Goal: Information Seeking & Learning: Learn about a topic

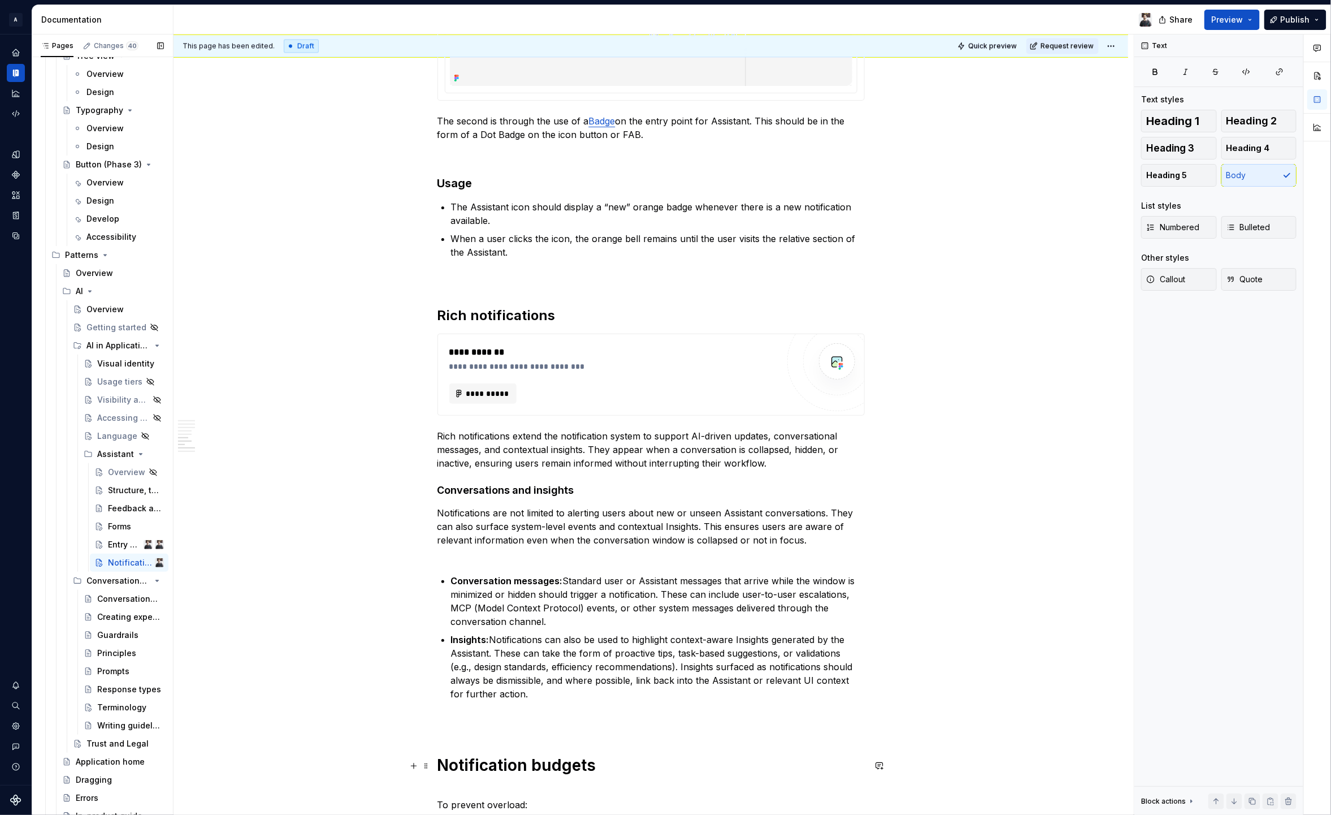
scroll to position [1236, 0]
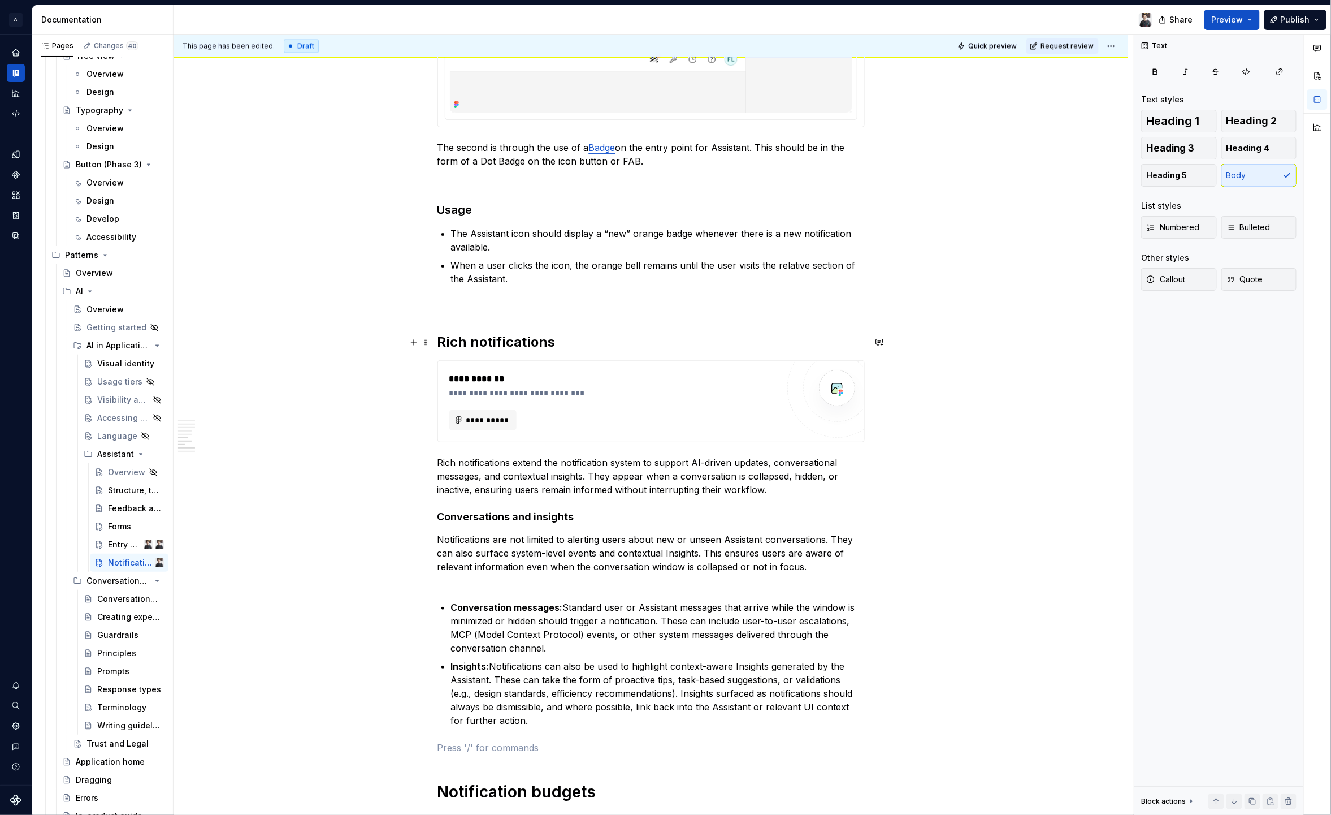
click at [505, 340] on h2 "Rich notifications" at bounding box center [651, 342] width 427 height 18
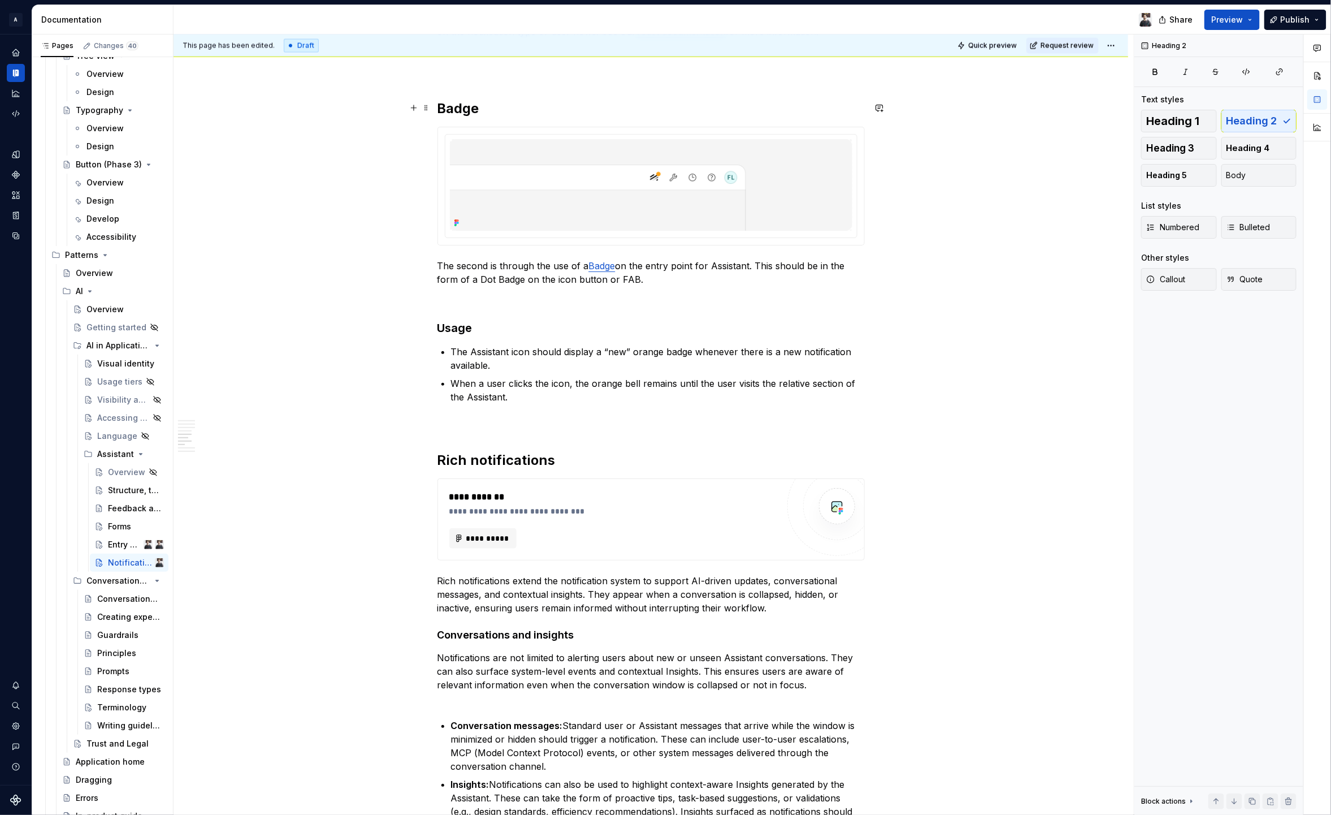
click at [469, 106] on h2 "Badge" at bounding box center [651, 109] width 427 height 18
click at [510, 461] on h2 "Rich notifications" at bounding box center [651, 460] width 427 height 18
click at [1158, 124] on span "Heading 1" at bounding box center [1173, 120] width 53 height 11
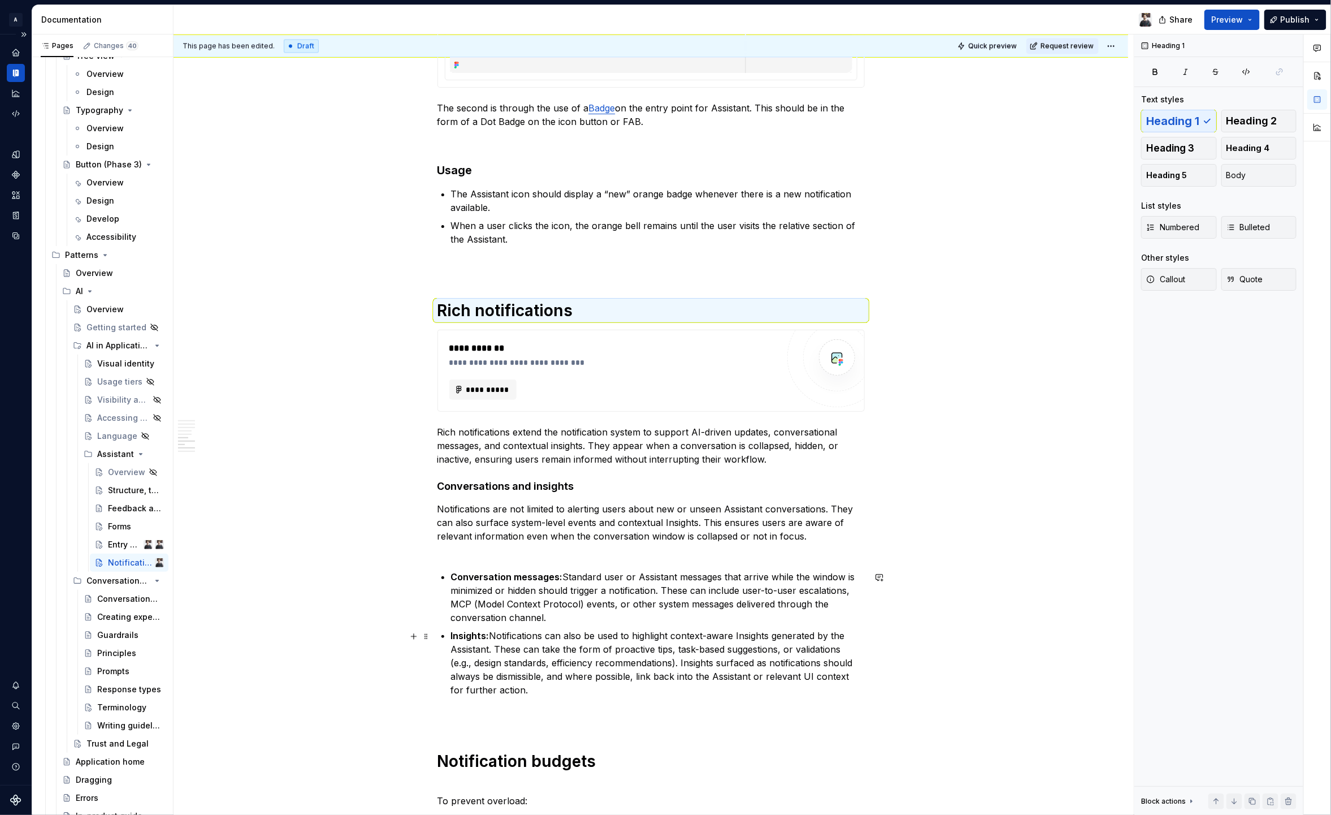
scroll to position [1270, 0]
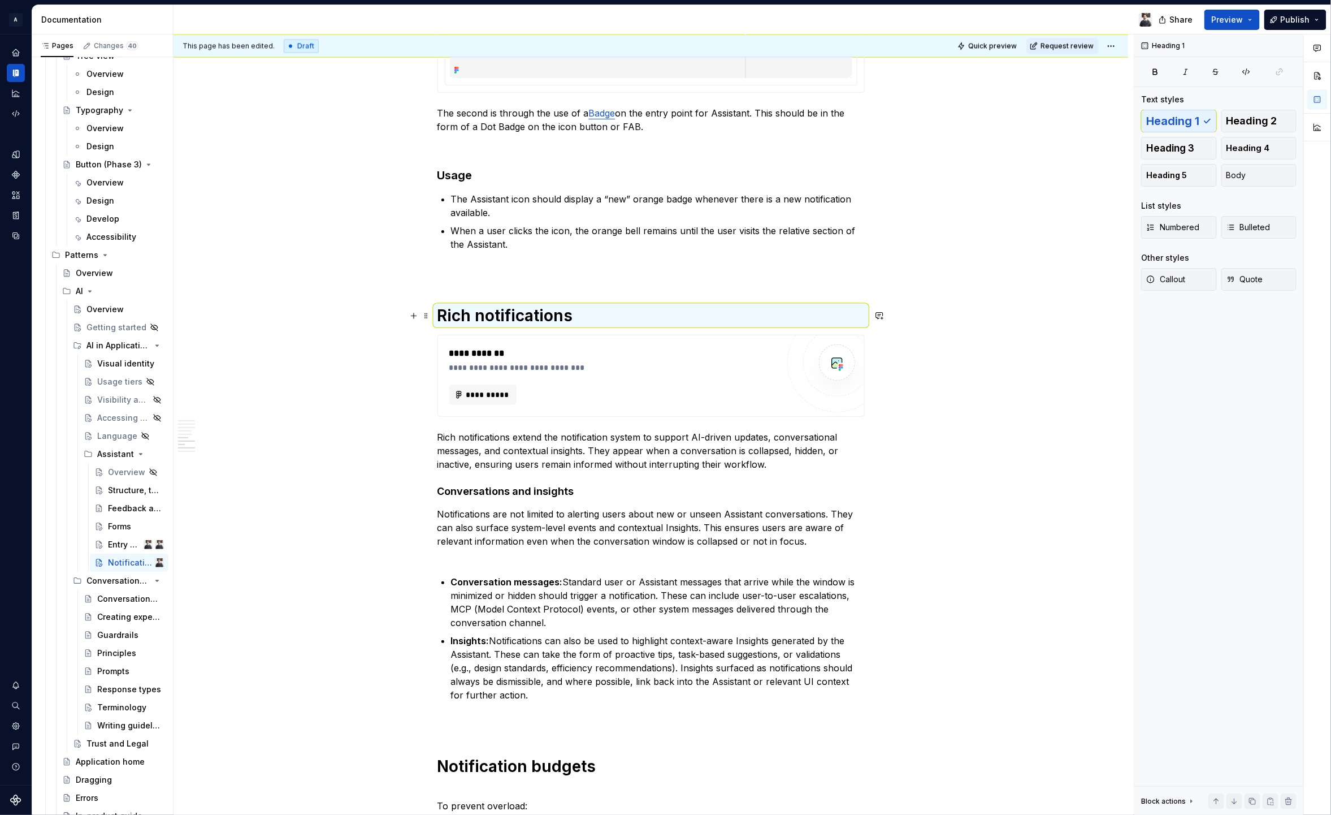
click at [585, 313] on h1 "Rich notifications" at bounding box center [651, 315] width 427 height 20
click at [505, 488] on h4 "Conversations and insights" at bounding box center [651, 492] width 427 height 14
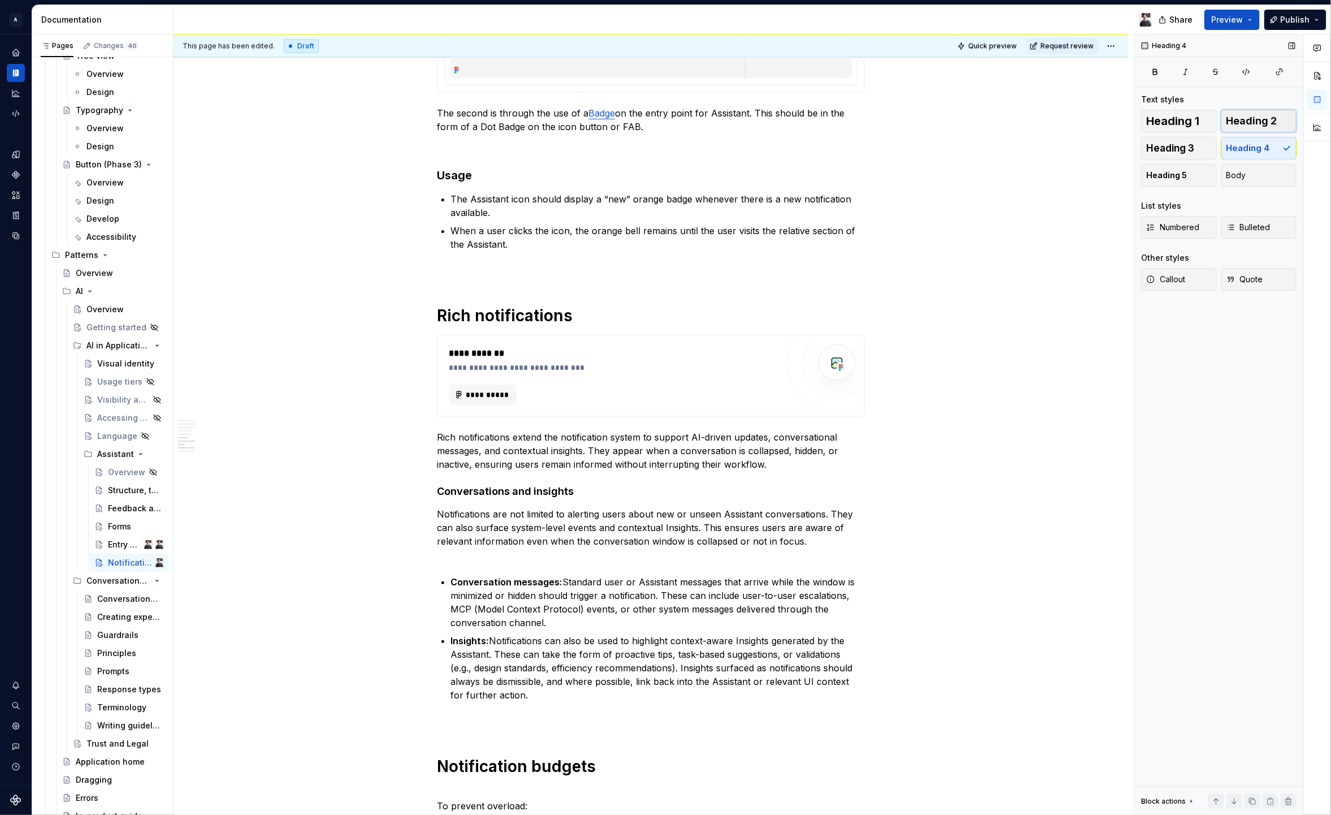
click at [1243, 120] on span "Heading 2" at bounding box center [1252, 120] width 51 height 11
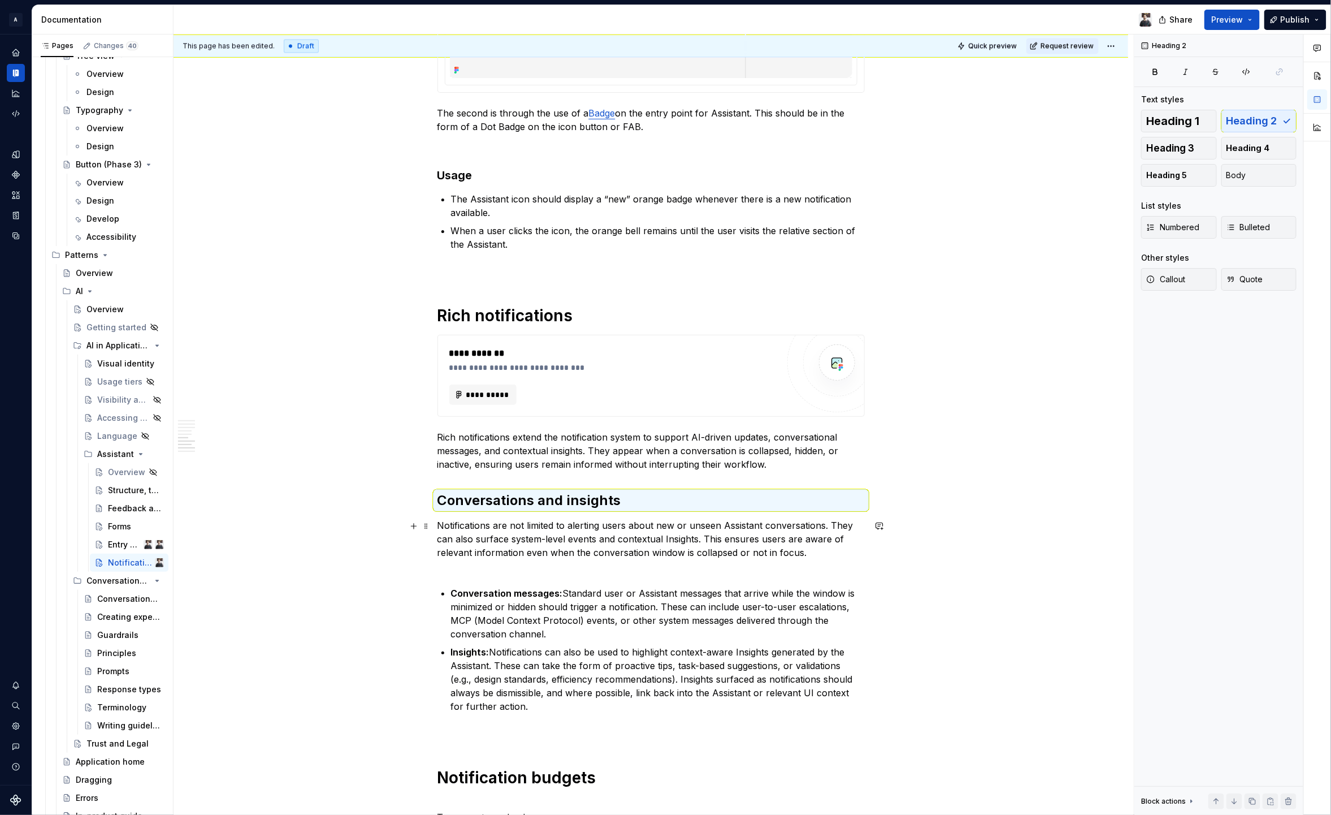
click at [589, 503] on h2 "Conversations and insights" at bounding box center [651, 500] width 427 height 18
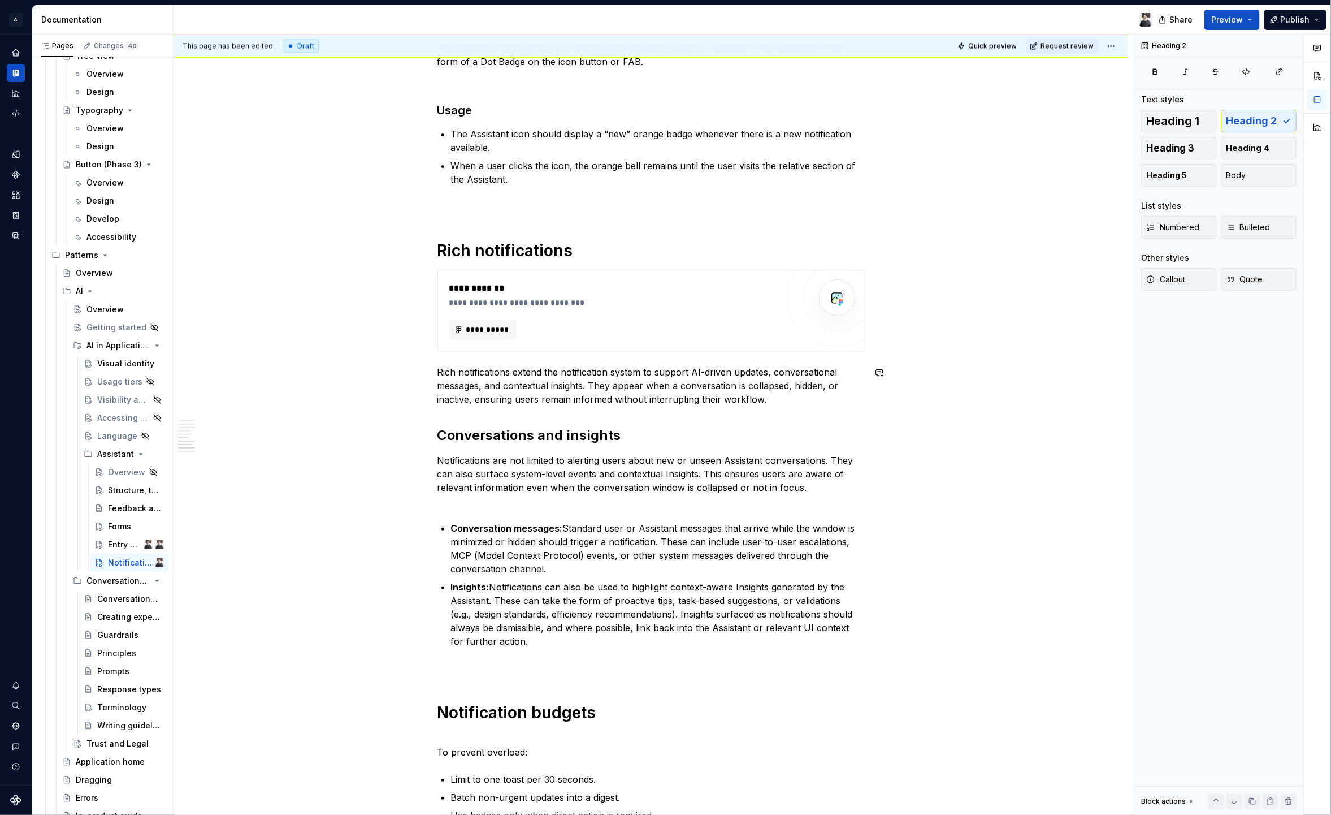
scroll to position [1360, 0]
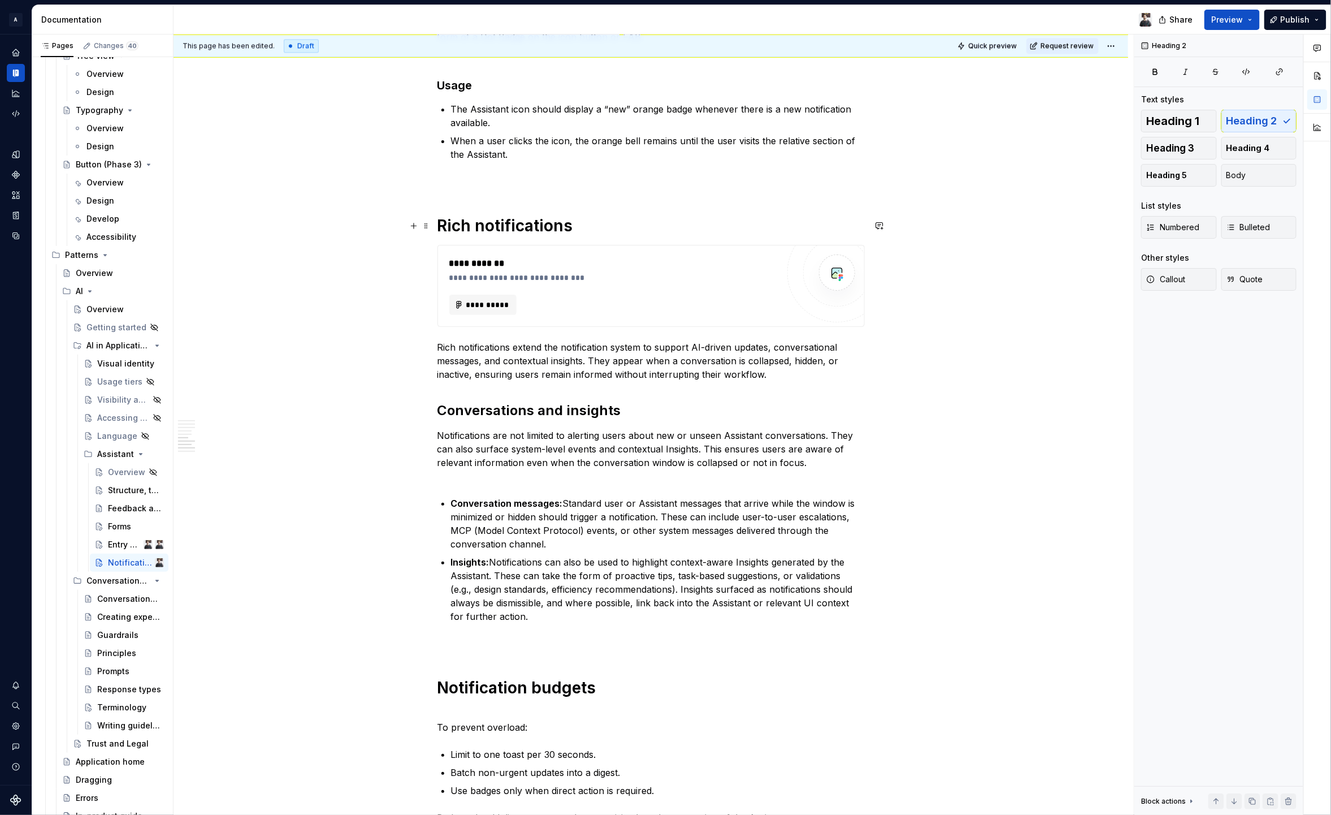
click at [475, 226] on h1 "Rich notifications" at bounding box center [651, 225] width 427 height 20
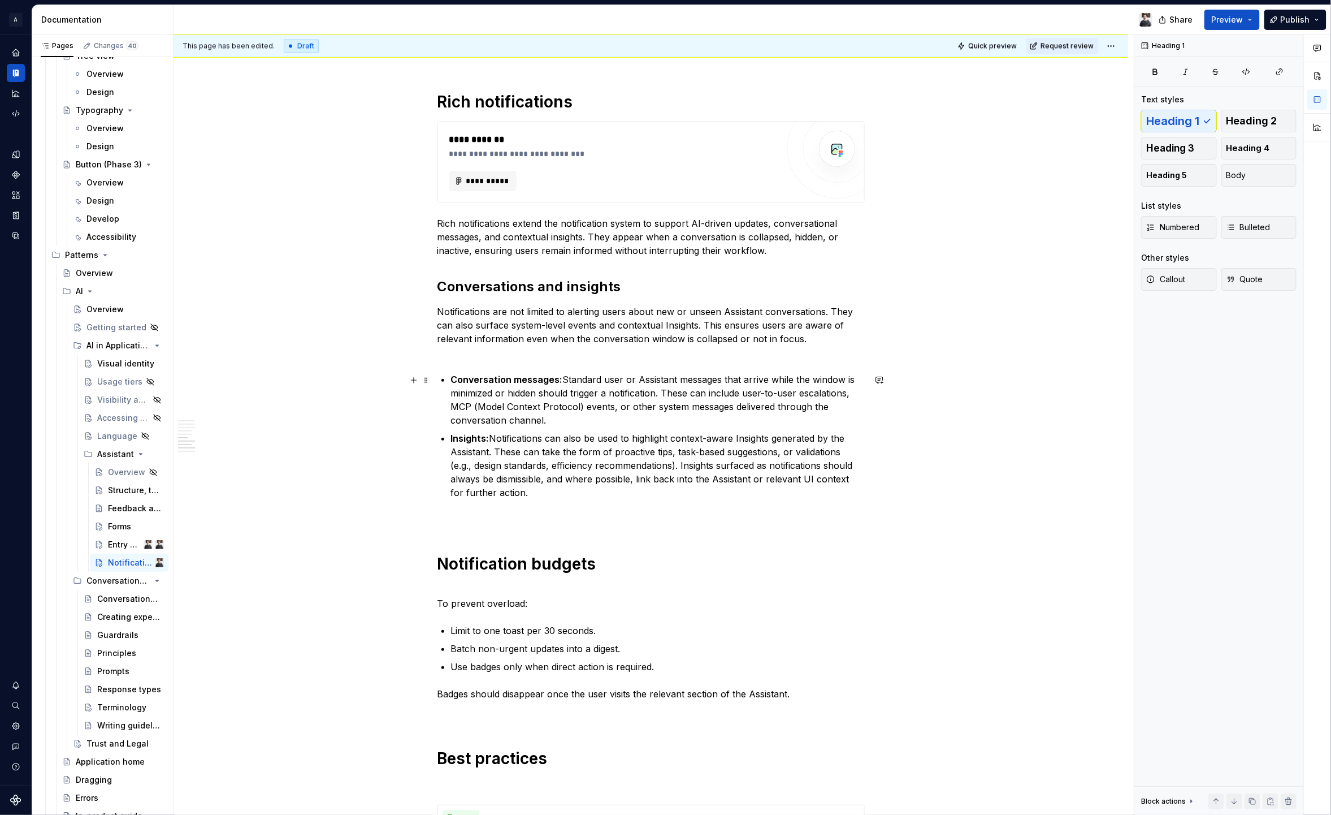
scroll to position [1351, 0]
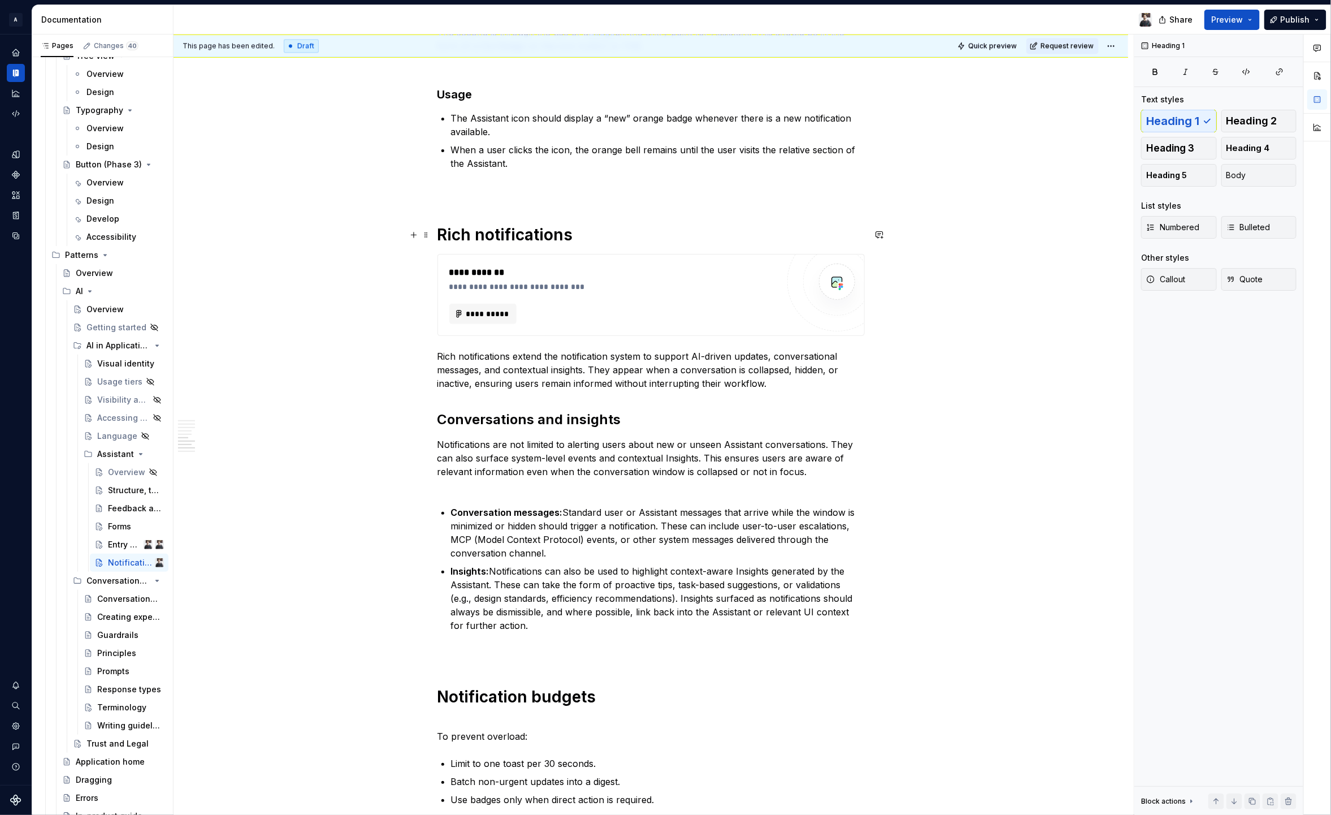
click at [566, 229] on h1 "Rich notifications" at bounding box center [651, 234] width 427 height 20
click at [579, 230] on h1 "Rich notifications" at bounding box center [651, 234] width 427 height 20
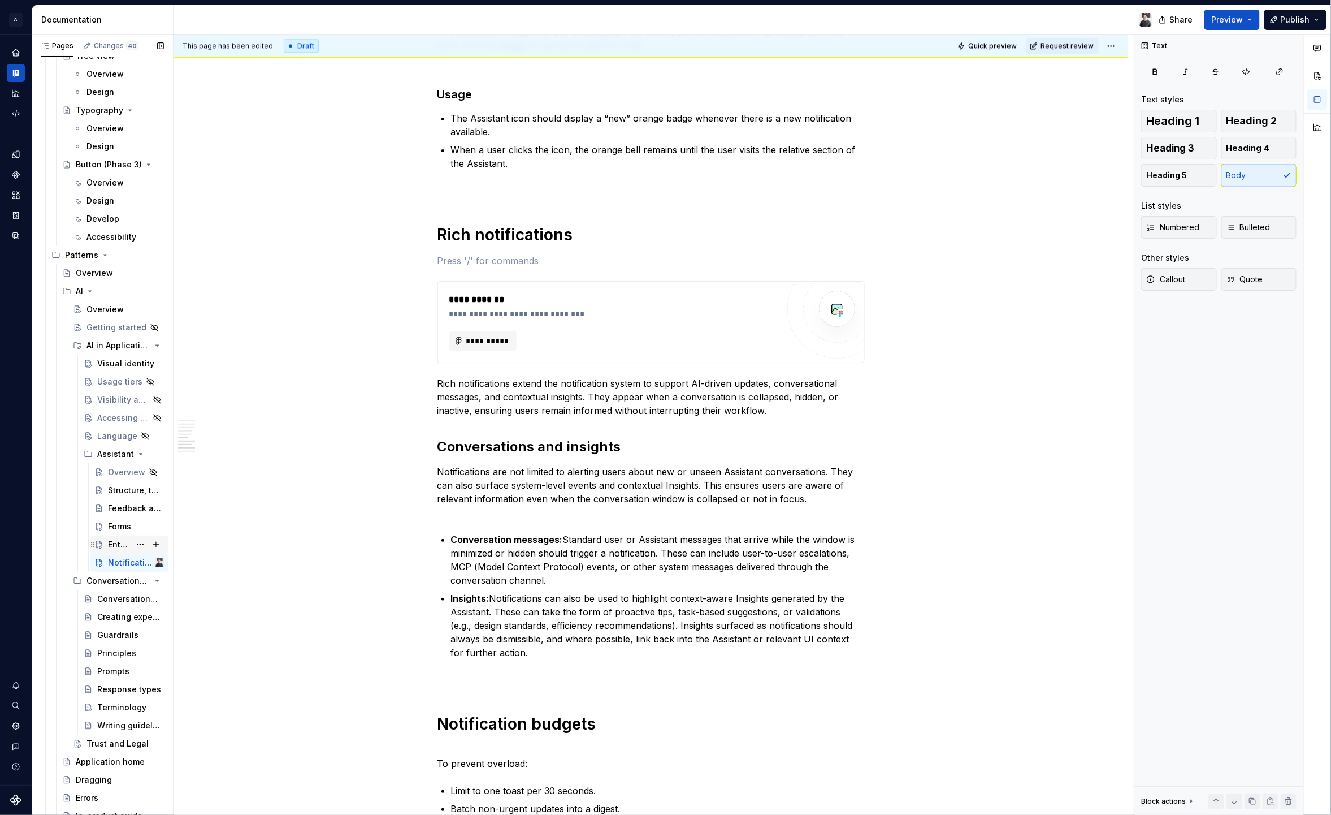
click at [111, 543] on div "Entry and iconography" at bounding box center [119, 544] width 22 height 11
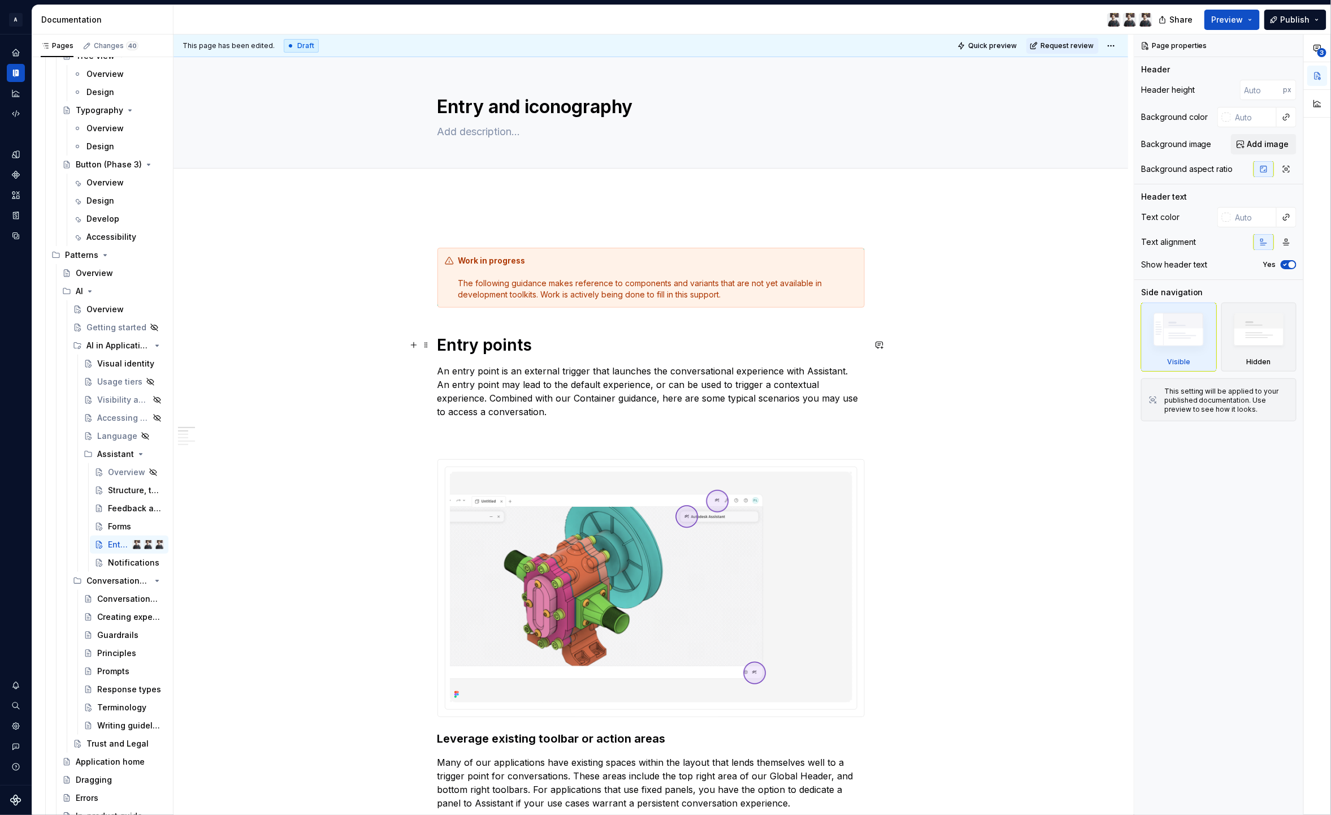
click at [517, 350] on h1 "Entry points" at bounding box center [651, 345] width 427 height 20
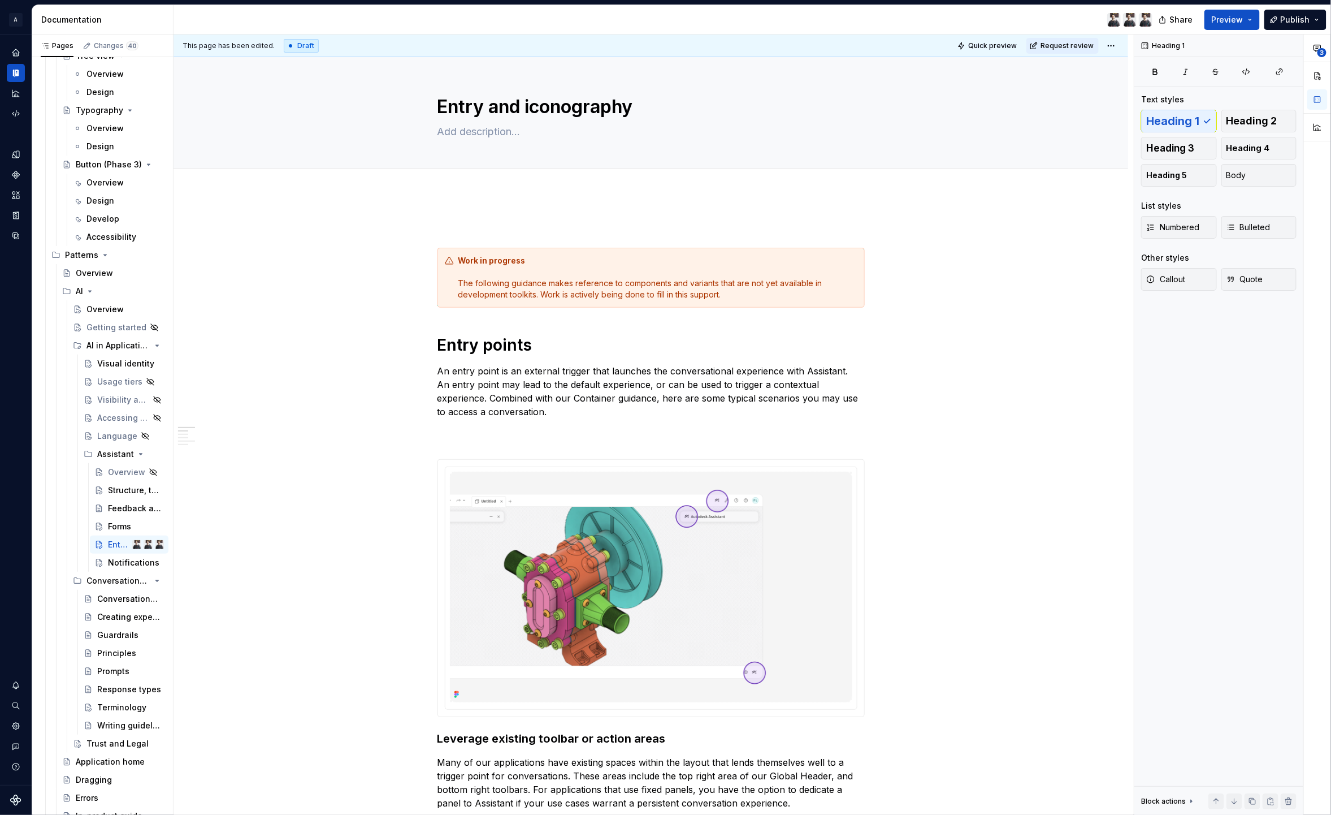
type textarea "*"
click at [549, 340] on h1 "Entry points" at bounding box center [651, 345] width 427 height 20
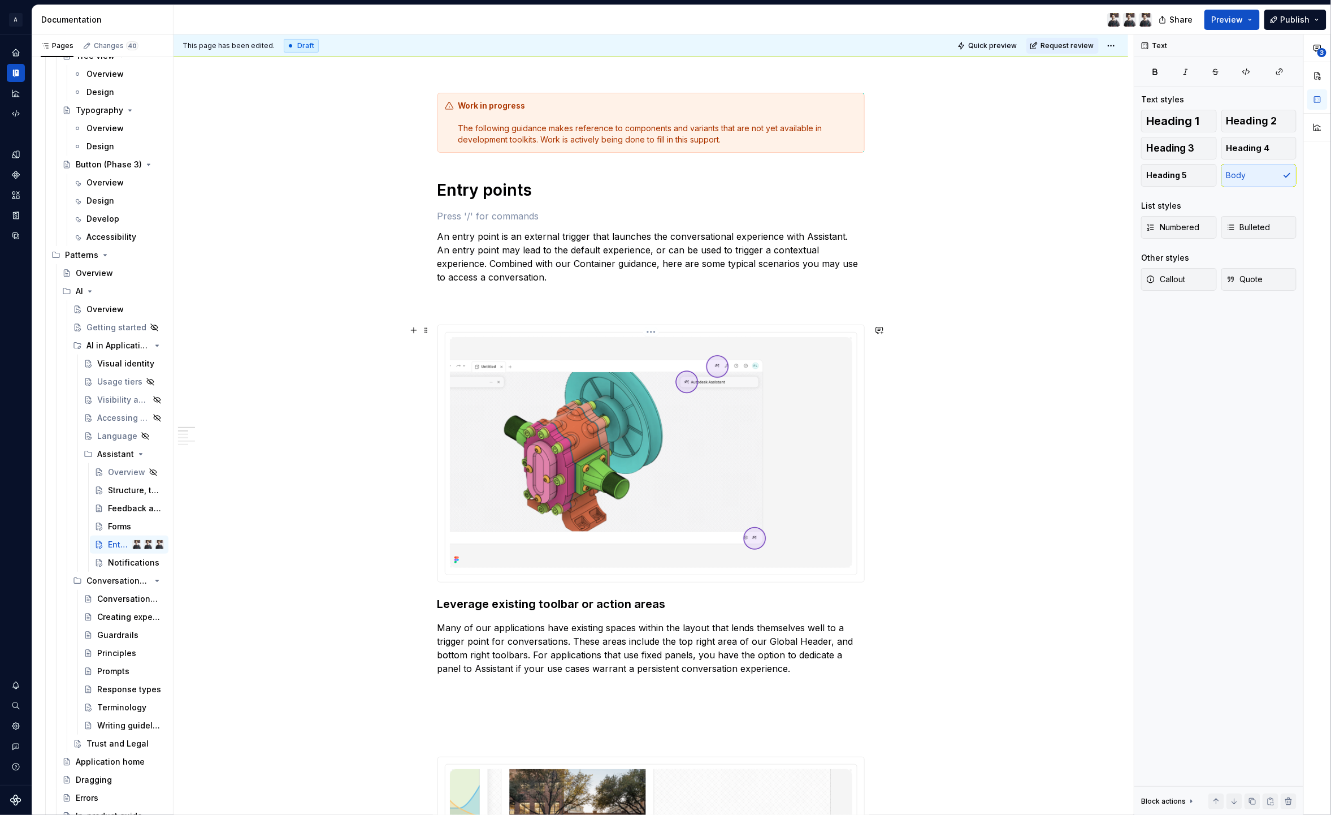
scroll to position [205, 0]
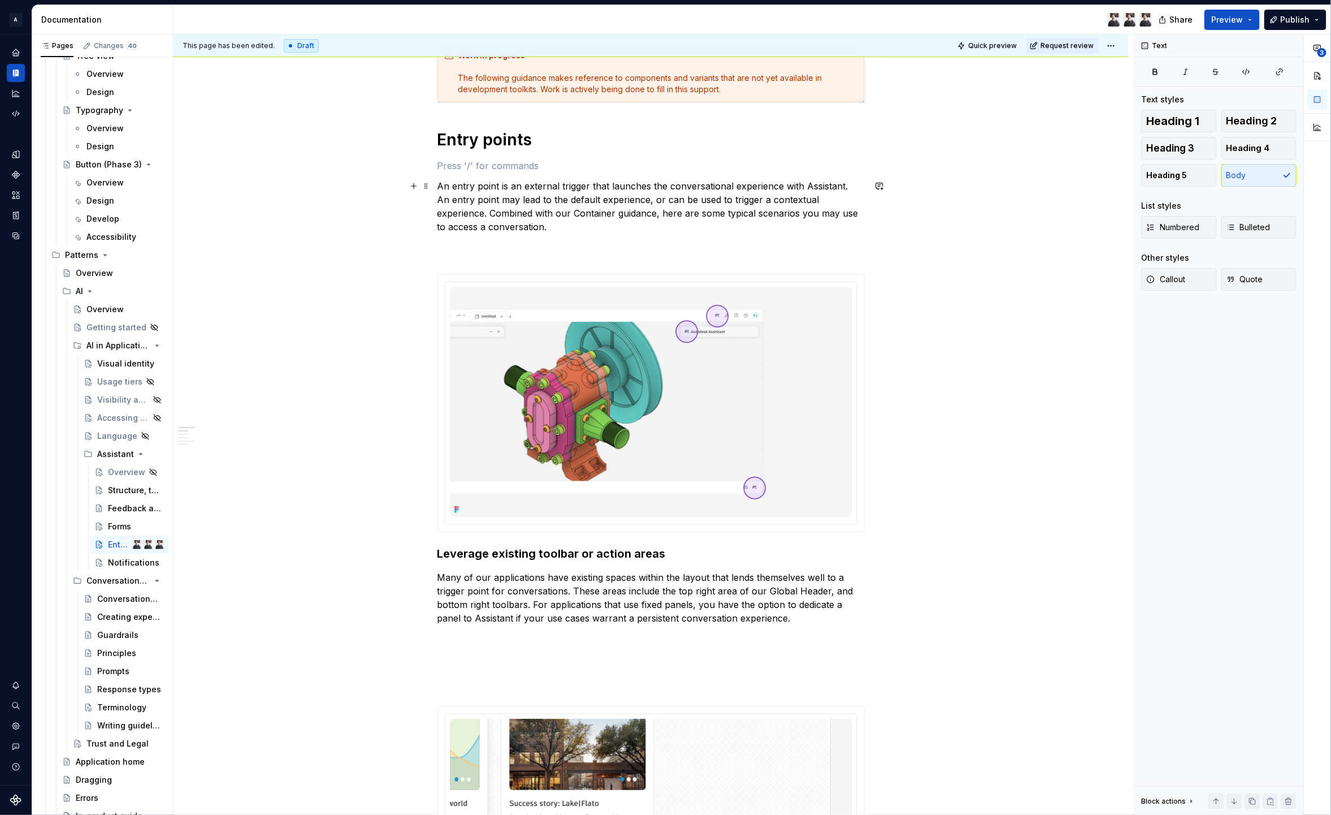
click at [550, 246] on p "An entry point is an external trigger that launches the conversational experien…" at bounding box center [651, 219] width 427 height 81
click at [547, 222] on p "An entry point is an external trigger that launches the conversational experien…" at bounding box center [651, 219] width 427 height 81
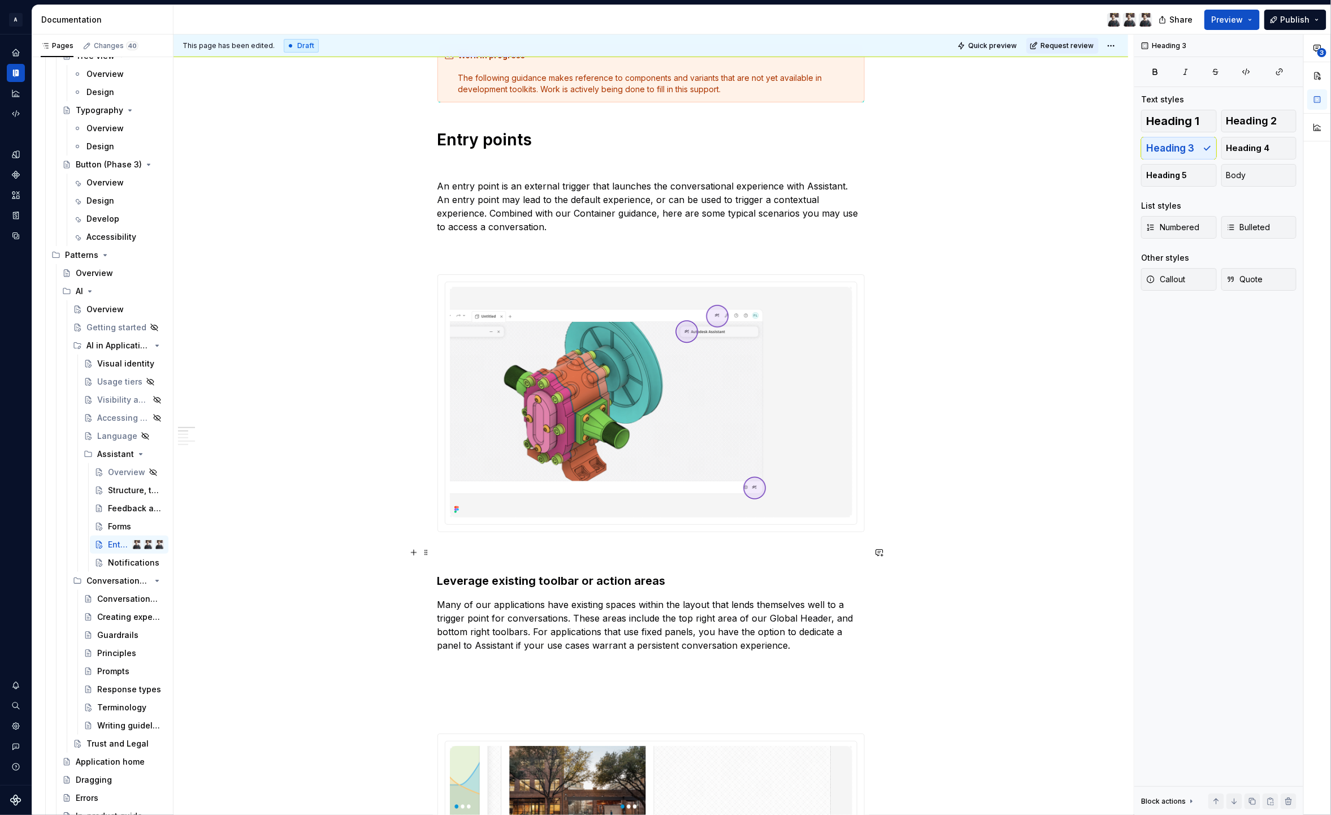
drag, startPoint x: 450, startPoint y: 552, endPoint x: 465, endPoint y: 561, distance: 18.0
click at [450, 552] on p at bounding box center [651, 553] width 427 height 14
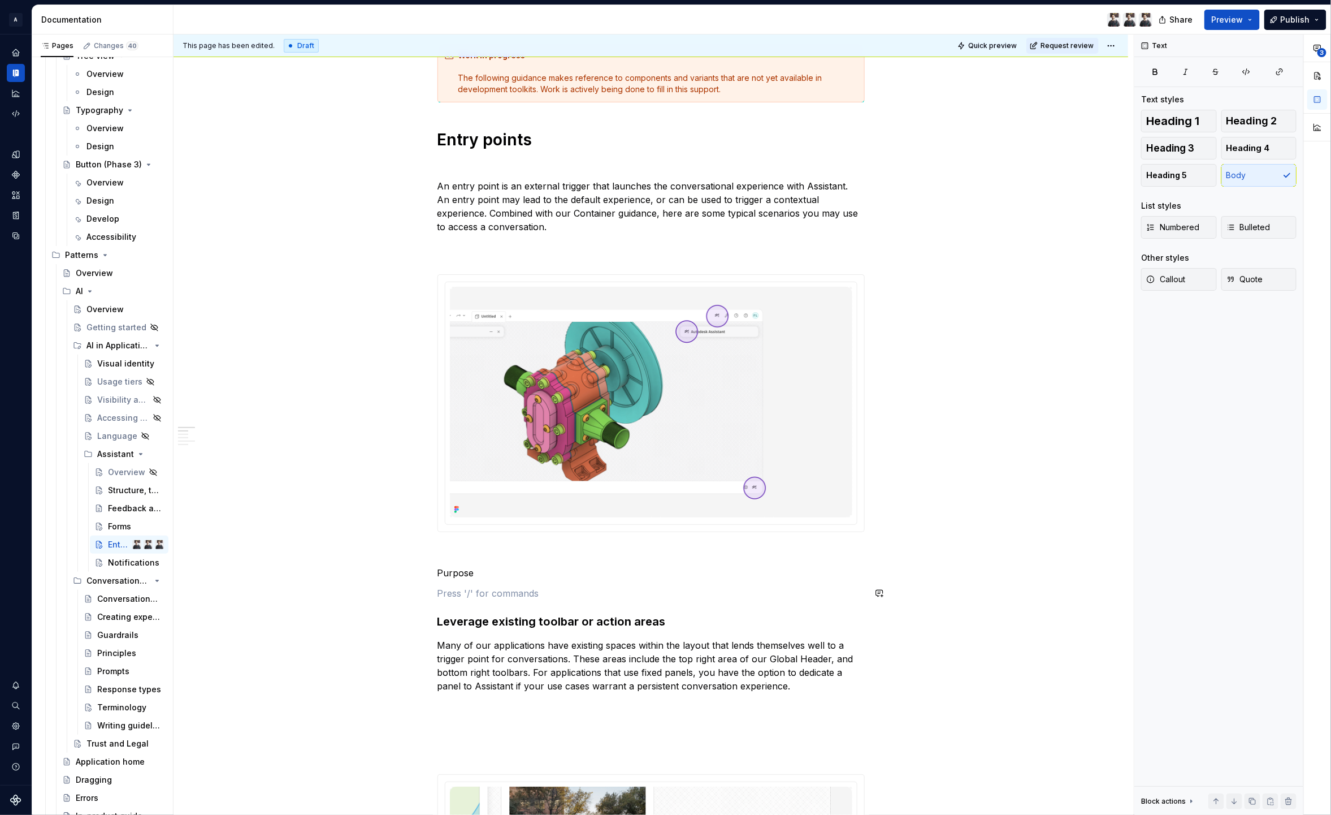
click at [496, 569] on p "Purpose" at bounding box center [651, 573] width 427 height 14
click at [1200, 119] on span "Heading 1" at bounding box center [1173, 120] width 53 height 11
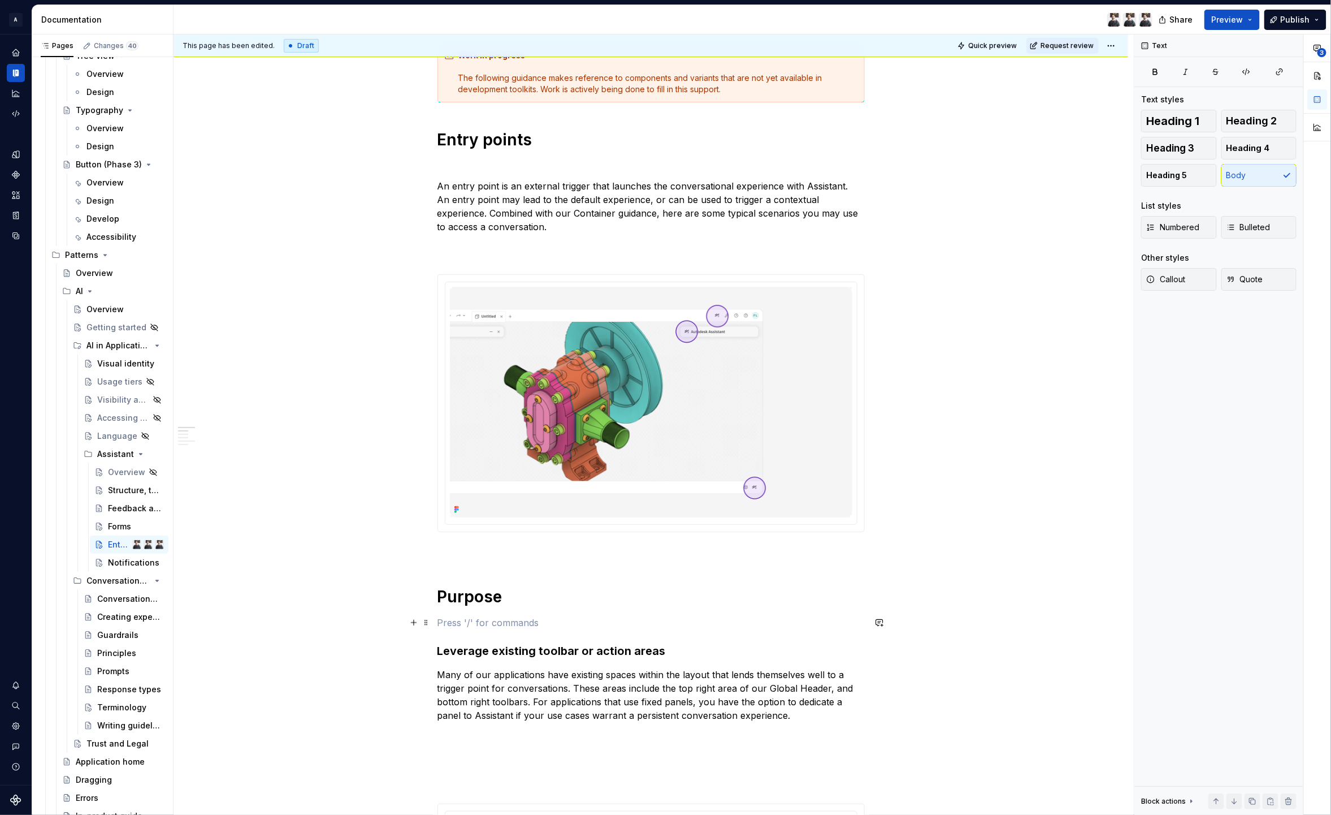
click at [480, 617] on p at bounding box center [651, 623] width 427 height 14
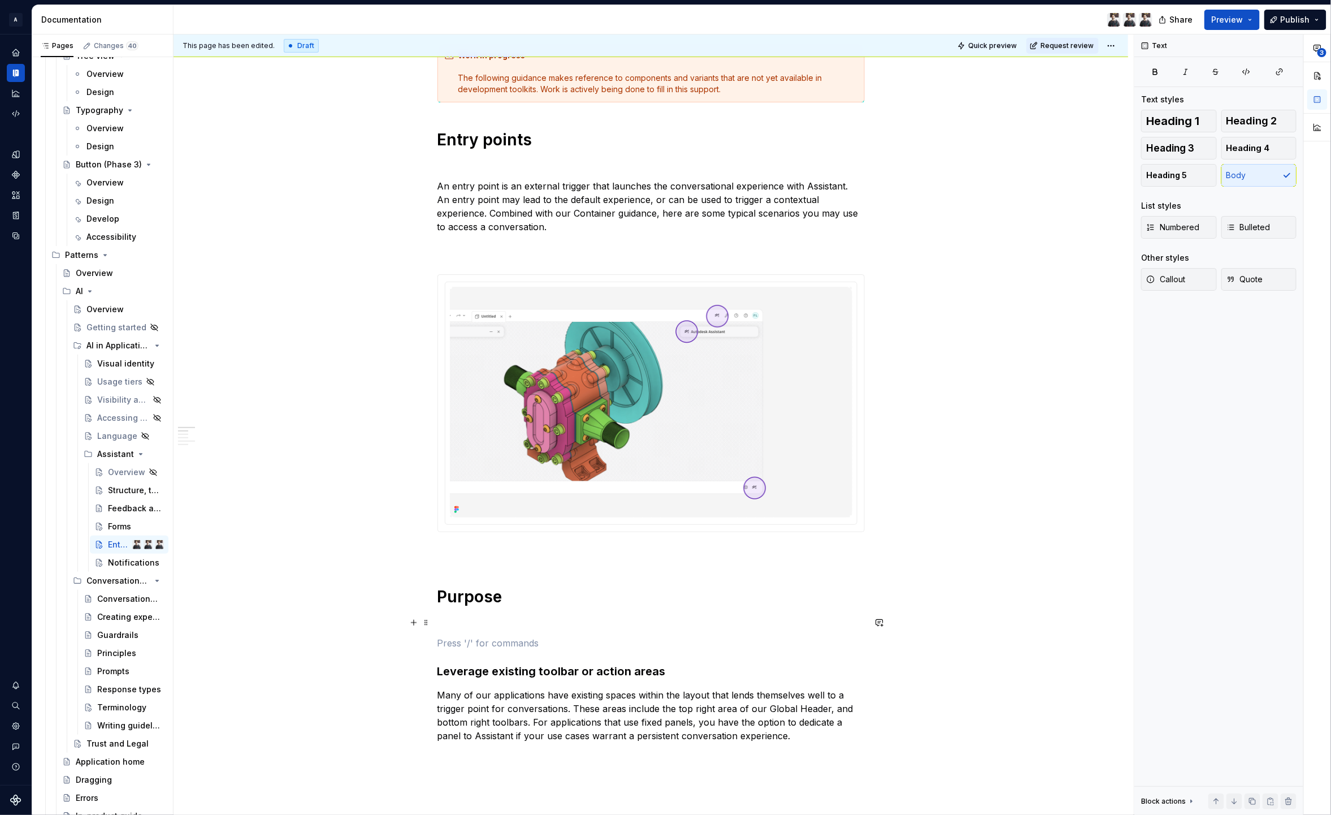
click at [478, 626] on p at bounding box center [651, 623] width 427 height 14
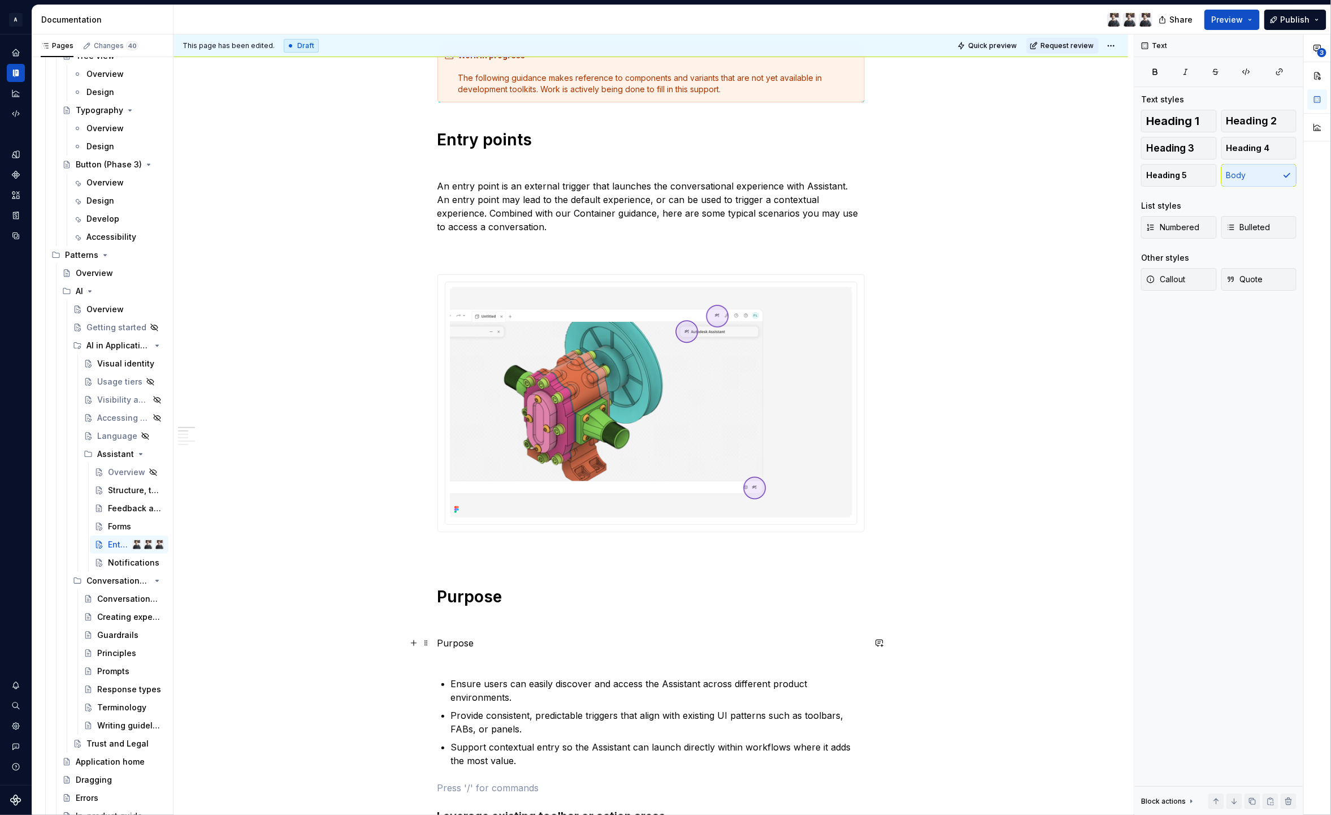
click at [482, 644] on p "Purpose" at bounding box center [651, 649] width 427 height 27
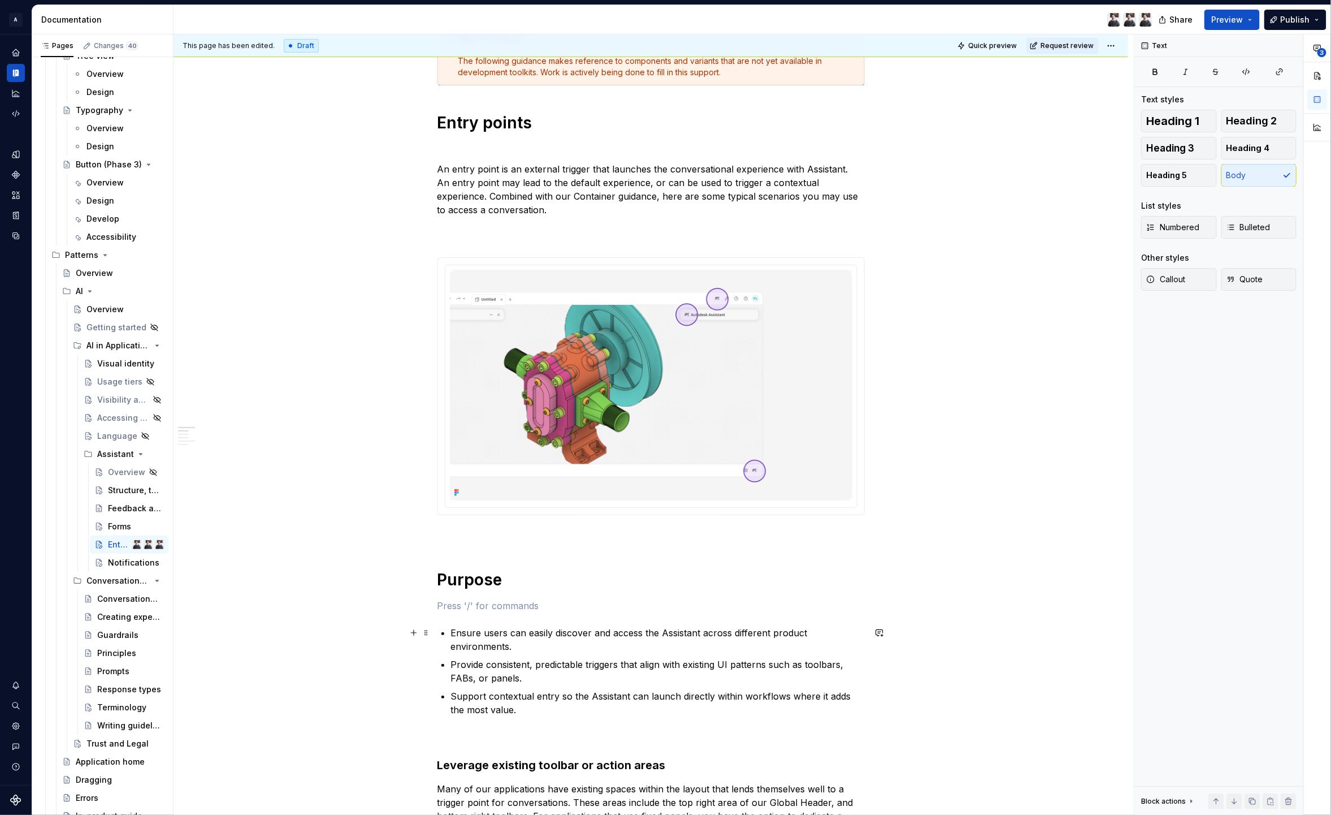
scroll to position [229, 0]
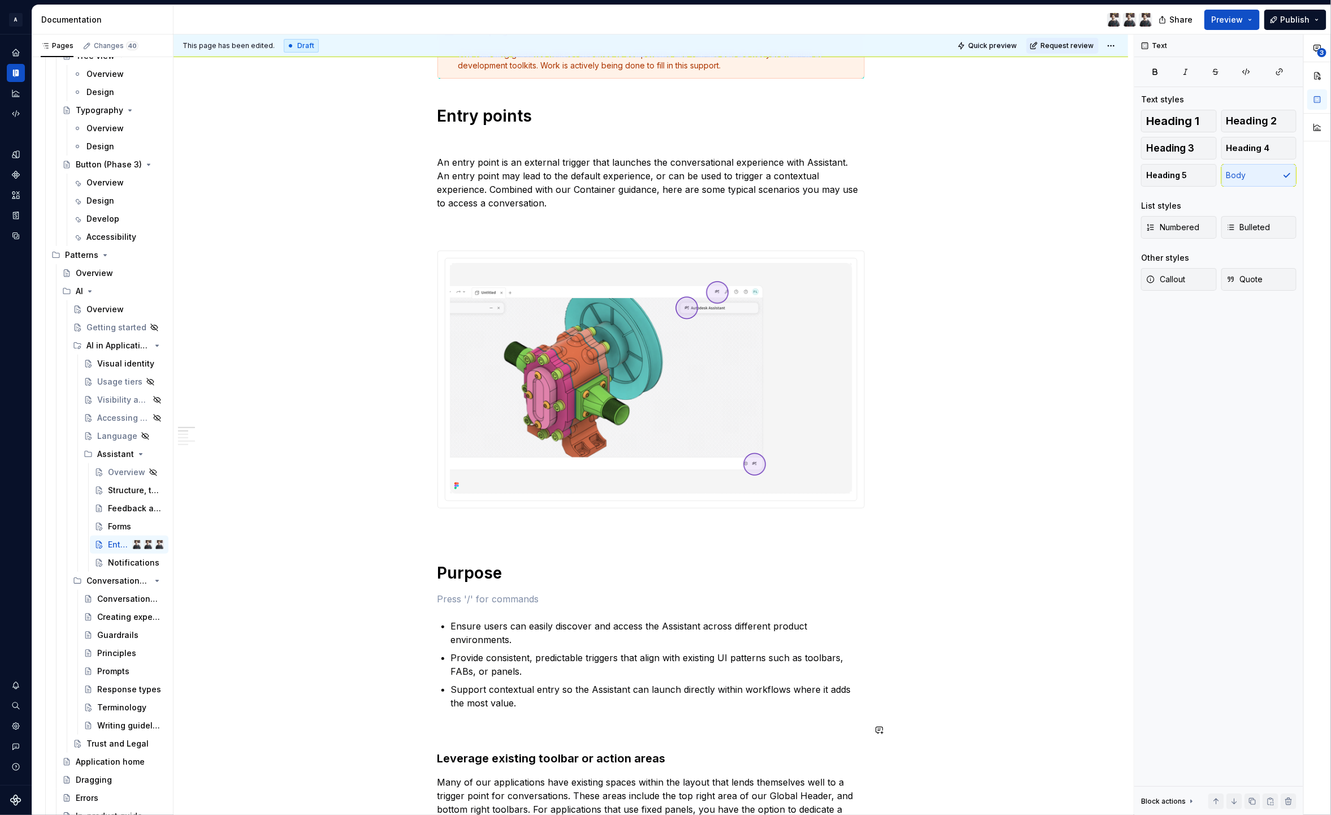
click at [474, 576] on h1 "Purpose" at bounding box center [651, 573] width 427 height 20
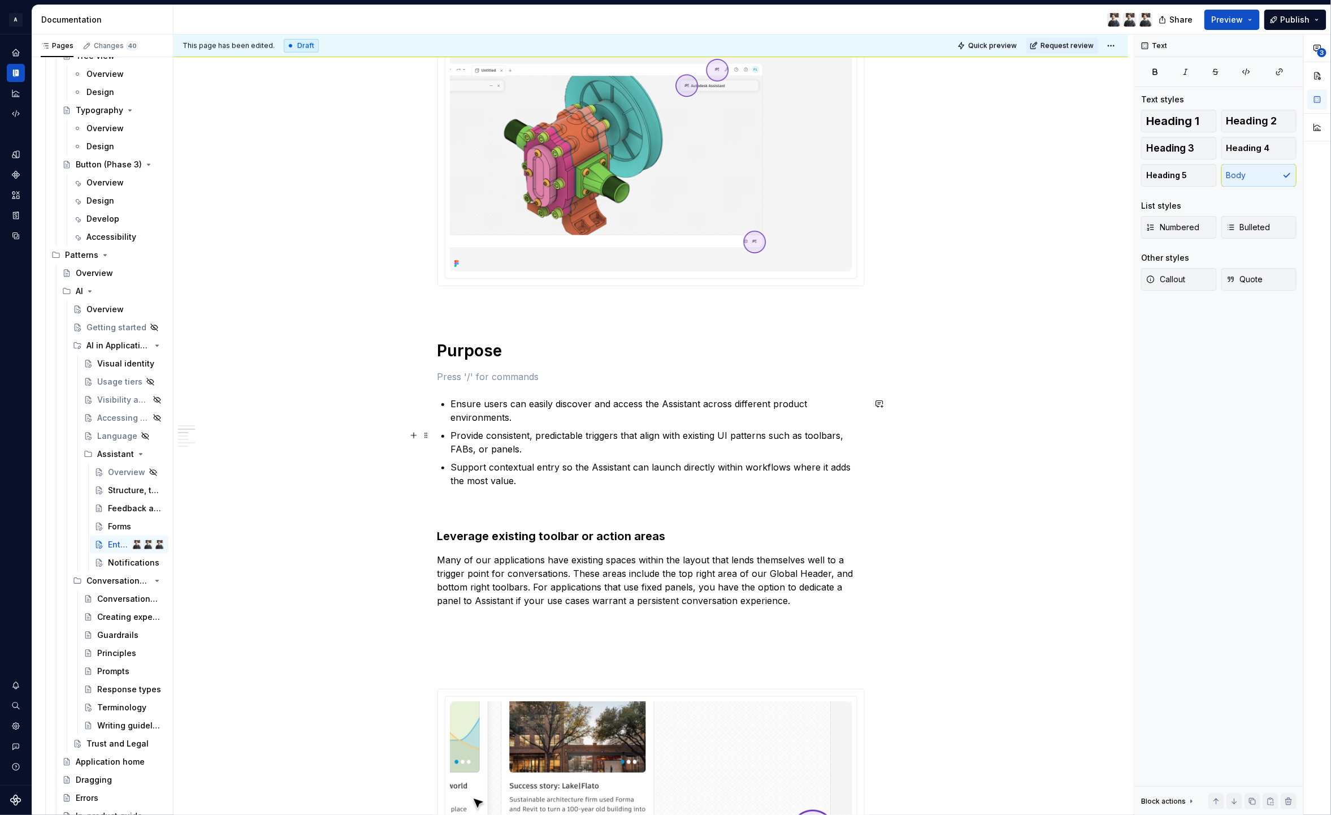
scroll to position [193, 0]
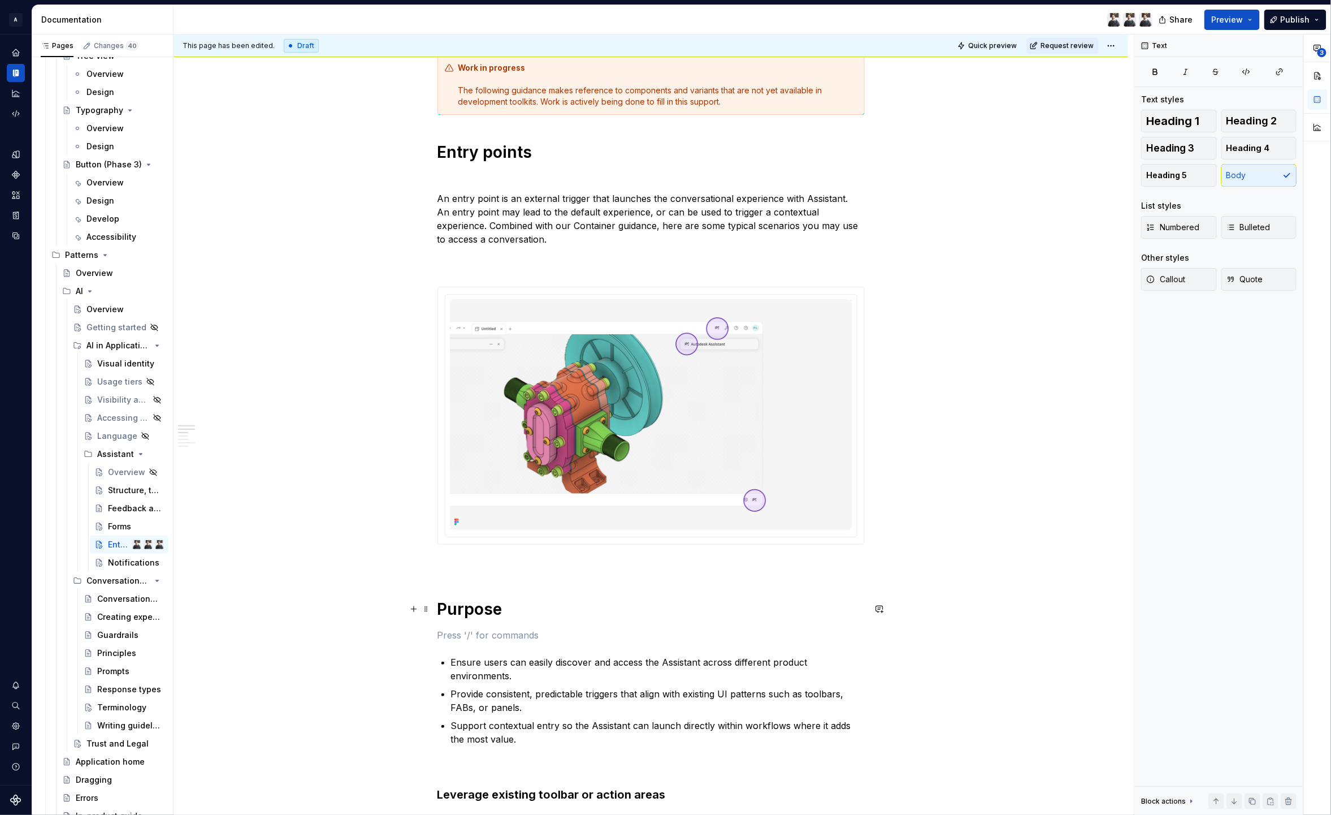
click at [479, 609] on h1 "Purpose" at bounding box center [651, 609] width 427 height 20
click at [1271, 125] on span "Heading 2" at bounding box center [1252, 120] width 51 height 11
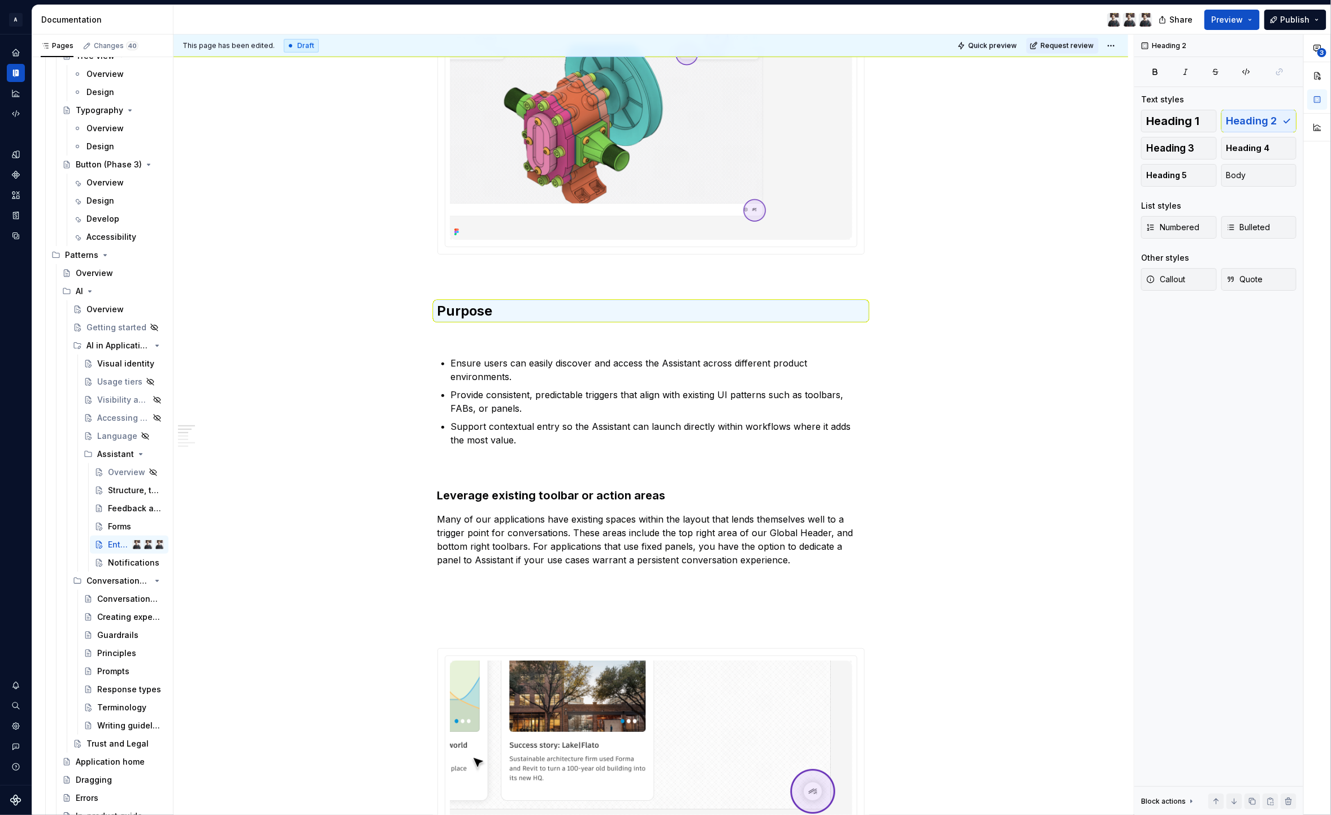
scroll to position [492, 0]
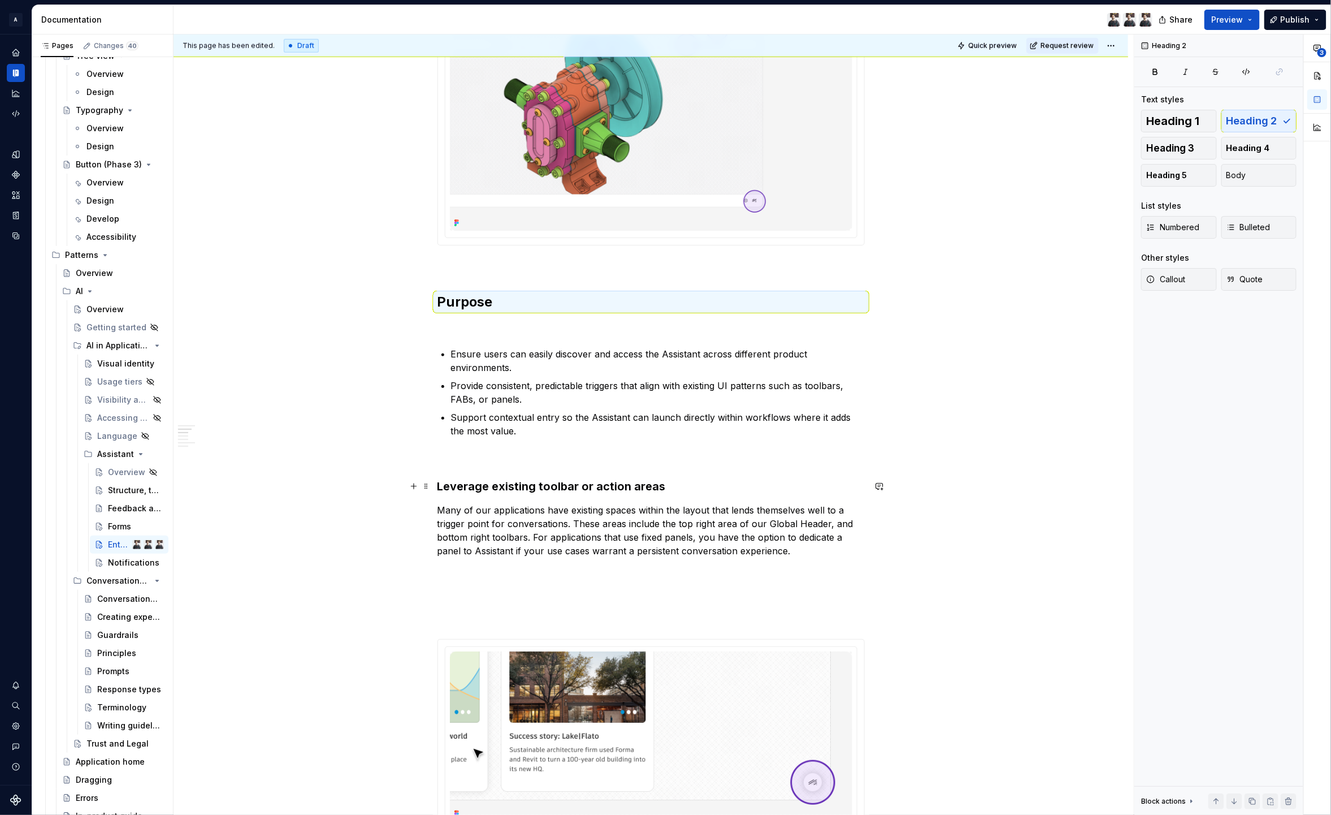
click at [623, 487] on h3 "Leverage existing toolbar or action areas" at bounding box center [651, 486] width 427 height 16
click at [1240, 119] on span "Heading 2" at bounding box center [1252, 120] width 51 height 11
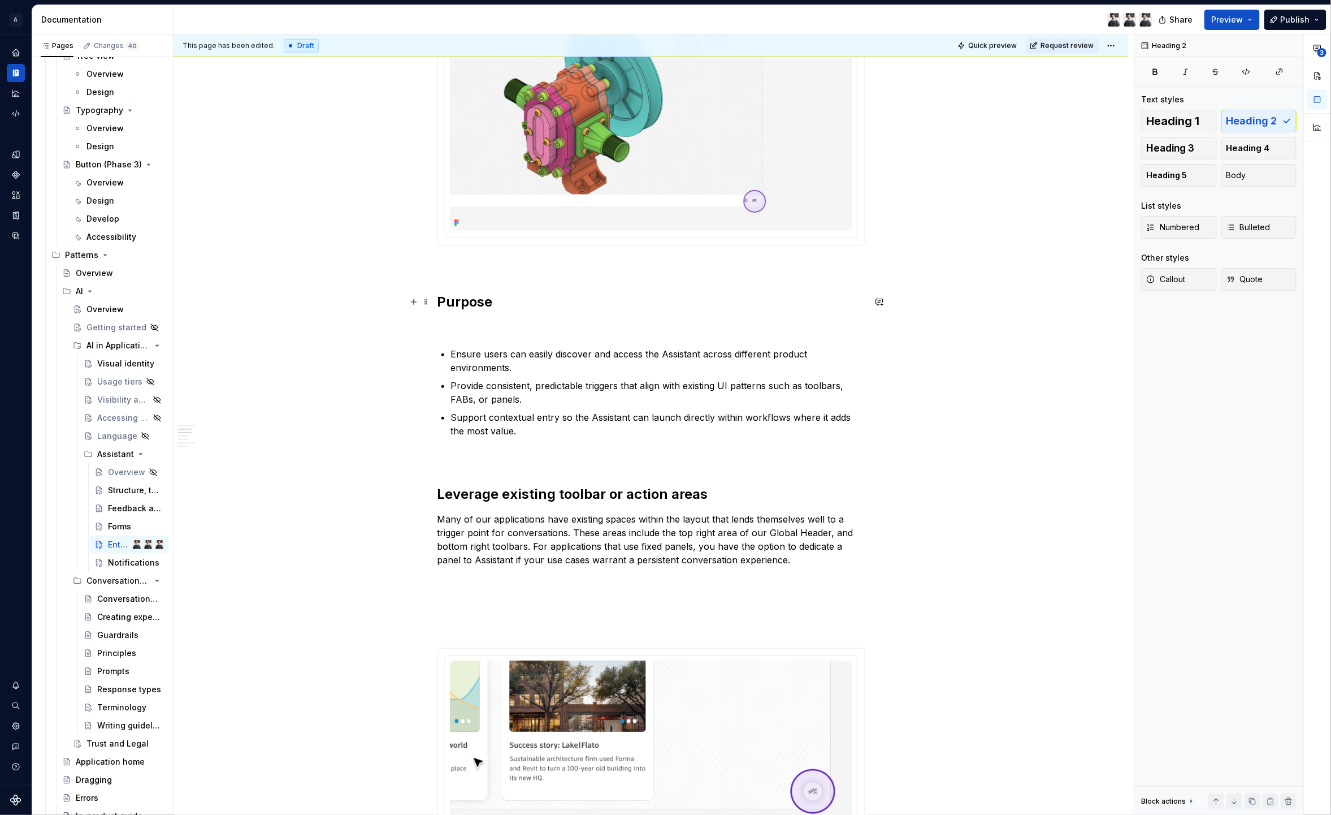
click at [481, 295] on h2 "Purpose" at bounding box center [651, 302] width 427 height 18
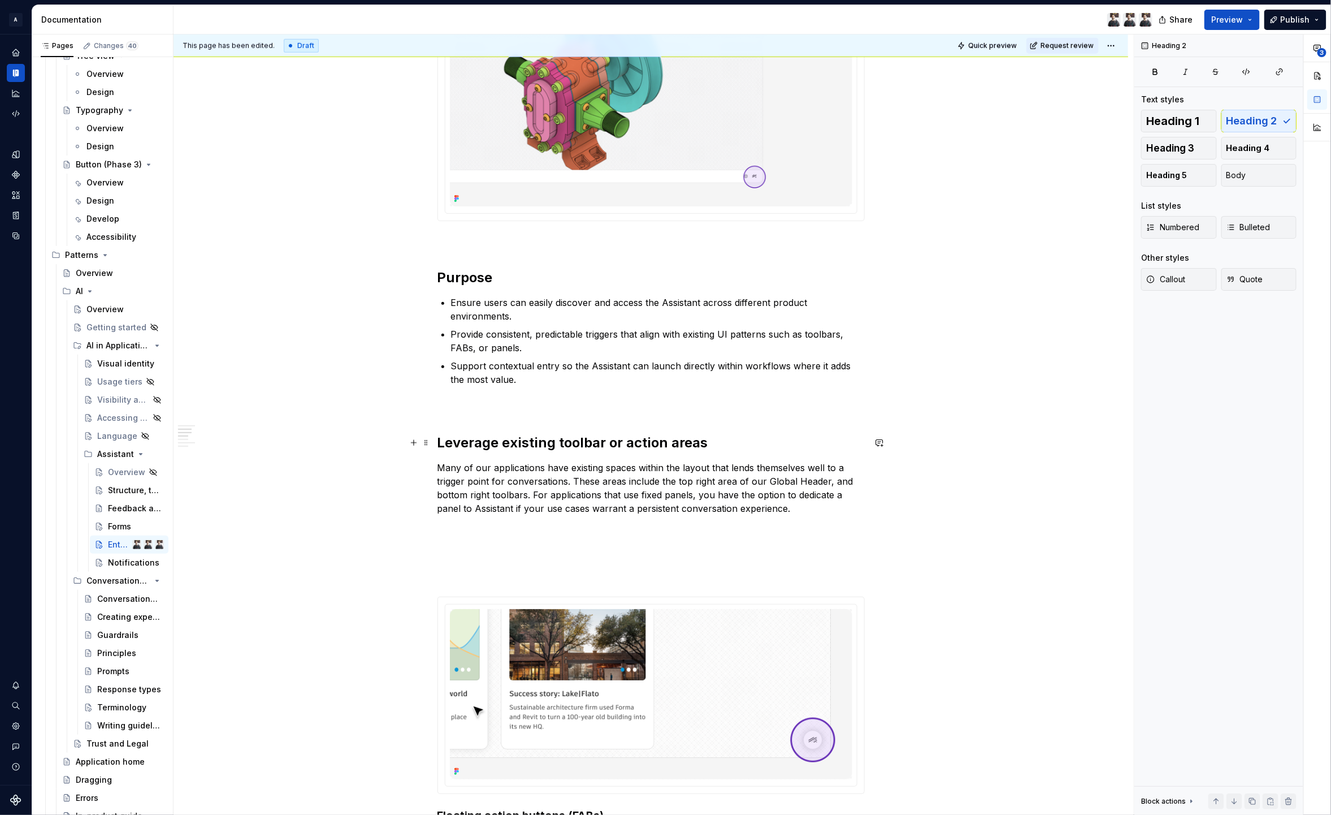
scroll to position [538, 0]
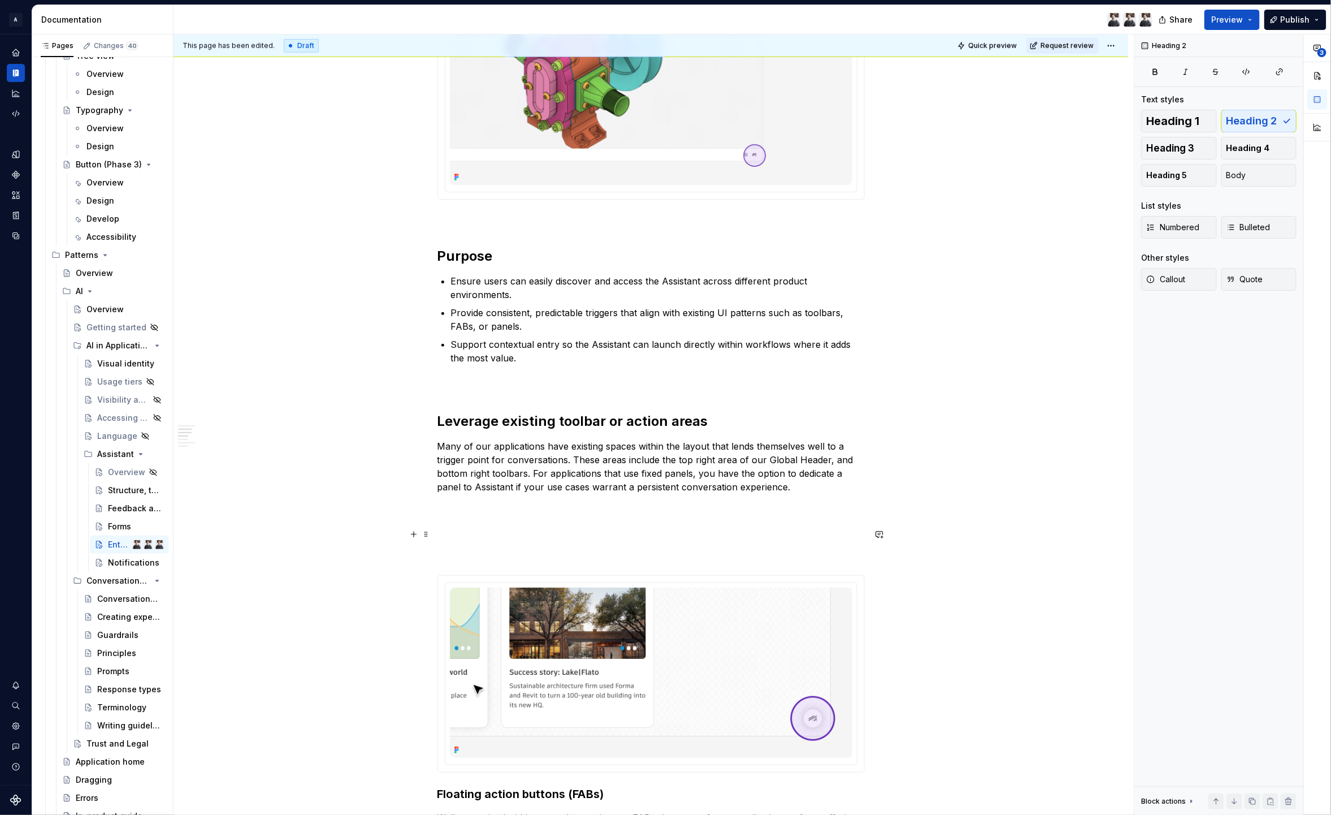
click at [509, 498] on p "Many of our applications have existing spaces within the layout that lends them…" at bounding box center [651, 479] width 427 height 81
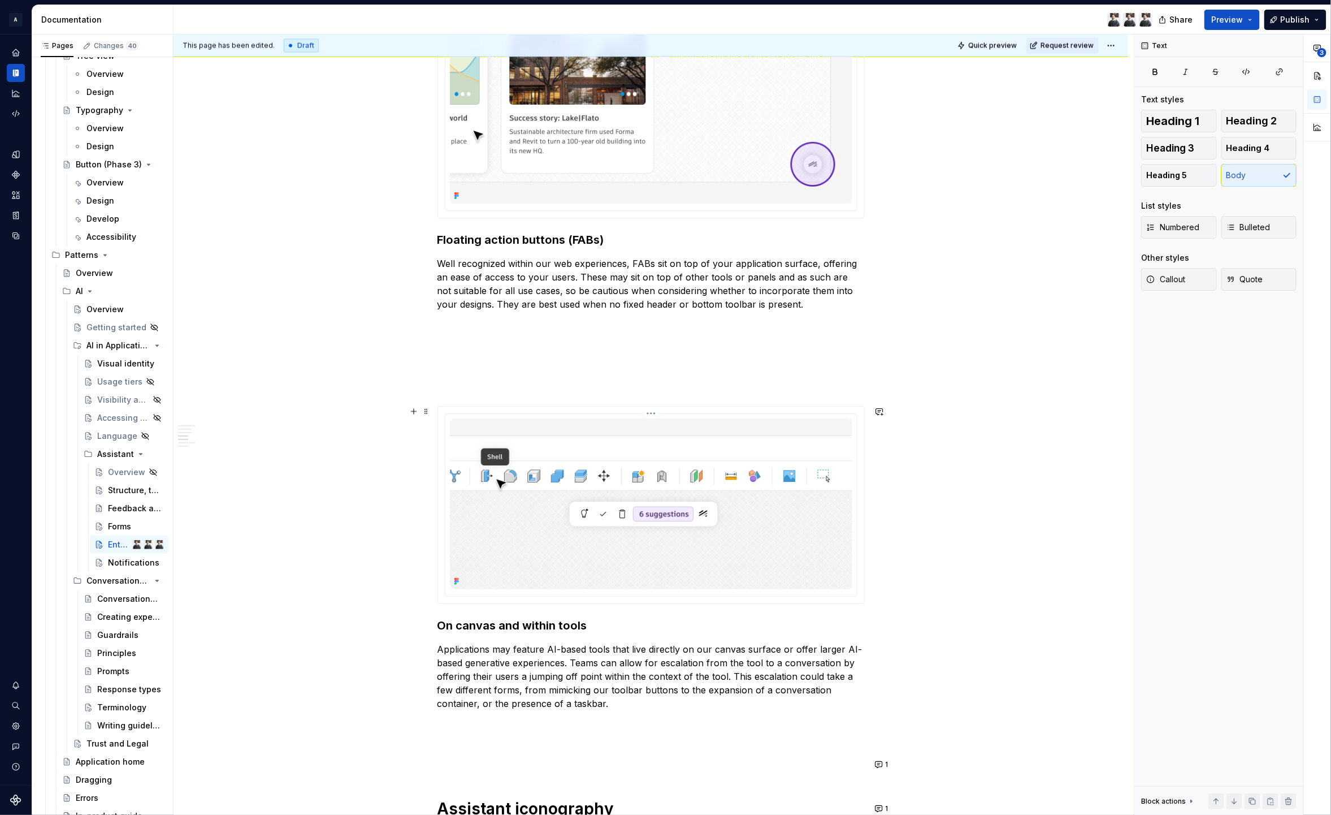
scroll to position [1102, 0]
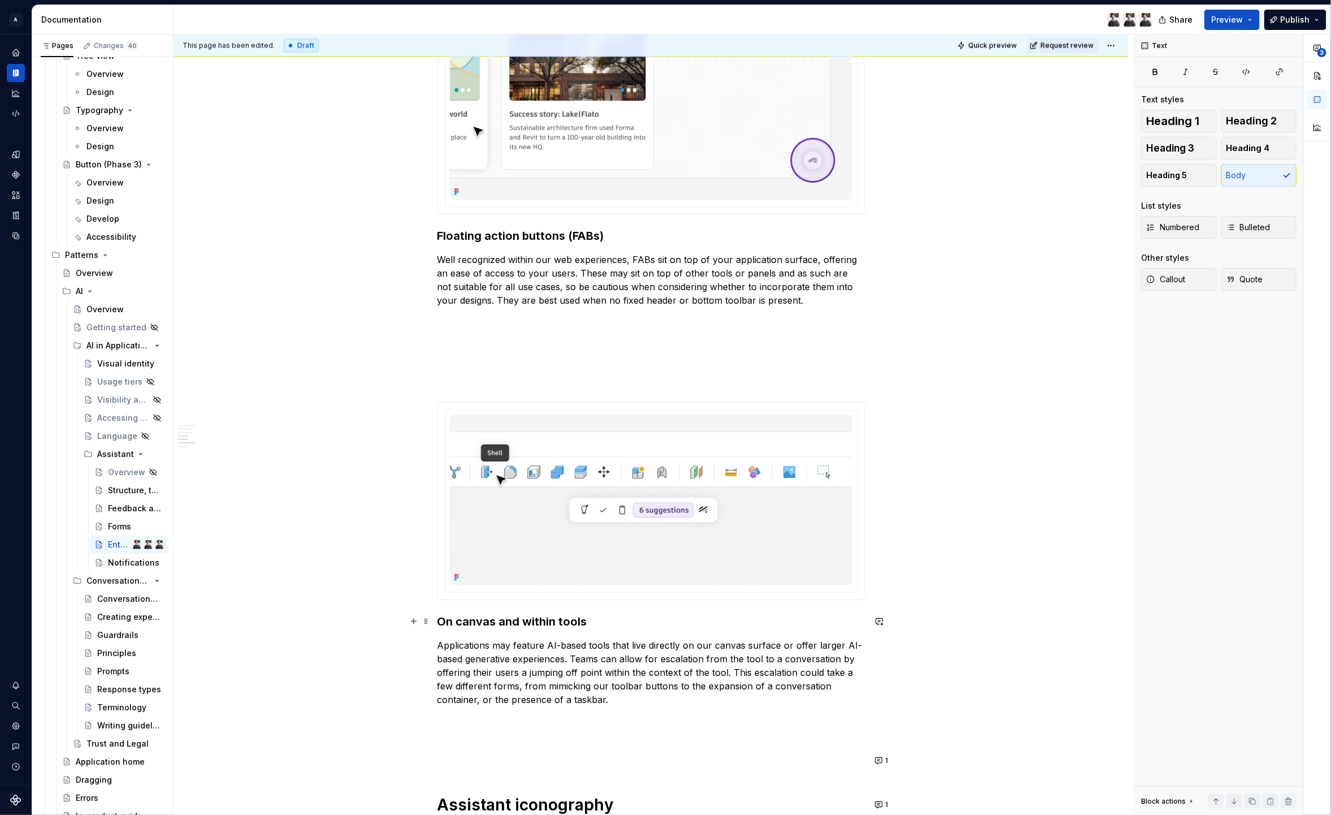
click at [530, 625] on h3 "On canvas and within tools" at bounding box center [651, 621] width 427 height 16
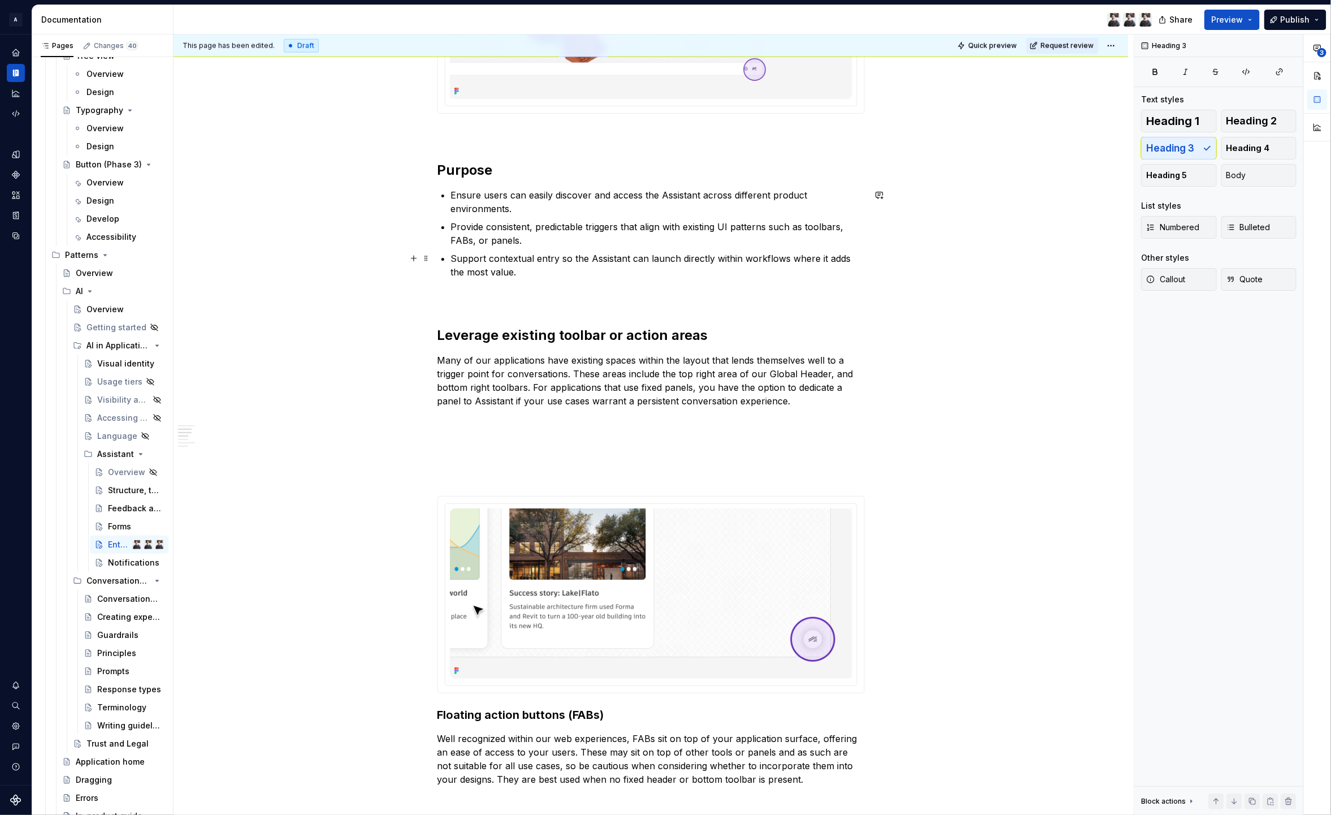
scroll to position [563, 0]
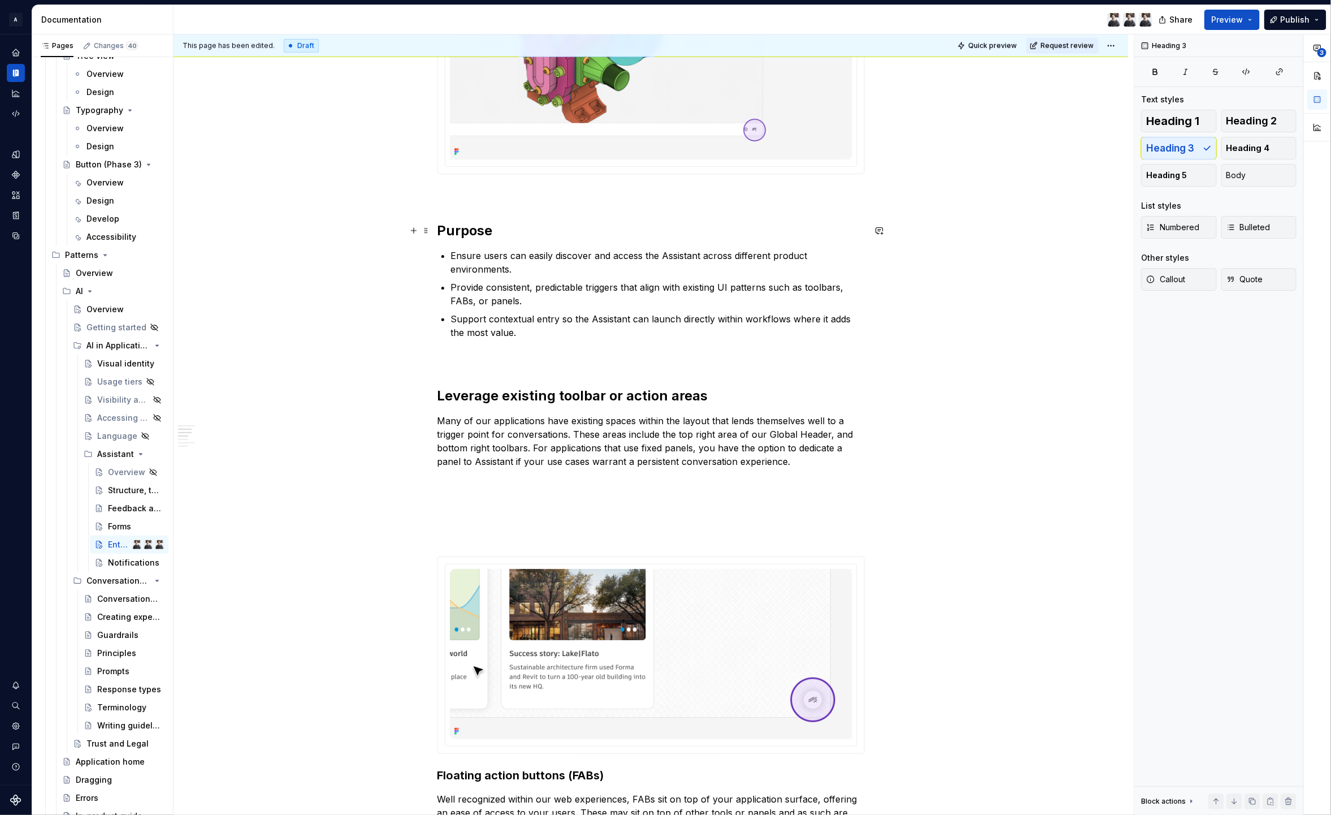
click at [472, 228] on h2 "Purpose" at bounding box center [651, 231] width 427 height 18
click at [570, 390] on h2 "Leverage existing toolbar or action areas" at bounding box center [651, 396] width 427 height 18
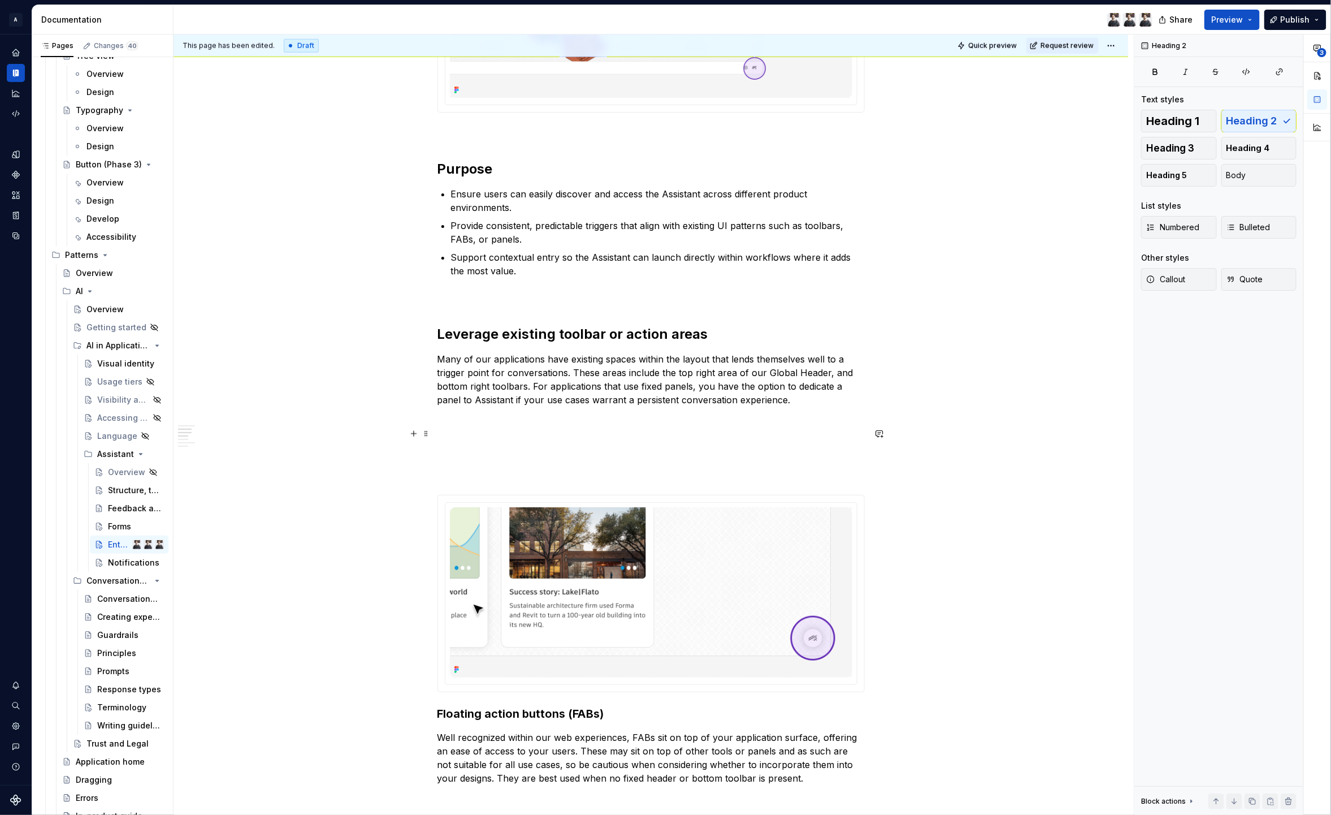
scroll to position [736, 0]
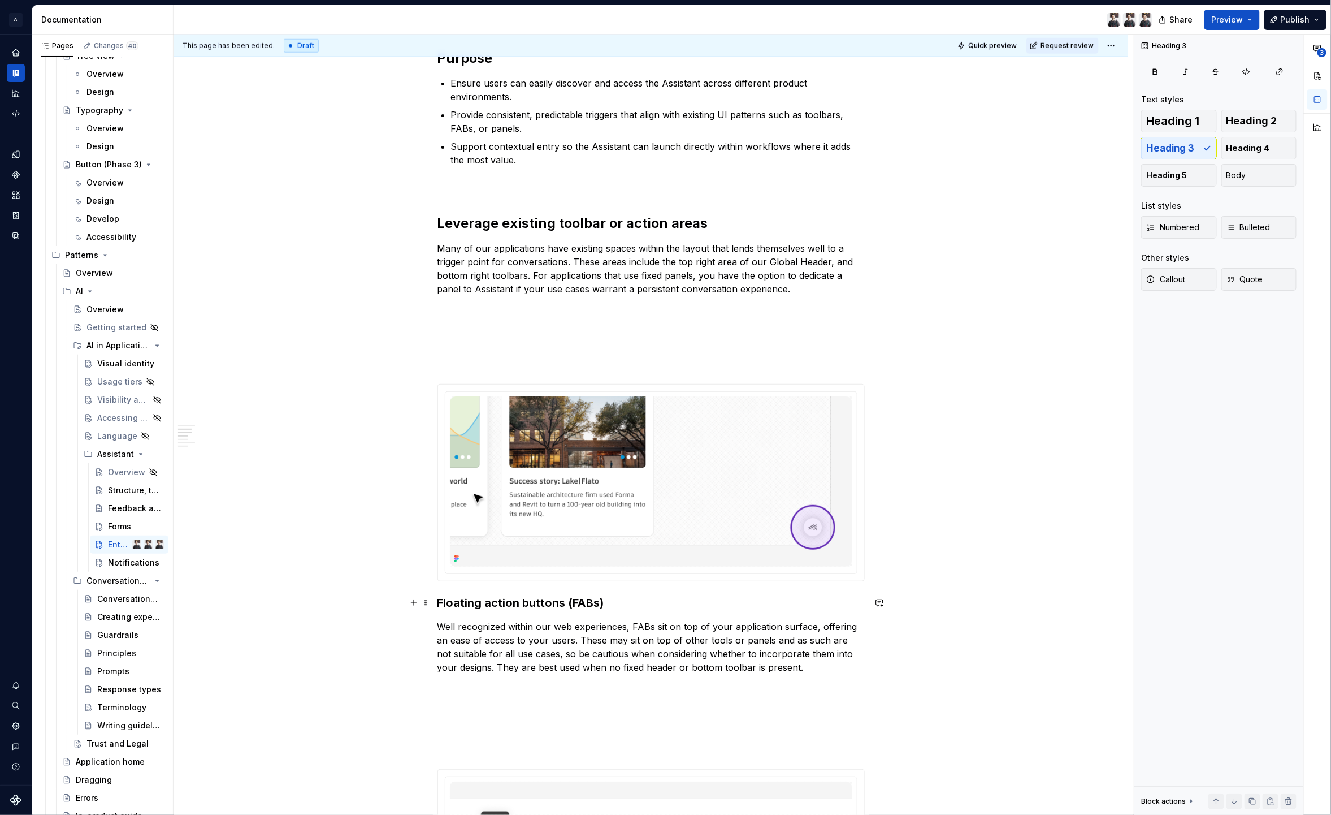
click at [585, 602] on h3 "Floating action buttons (FABs)" at bounding box center [651, 603] width 427 height 16
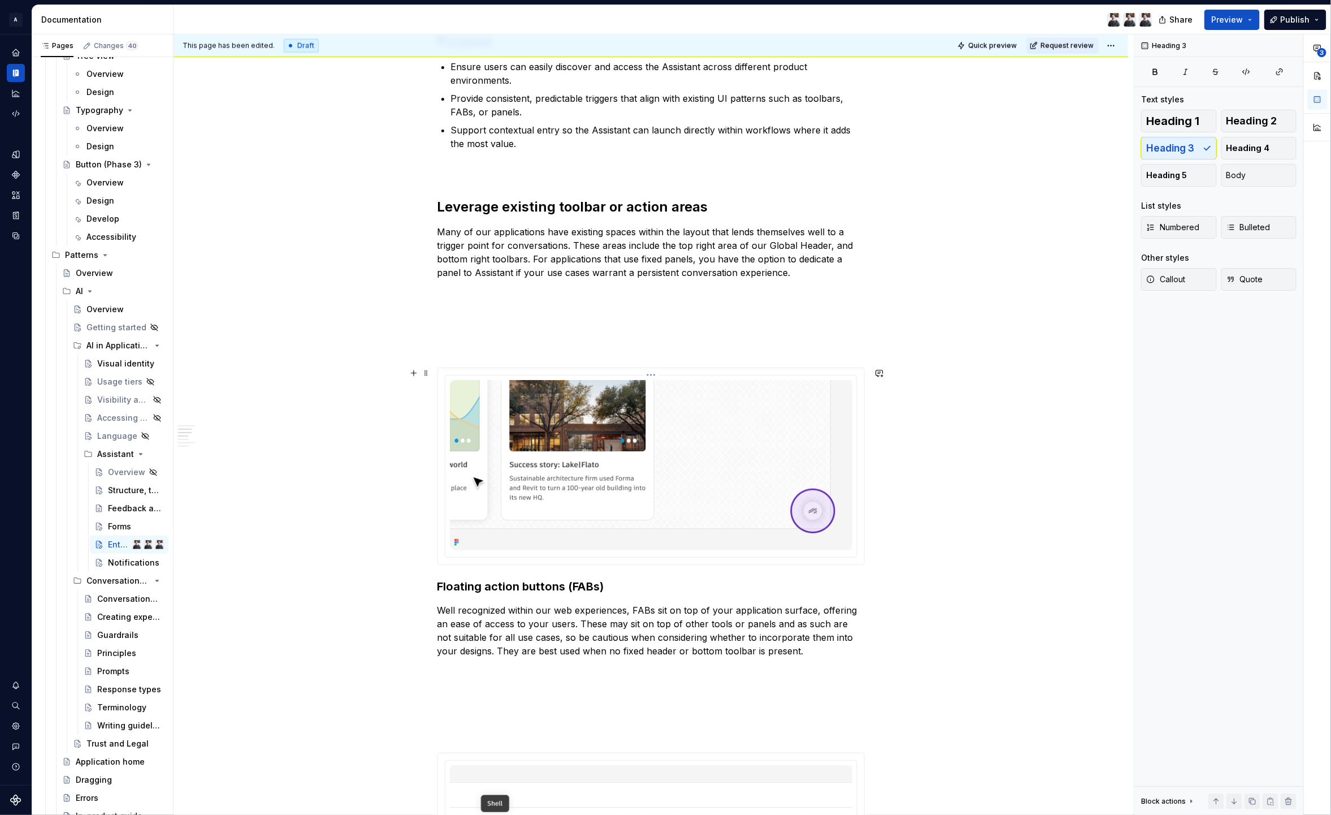
scroll to position [976, 0]
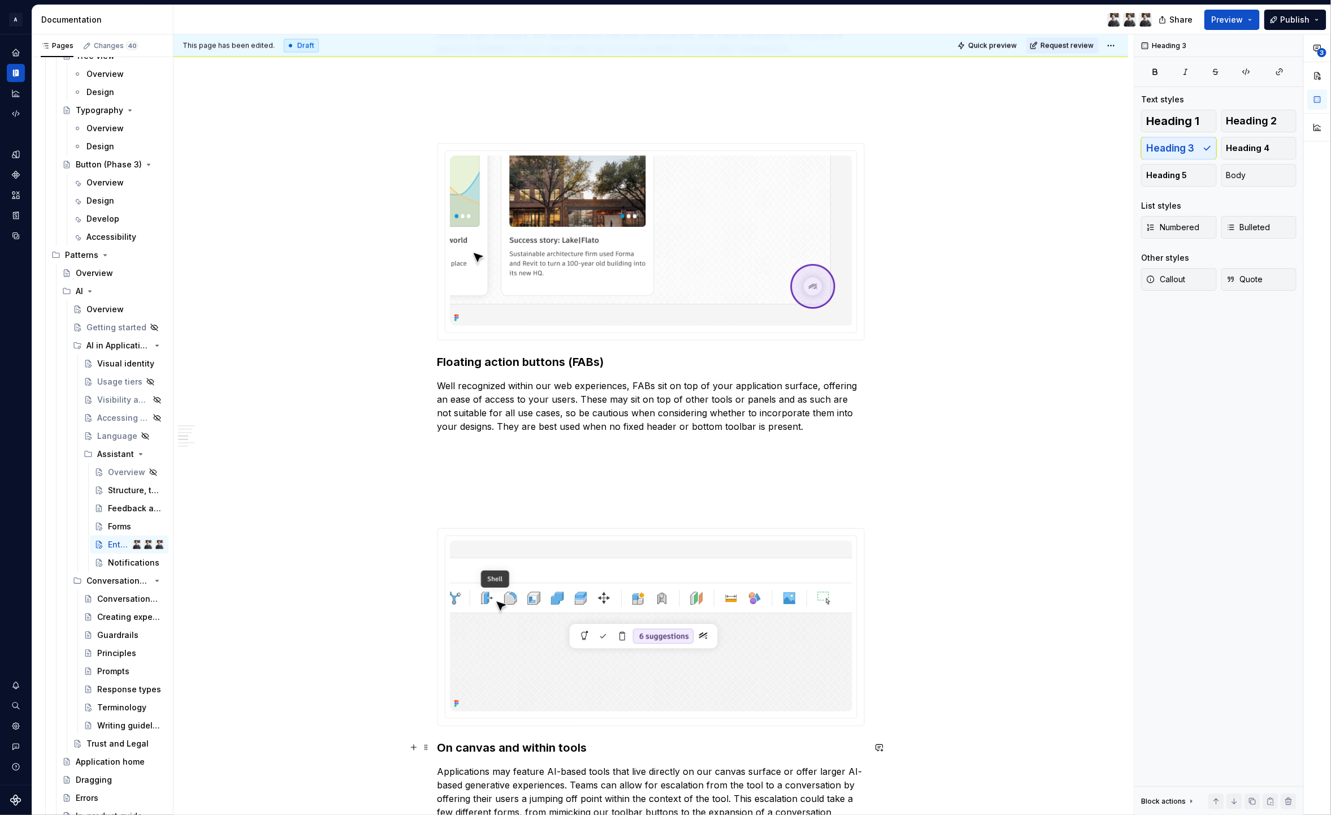
click at [503, 742] on h3 "On canvas and within tools" at bounding box center [651, 747] width 427 height 16
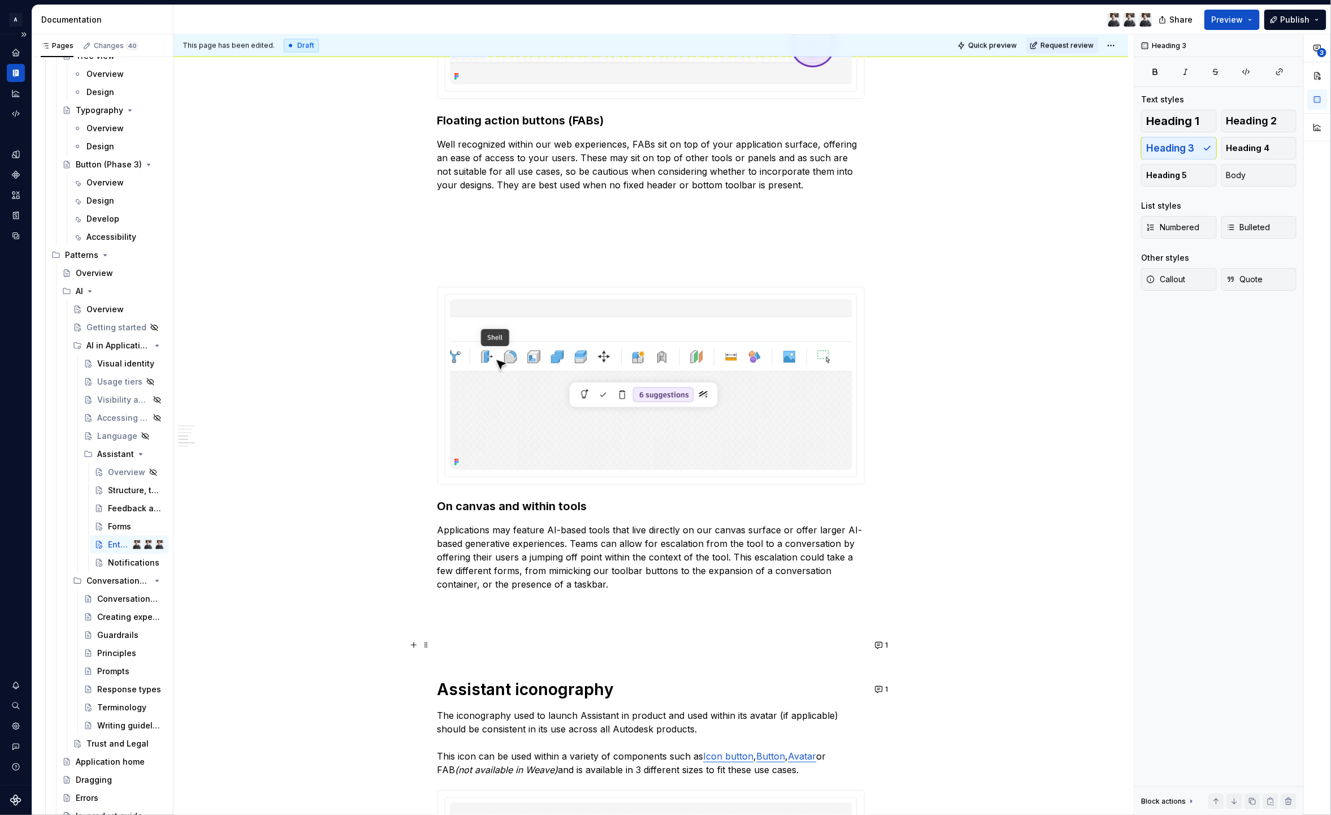
scroll to position [1225, 0]
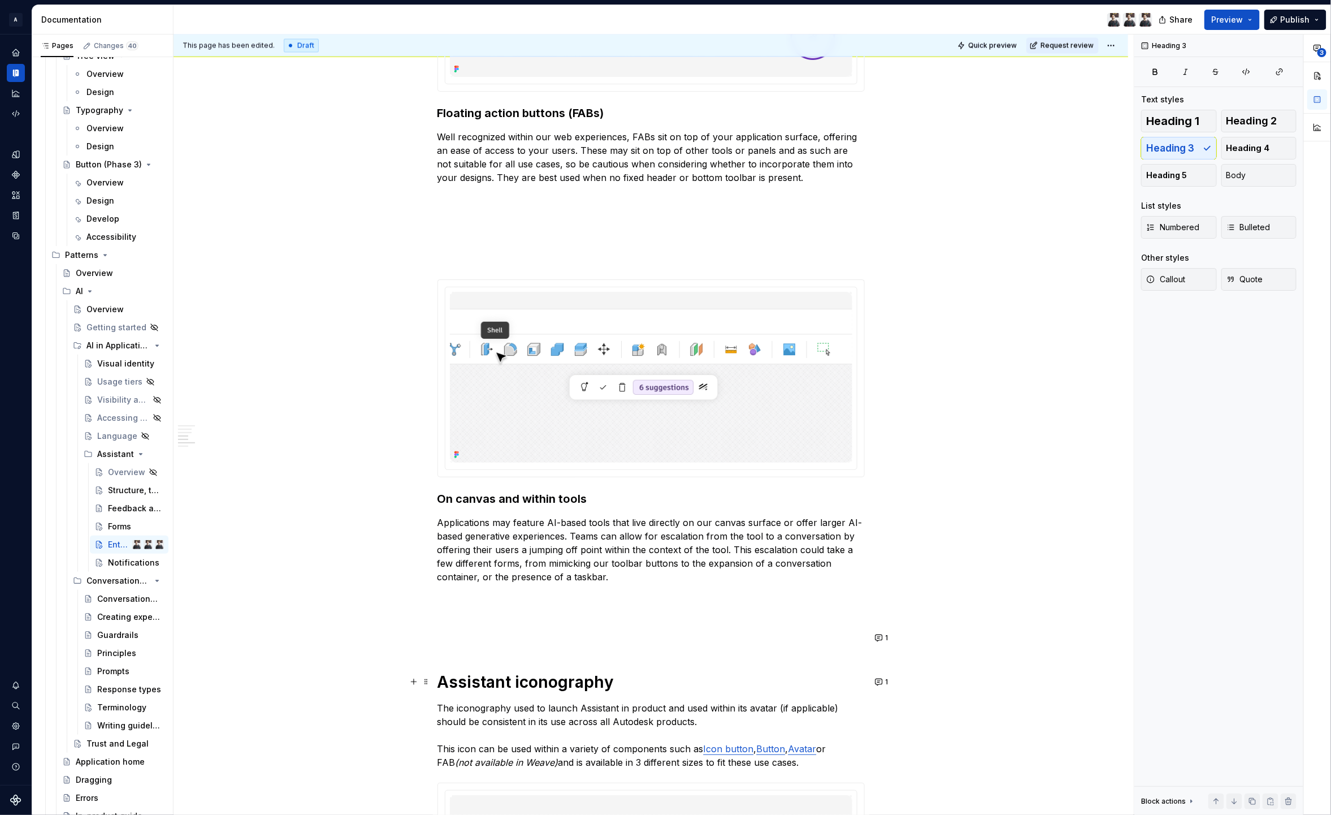
click at [563, 682] on h1 "Assistant iconography" at bounding box center [651, 682] width 427 height 20
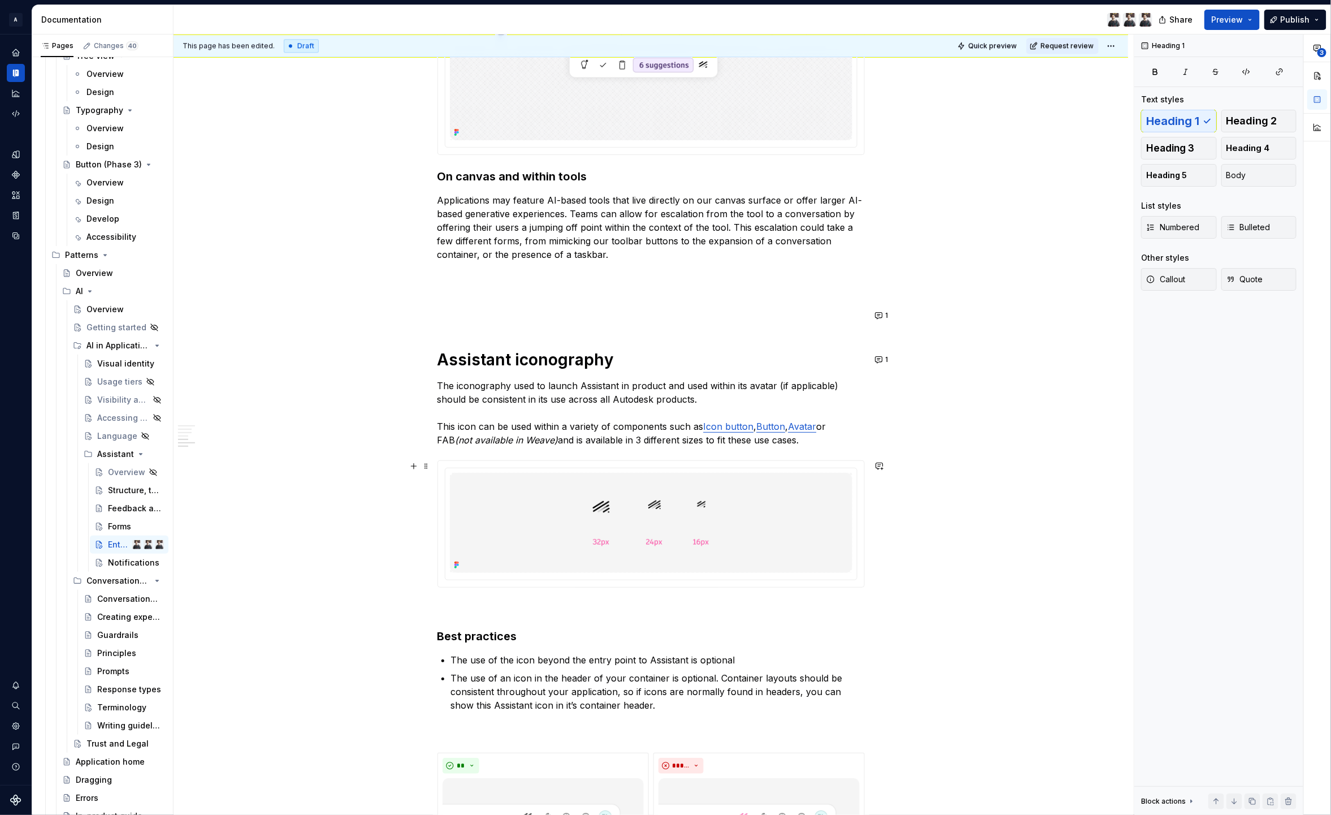
scroll to position [1558, 0]
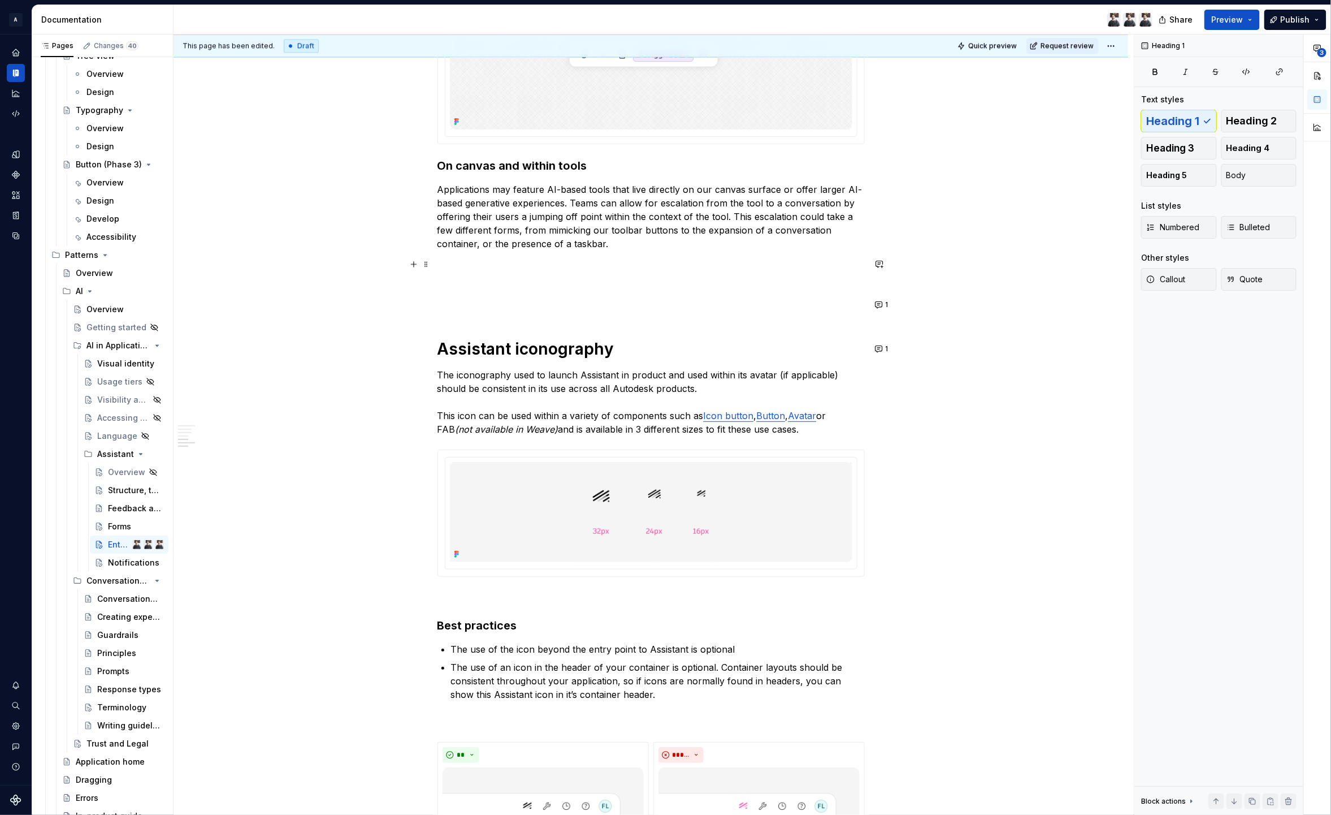
click at [482, 270] on p at bounding box center [651, 264] width 427 height 14
click at [482, 287] on p at bounding box center [651, 285] width 427 height 14
click at [890, 305] on button "1" at bounding box center [883, 305] width 22 height 16
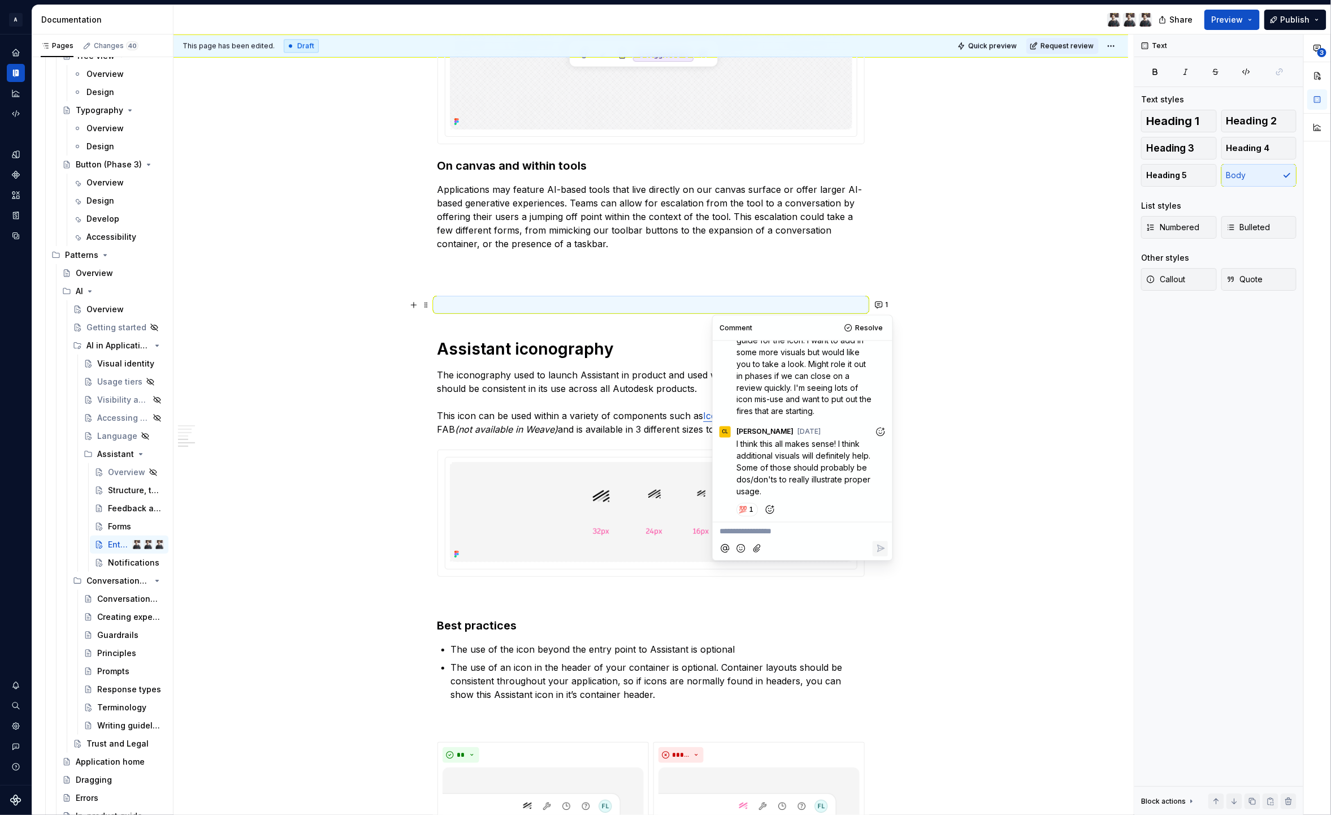
scroll to position [0, 0]
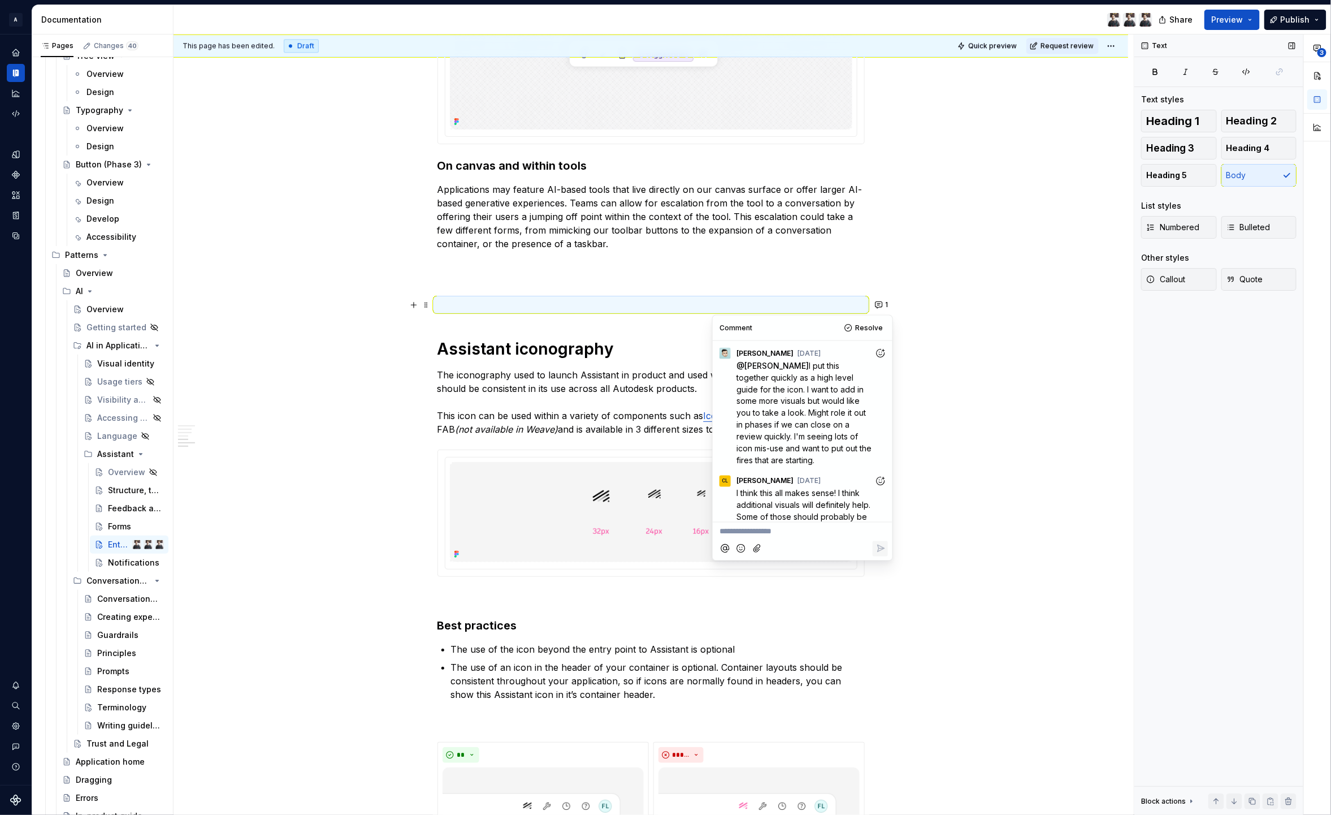
click at [1201, 375] on div "Text Text styles Heading 1 Heading 2 Heading 3 Heading 4 Heading 5 Body List st…" at bounding box center [1219, 424] width 169 height 781
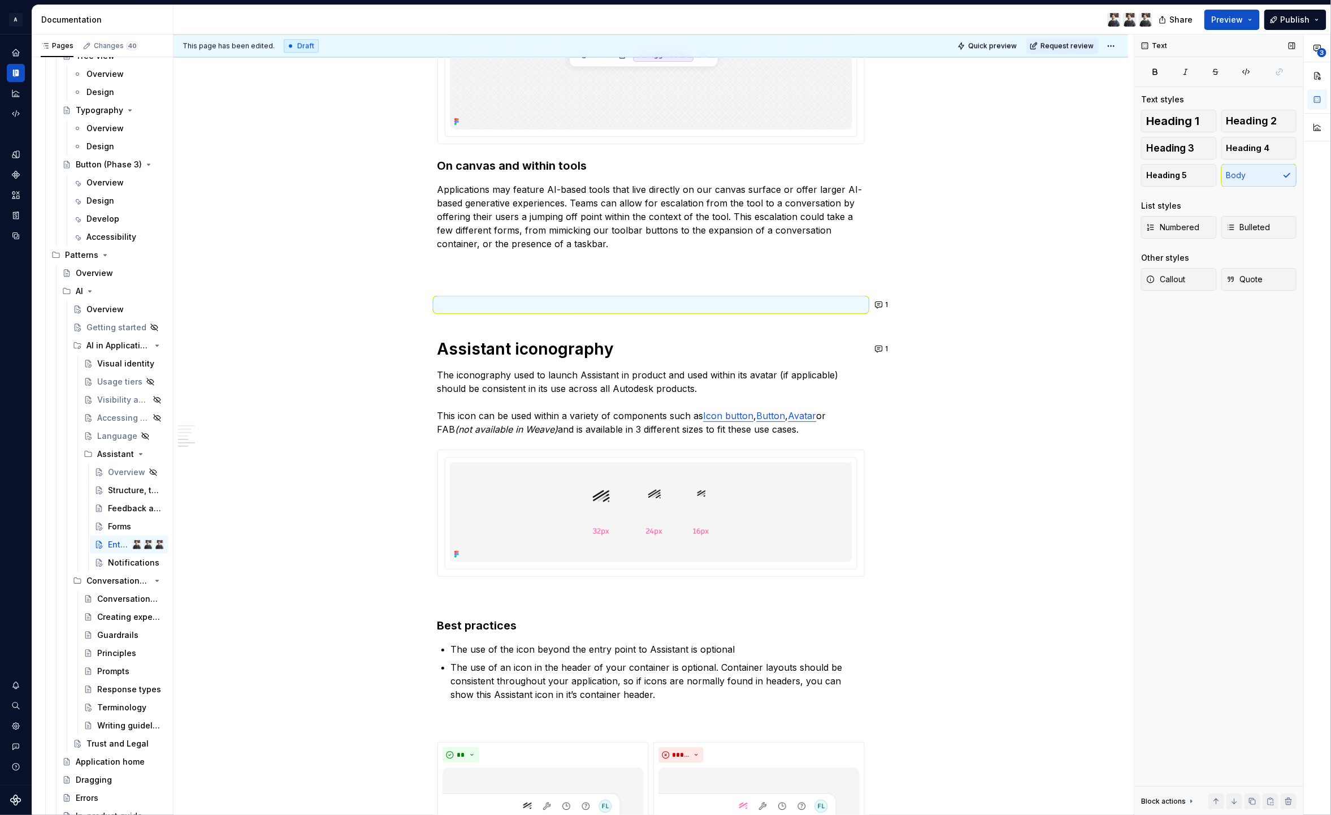
click at [1197, 372] on div "Text Text styles Heading 1 Heading 2 Heading 3 Heading 4 Heading 5 Body List st…" at bounding box center [1219, 424] width 169 height 781
click at [472, 412] on p "The iconography used to launch Assistant in product and used within its avatar …" at bounding box center [651, 402] width 427 height 68
click at [571, 414] on p "The iconography used to launch Assistant in product and used within its avatar …" at bounding box center [651, 402] width 427 height 68
click at [661, 411] on p "The iconography used to launch Assistant in product and used within its avatar …" at bounding box center [651, 402] width 427 height 68
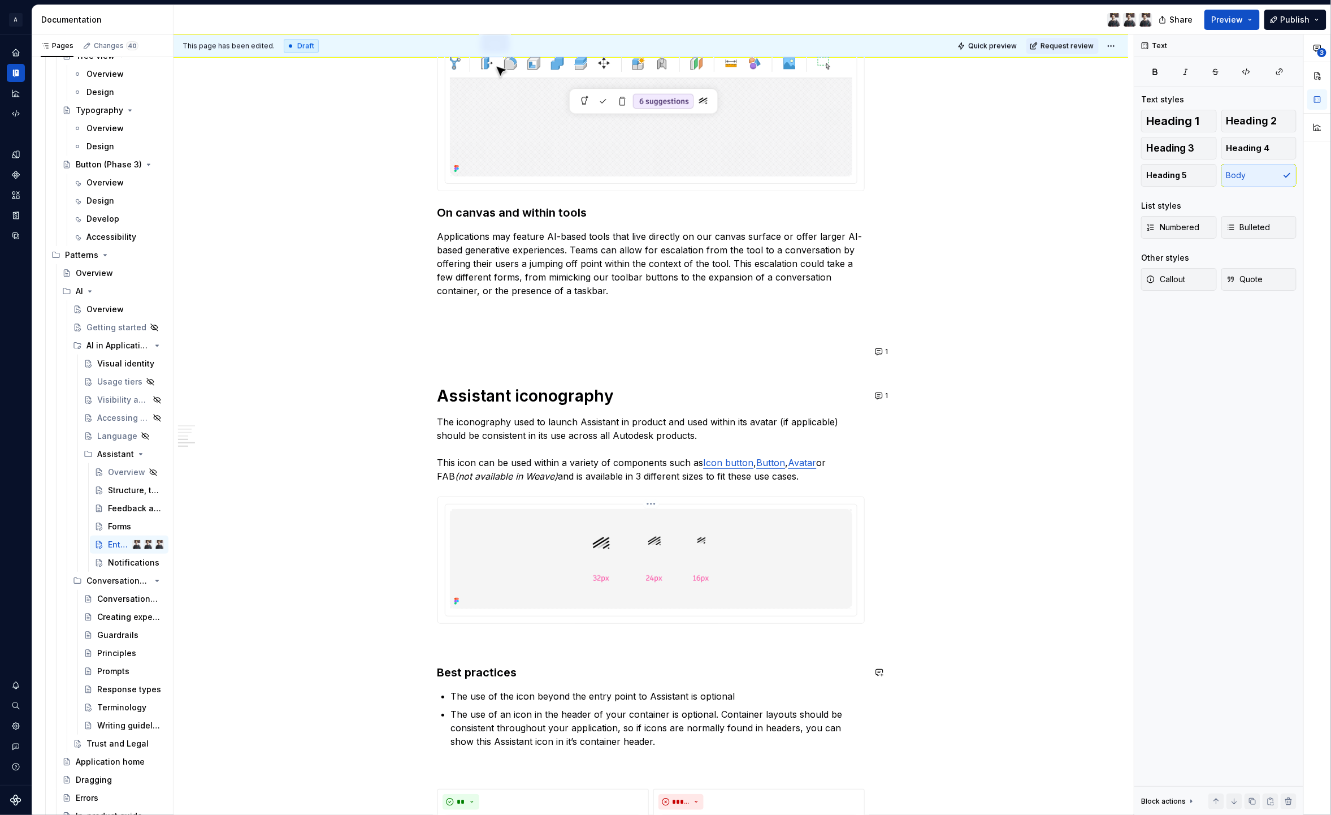
scroll to position [1466, 0]
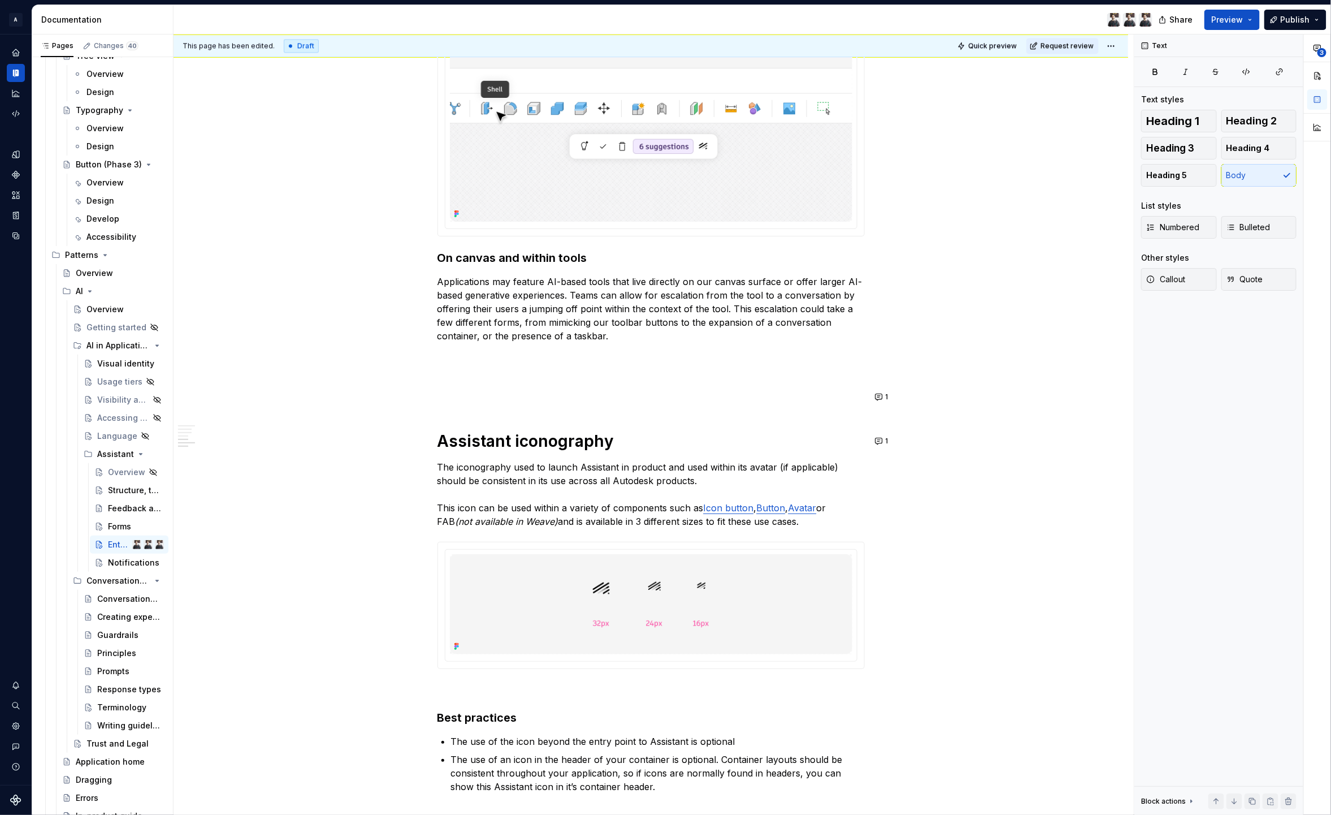
click at [513, 446] on h1 "Assistant iconography" at bounding box center [651, 441] width 427 height 20
click at [470, 720] on h3 "Best practices" at bounding box center [651, 718] width 427 height 16
click at [1251, 115] on span "Heading 2" at bounding box center [1252, 120] width 51 height 11
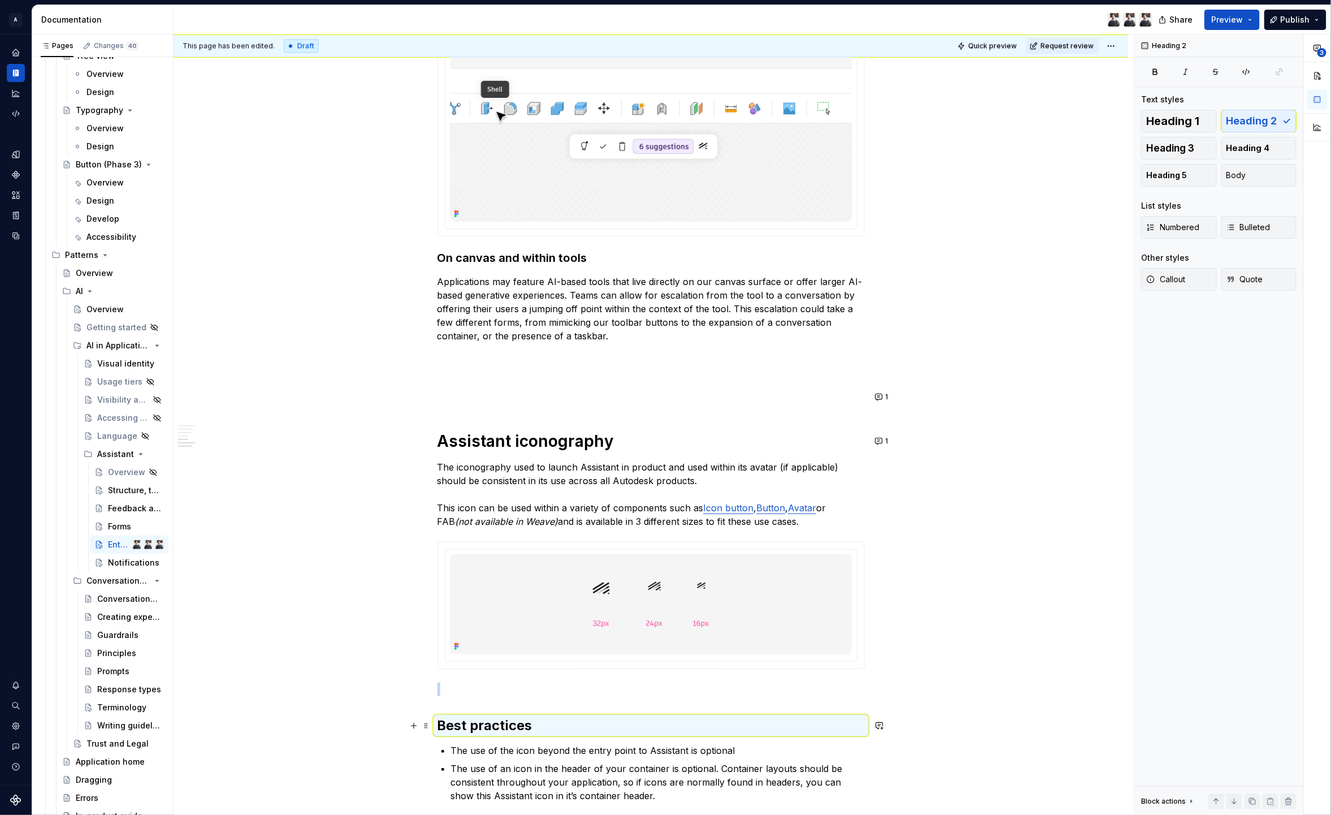
click at [592, 728] on h2 "Best practices" at bounding box center [651, 725] width 427 height 18
click at [444, 443] on h1 "Assistant iconography" at bounding box center [651, 441] width 427 height 20
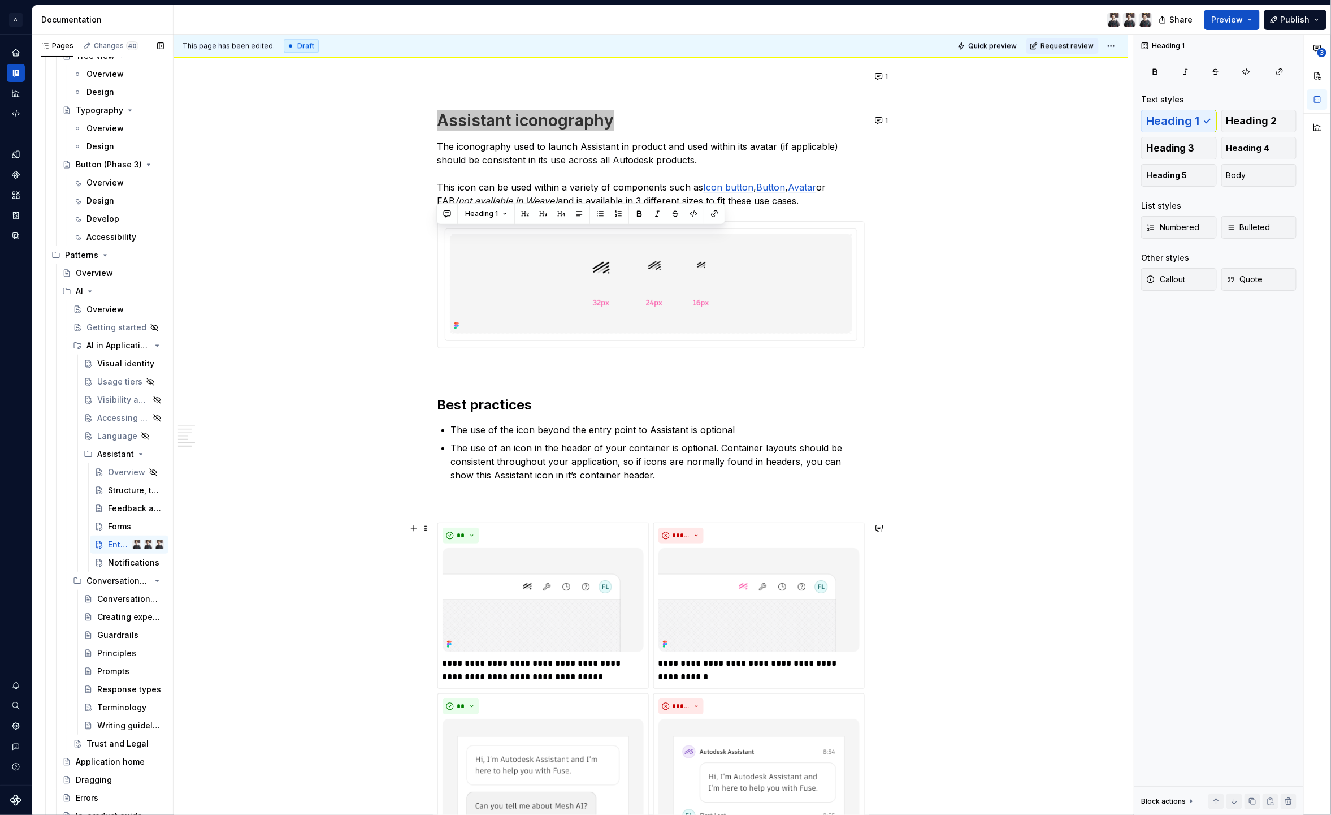
scroll to position [1668, 0]
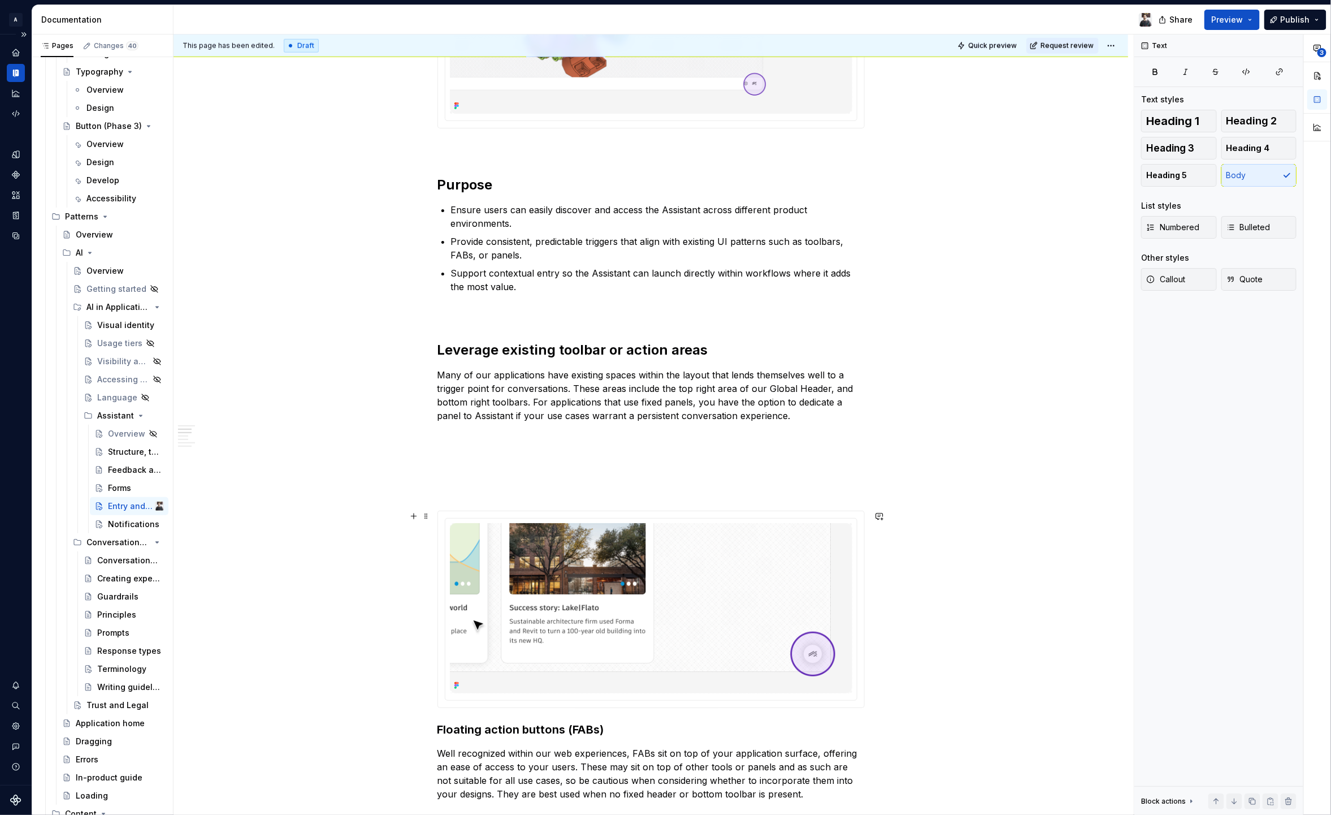
scroll to position [341, 0]
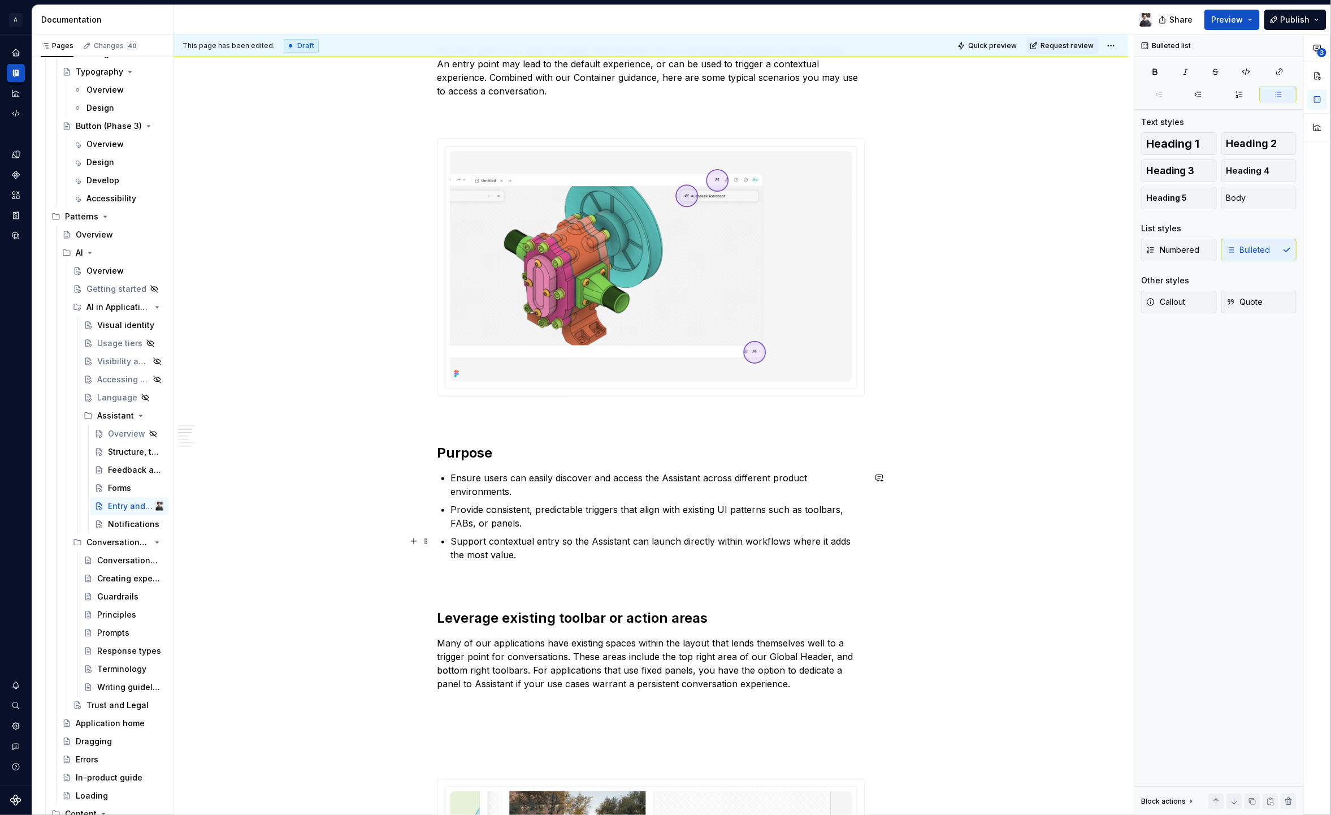
click at [553, 555] on p "Support contextual entry so the Assistant can launch directly within workflows …" at bounding box center [658, 547] width 414 height 27
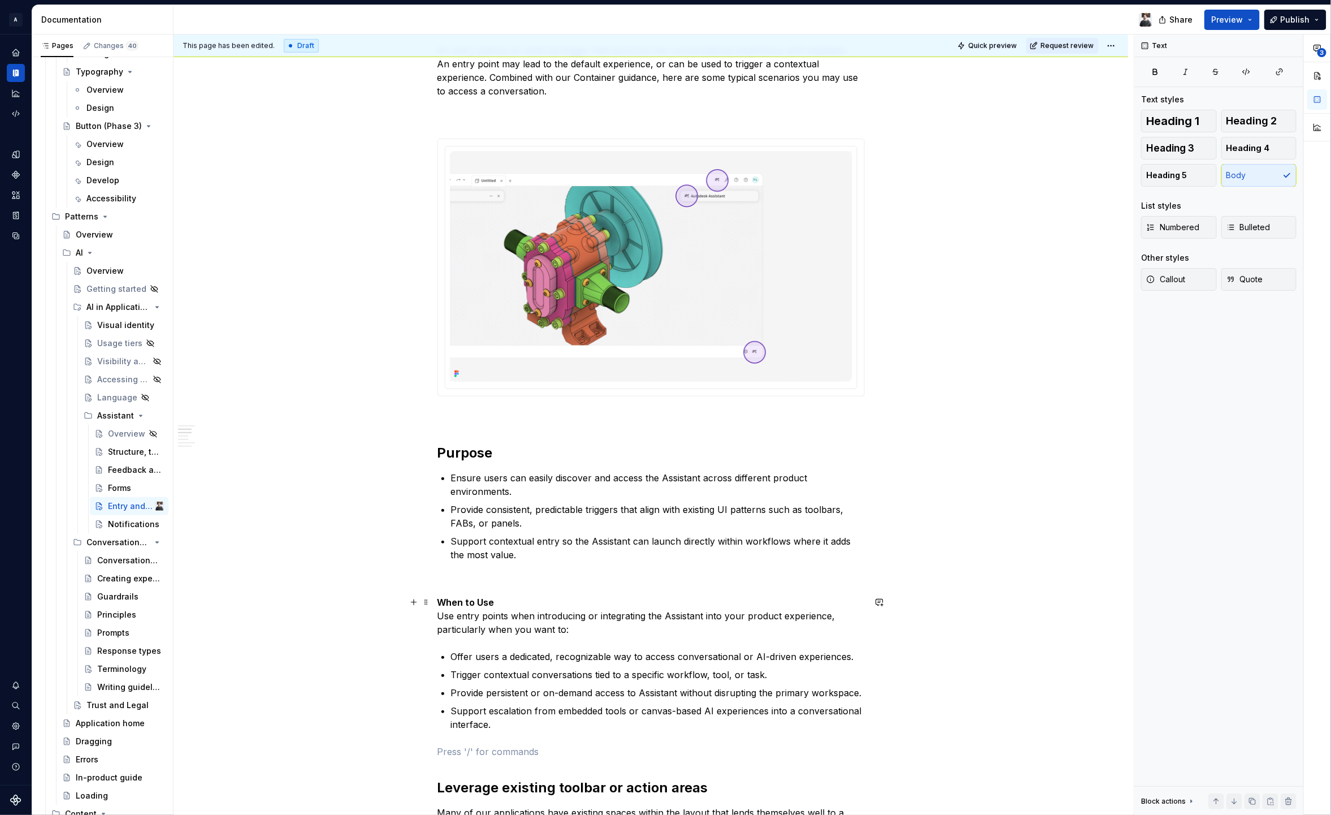
click at [504, 601] on p "When to Use Use entry points when introducing or integrating the Assistant into…" at bounding box center [651, 615] width 427 height 41
click at [438, 603] on strong "When to Use" at bounding box center [466, 601] width 57 height 11
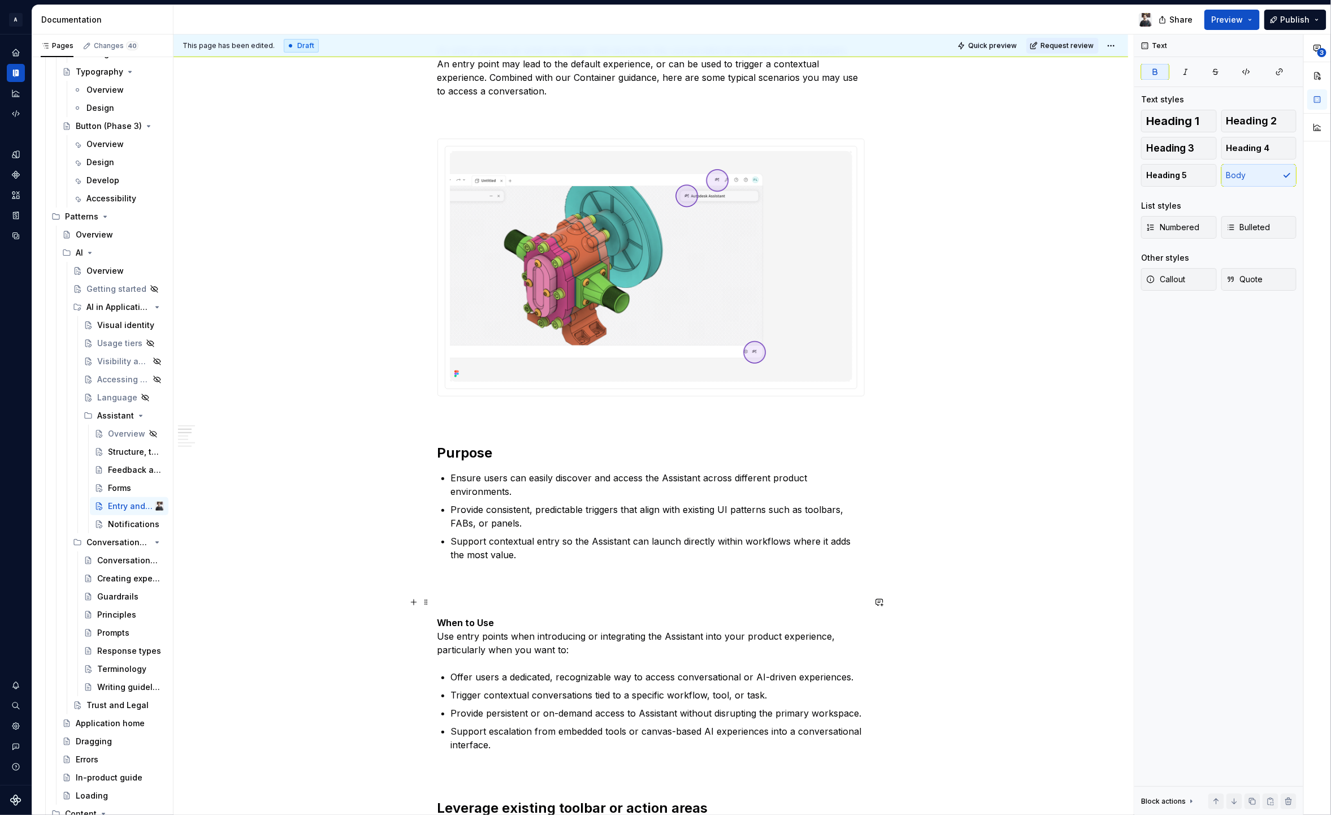
click at [521, 604] on p at bounding box center [651, 602] width 427 height 14
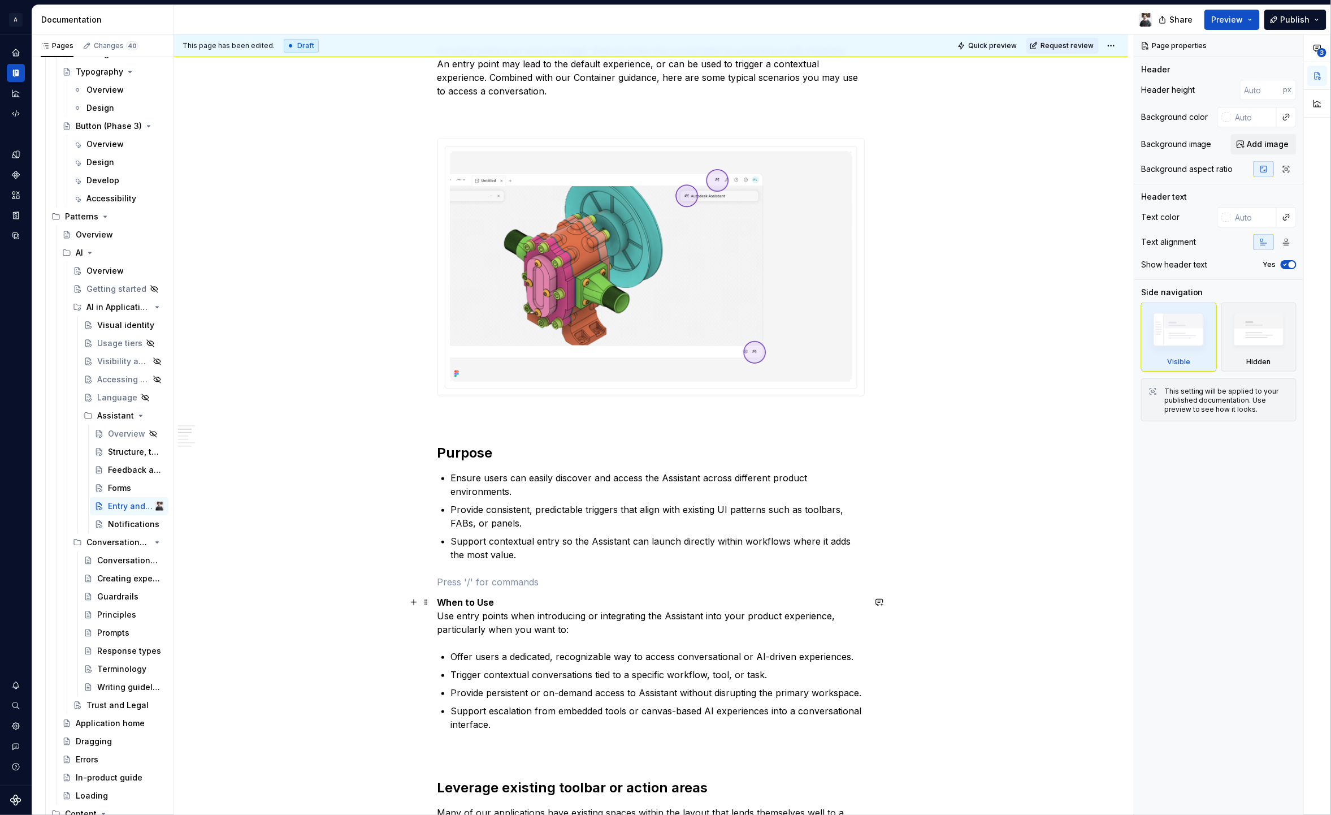
click at [530, 604] on p "When to Use Use entry points when introducing or integrating the Assistant into…" at bounding box center [651, 615] width 427 height 41
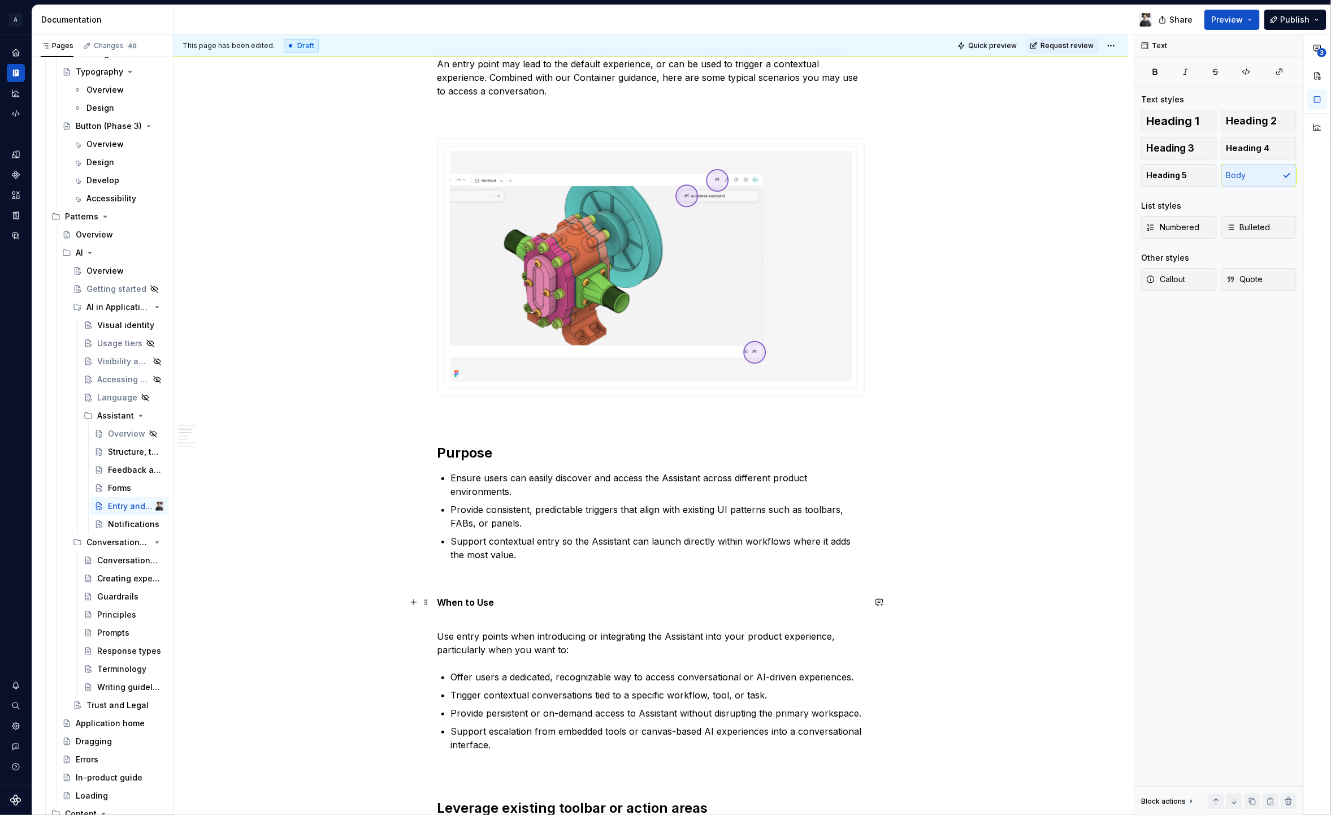
click at [1165, 111] on button "Heading 1" at bounding box center [1179, 121] width 76 height 23
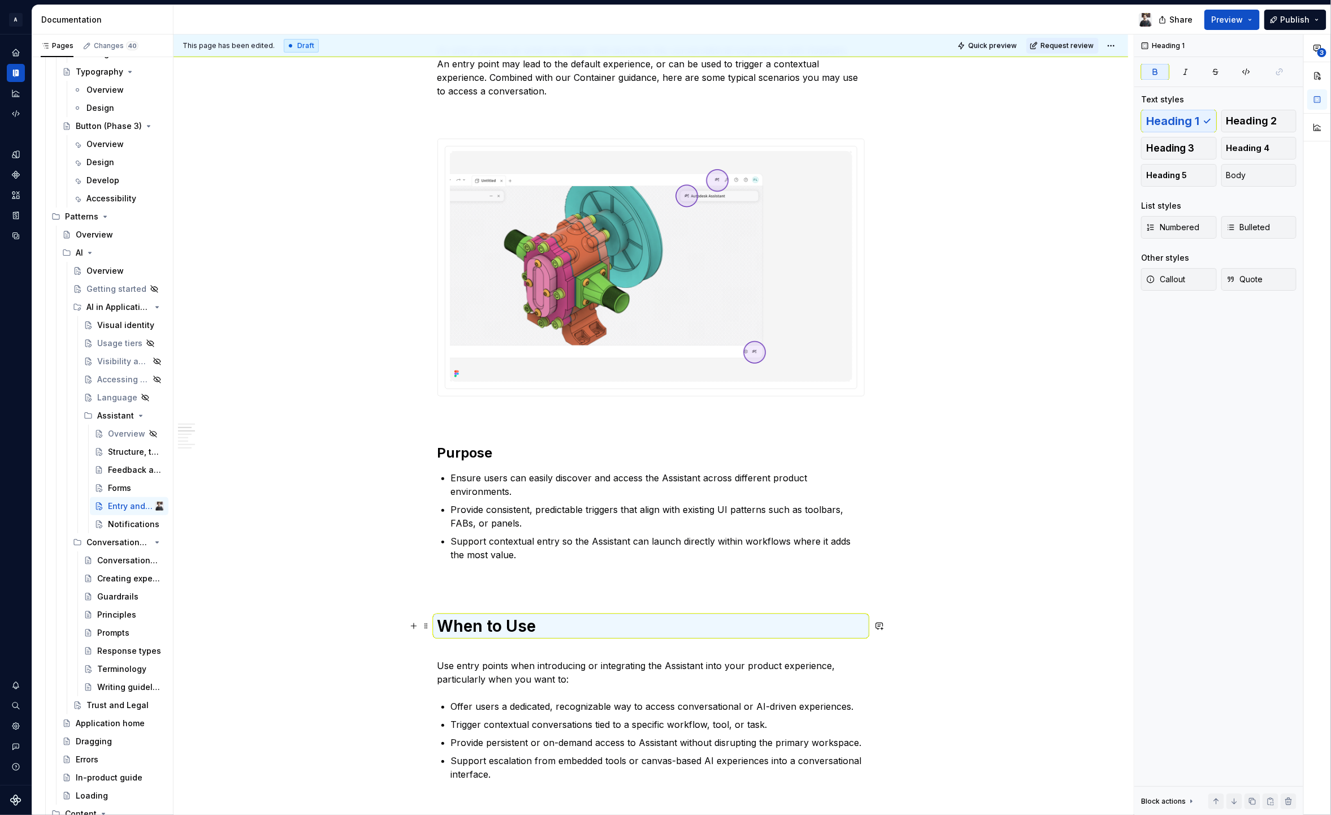
click at [595, 617] on h1 "When to Use" at bounding box center [651, 626] width 427 height 20
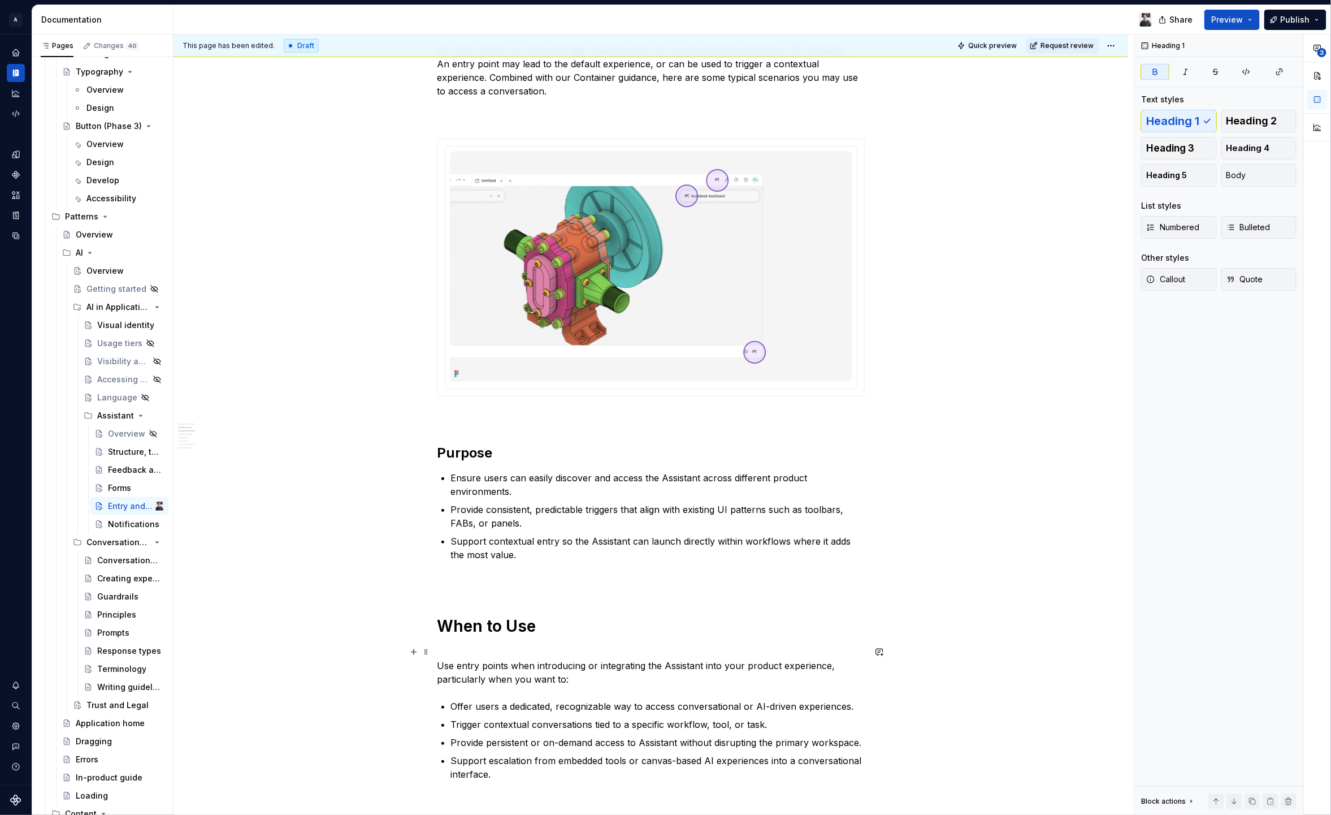
click at [493, 654] on p "Use entry points when introducing or integrating the Assistant into your produc…" at bounding box center [651, 665] width 427 height 41
click at [505, 634] on strong "When to Use" at bounding box center [487, 625] width 99 height 19
click at [543, 625] on h1 "When to Use" at bounding box center [651, 626] width 427 height 20
click at [451, 668] on p "Use entry points when introducing or integrating the Assistant into your produc…" at bounding box center [651, 665] width 427 height 41
click at [644, 700] on p "Offer users a dedicated, recognizable way to access conversational or AI-driven…" at bounding box center [658, 706] width 414 height 14
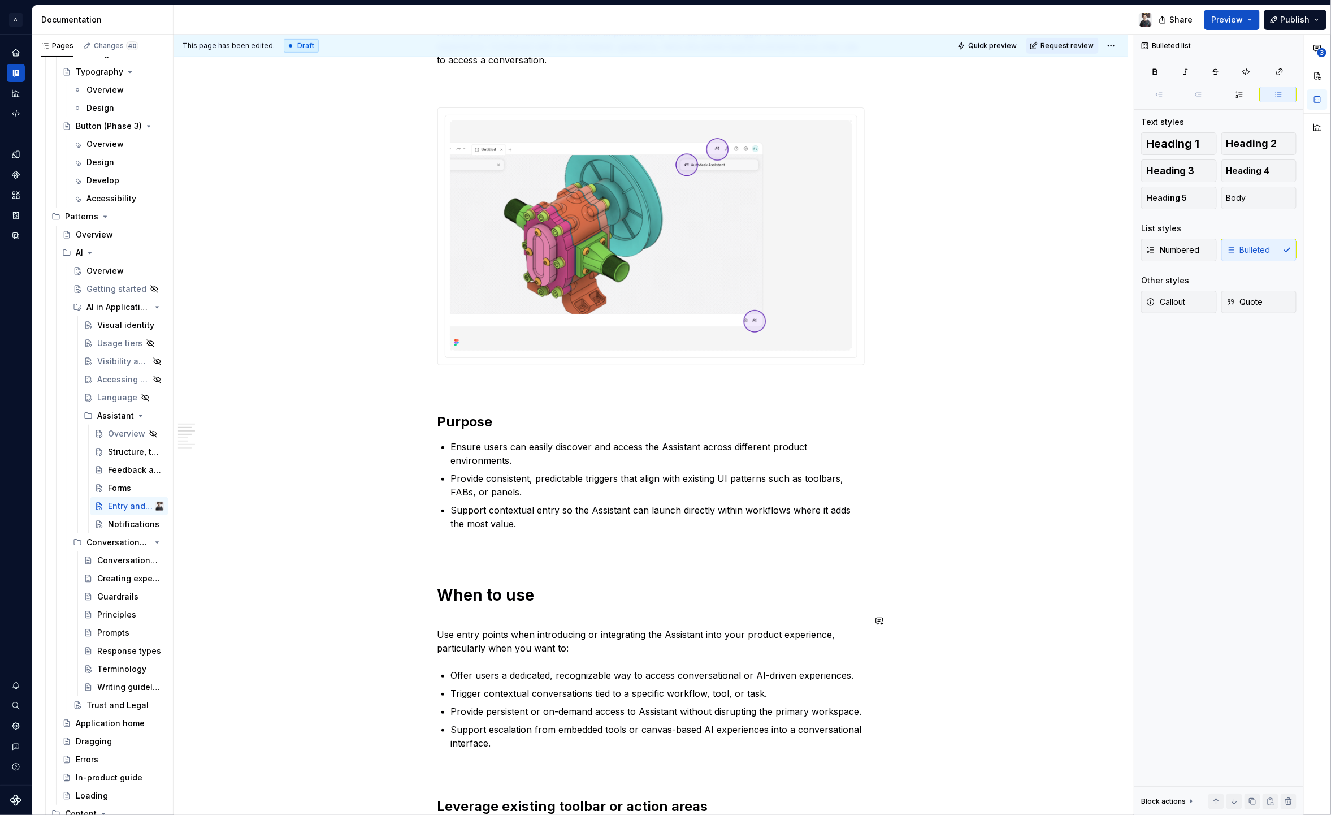
scroll to position [436, 0]
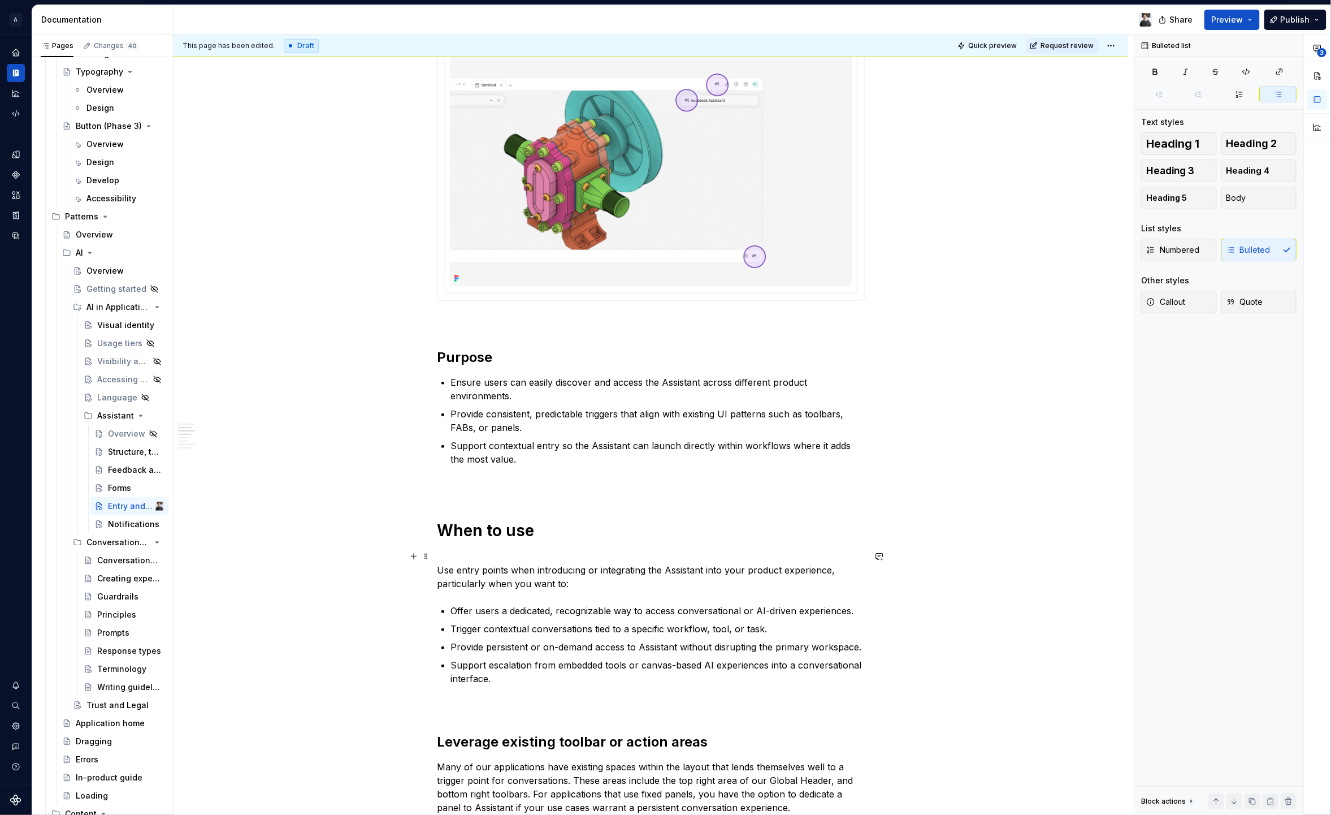
click at [570, 570] on p "Use entry points when introducing or integrating the Assistant into your produc…" at bounding box center [651, 570] width 427 height 41
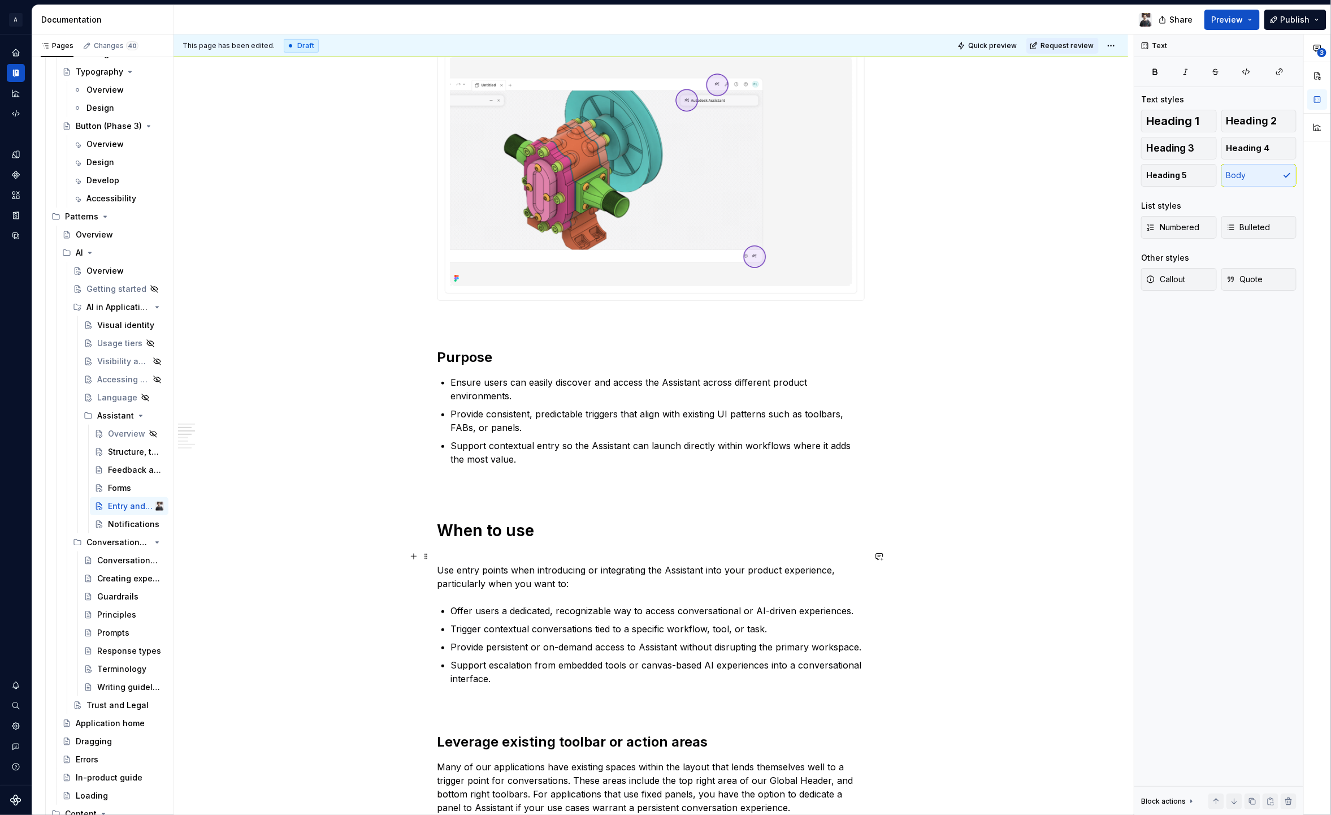
click at [641, 573] on p "Use entry points when introducing or integrating the Assistant into your produc…" at bounding box center [651, 570] width 427 height 41
click at [664, 573] on p "Use entry points when introducing or integrating the Assistant into your produc…" at bounding box center [651, 570] width 427 height 41
drag, startPoint x: 702, startPoint y: 577, endPoint x: 715, endPoint y: 577, distance: 13.0
click at [706, 577] on p "Use entry points when introducing or integrating the Assistant into your produc…" at bounding box center [651, 570] width 427 height 41
click at [465, 580] on p "Use entry points when introducing or integrating the Assistant into your produc…" at bounding box center [651, 570] width 427 height 41
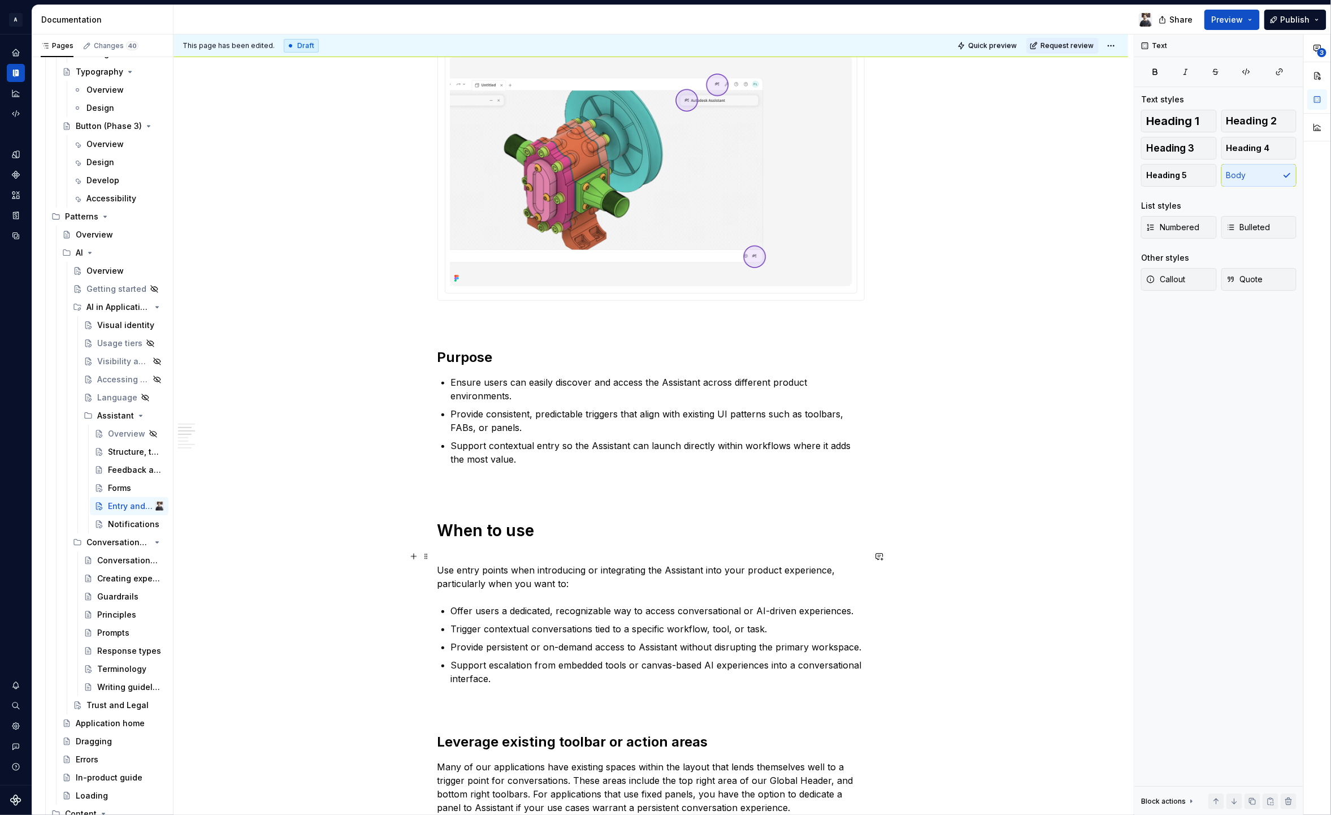
click at [512, 582] on p "Use entry points when introducing or integrating the Assistant into your produc…" at bounding box center [651, 570] width 427 height 41
click at [568, 580] on p "Use entry points when introducing or integrating the Assistant into your produc…" at bounding box center [651, 570] width 427 height 41
click at [475, 607] on p "Offer users a dedicated, recognizable way to access conversational or AI-driven…" at bounding box center [658, 611] width 414 height 14
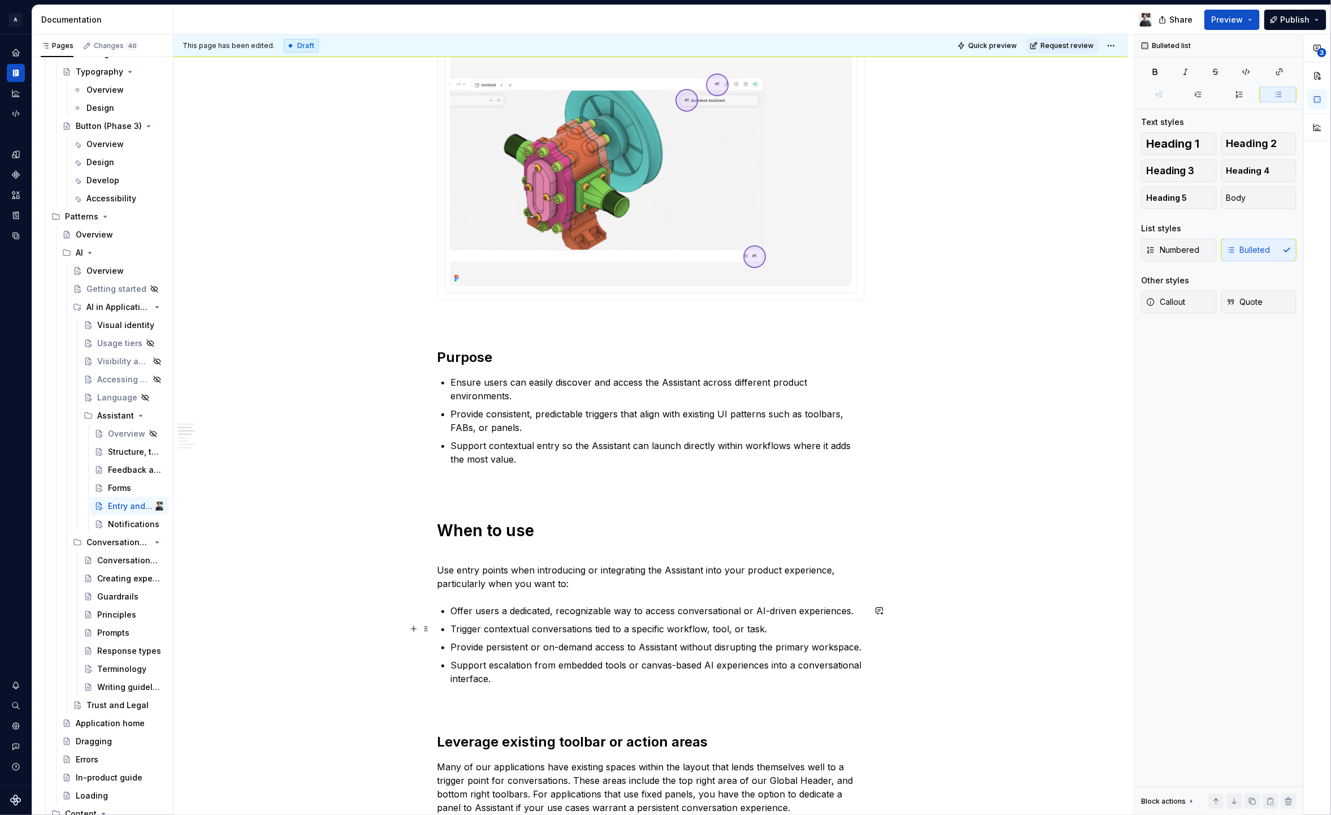
click at [477, 632] on p "Trigger contextual conversations tied to a specific workflow, tool, or task." at bounding box center [658, 629] width 414 height 14
click at [499, 630] on p "Trigger contextual conversations tied to a specific workflow, tool, or task." at bounding box center [658, 629] width 414 height 14
click at [557, 630] on p "Trigger contextual conversations tied to a specific workflow, tool, or task." at bounding box center [658, 629] width 414 height 14
click at [600, 631] on p "Trigger contextual conversations tied to a specific workflow, tool, or task." at bounding box center [658, 629] width 414 height 14
click at [478, 644] on p "Provide persistent or on-demand access to Assistant without disrupting the prim…" at bounding box center [658, 647] width 414 height 14
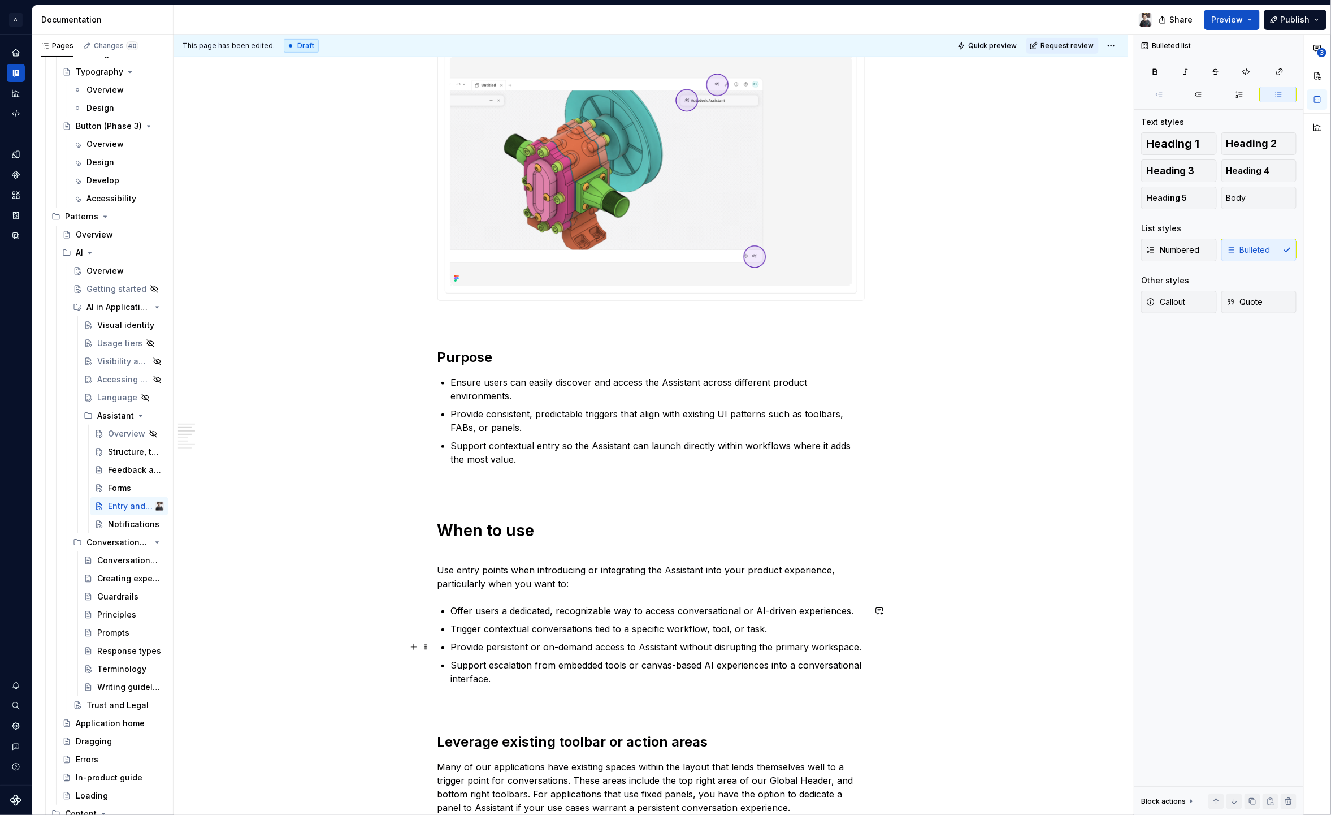
click at [509, 646] on p "Provide persistent or on-demand access to Assistant without disrupting the prim…" at bounding box center [658, 647] width 414 height 14
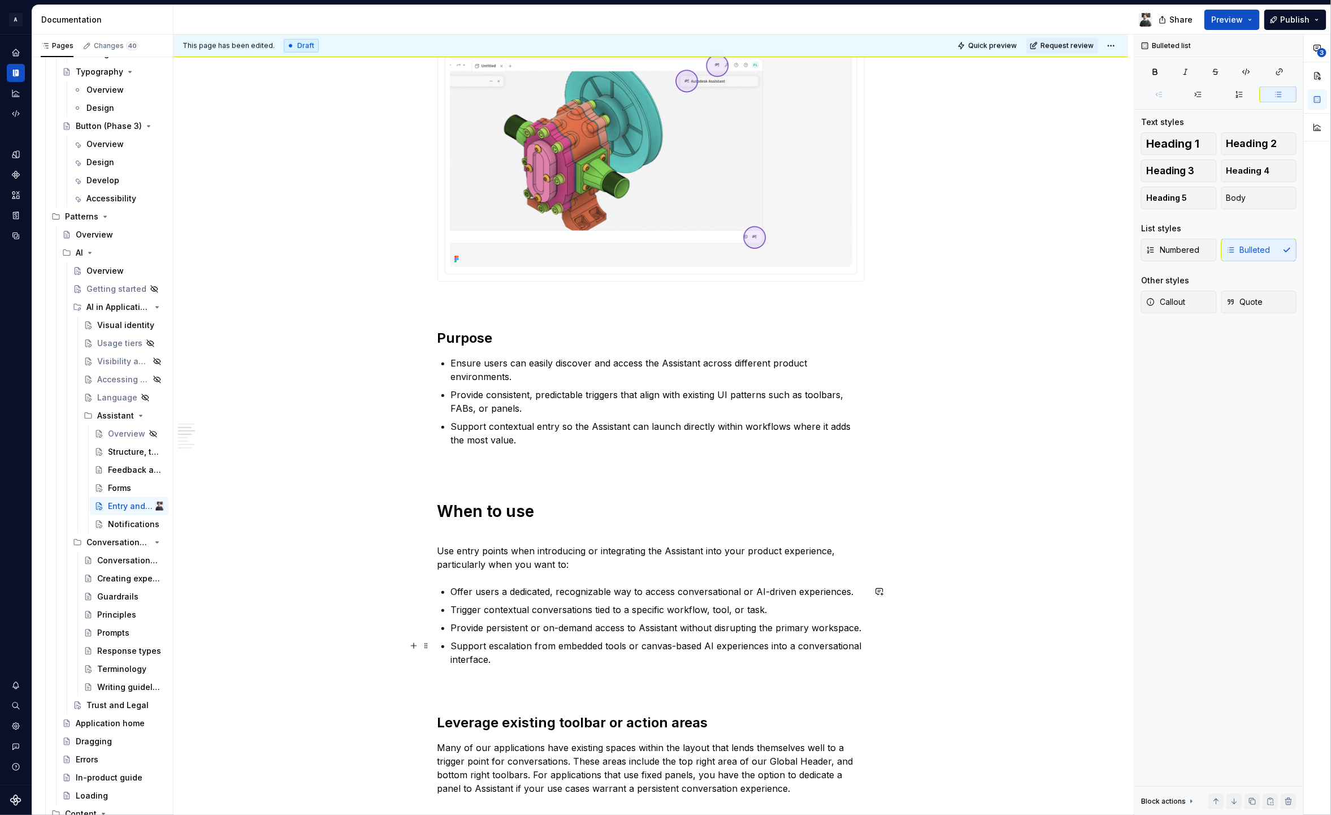
click at [561, 657] on p "Support escalation from embedded tools or canvas-based AI experiences into a co…" at bounding box center [658, 652] width 414 height 27
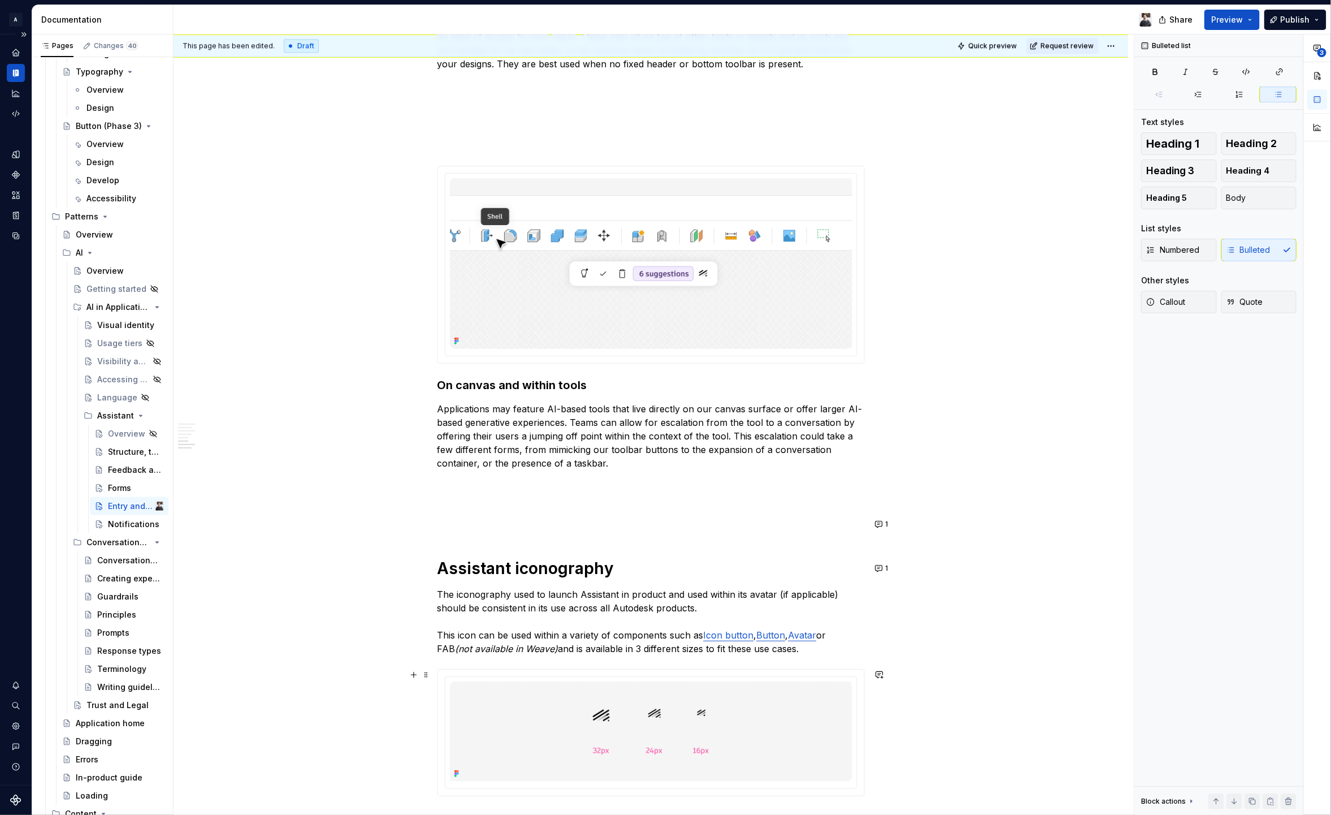
scroll to position [2002, 0]
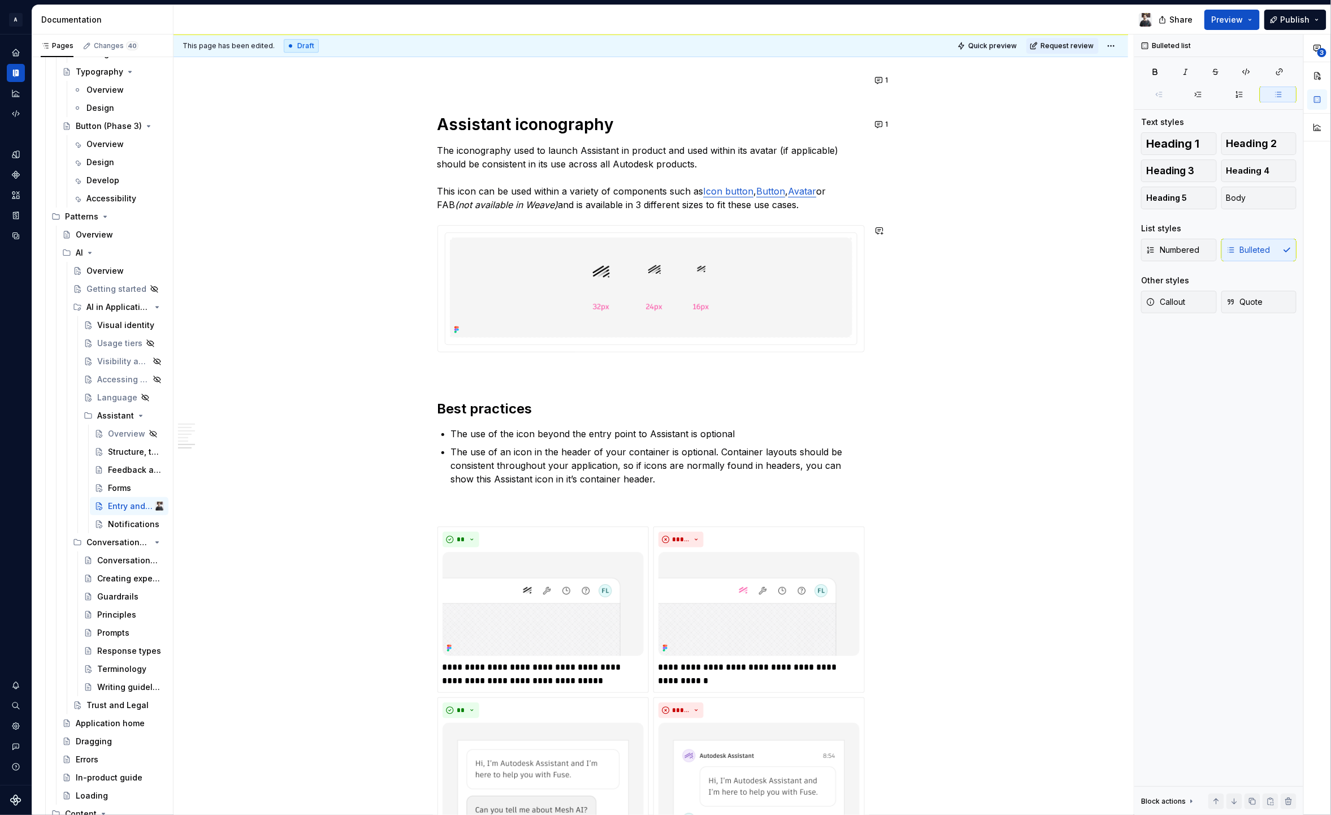
click at [481, 377] on p at bounding box center [651, 373] width 427 height 14
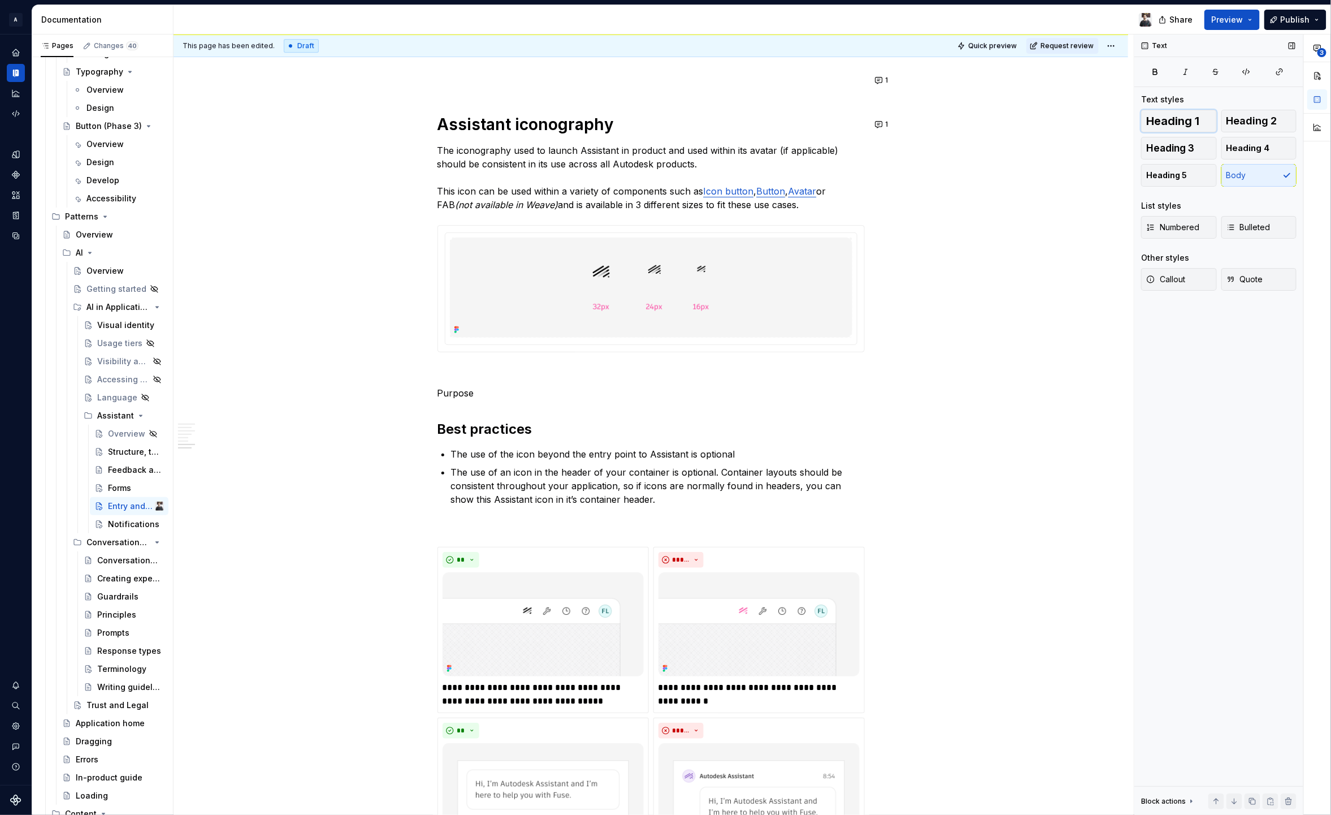
click at [1190, 123] on span "Heading 1" at bounding box center [1173, 120] width 53 height 11
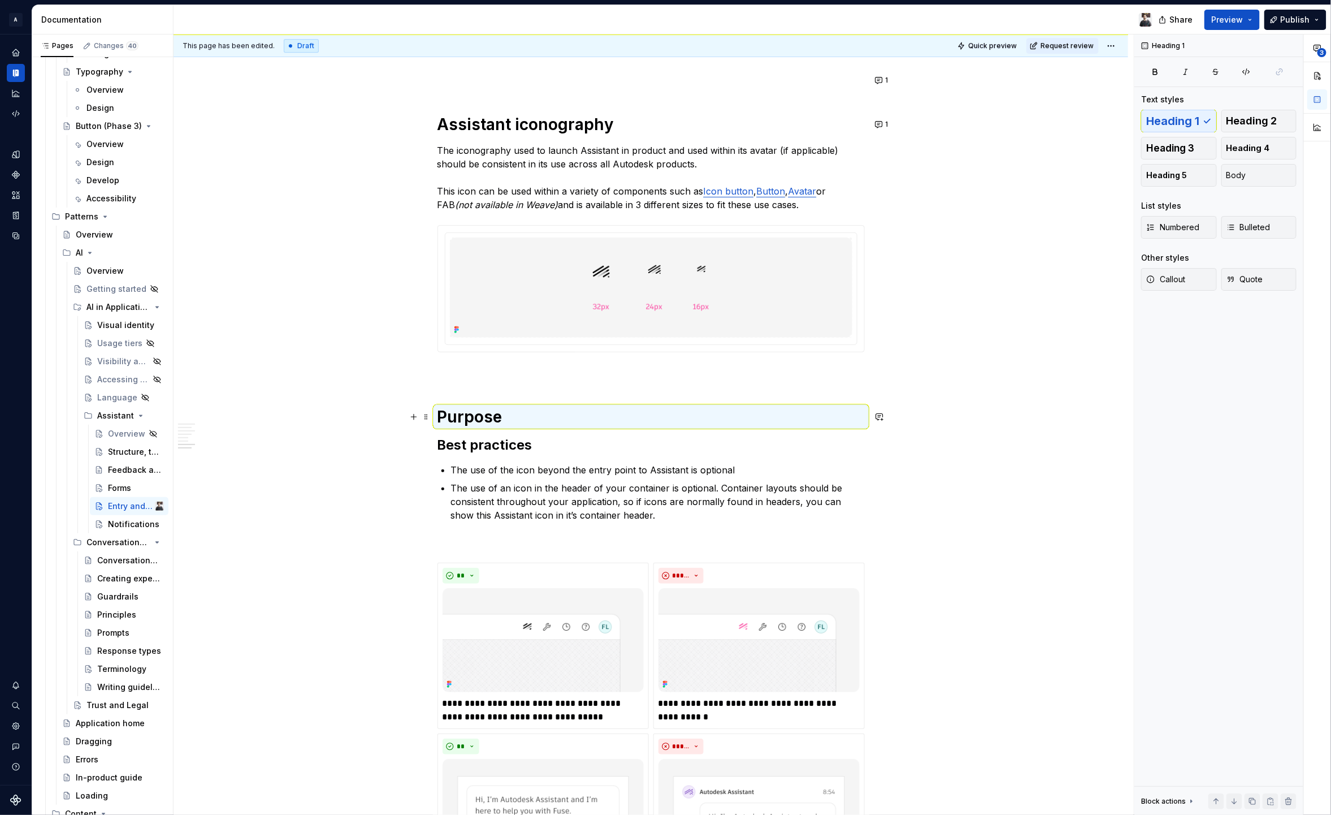
click at [581, 418] on h1 "Purpose" at bounding box center [651, 416] width 427 height 20
click at [583, 416] on h1 "Purpose" at bounding box center [651, 416] width 427 height 20
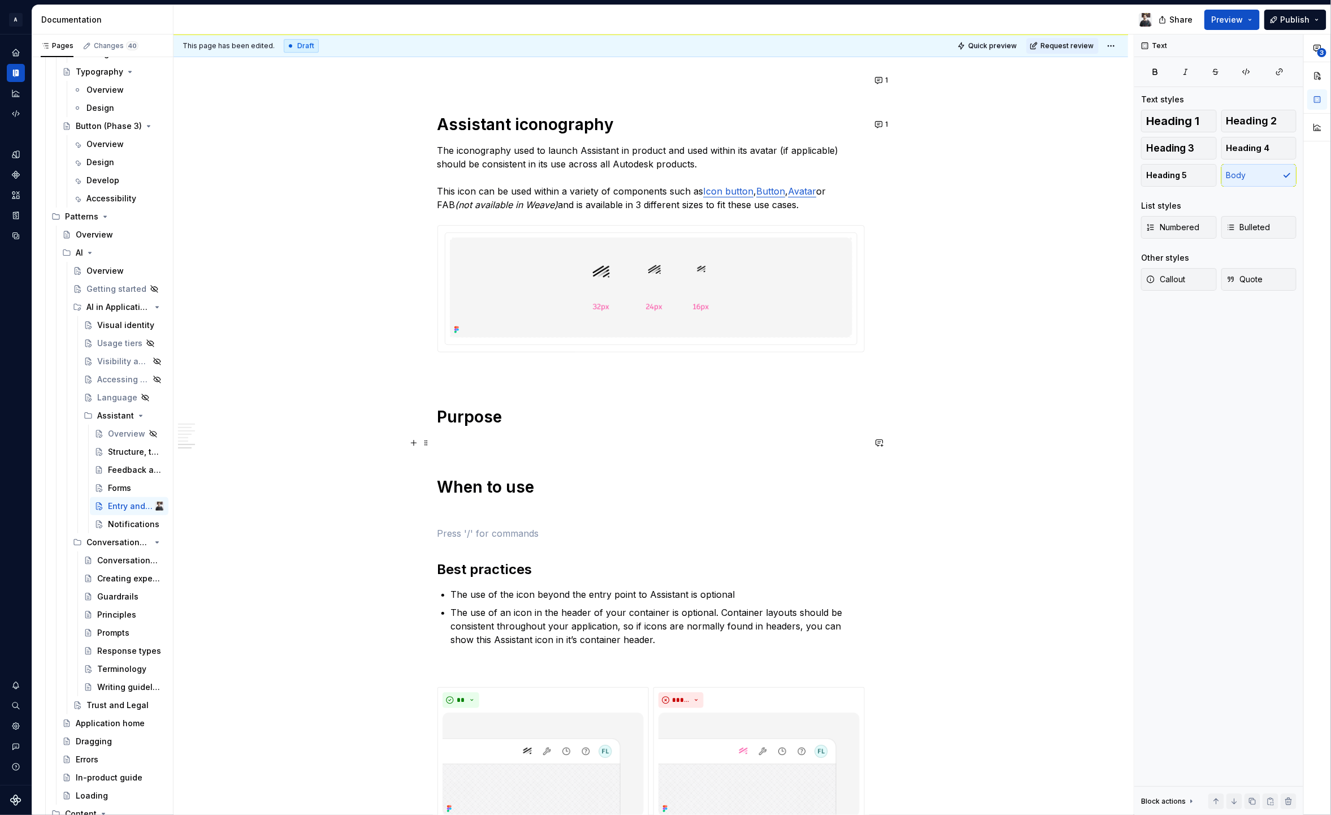
click at [524, 441] on p at bounding box center [651, 443] width 427 height 14
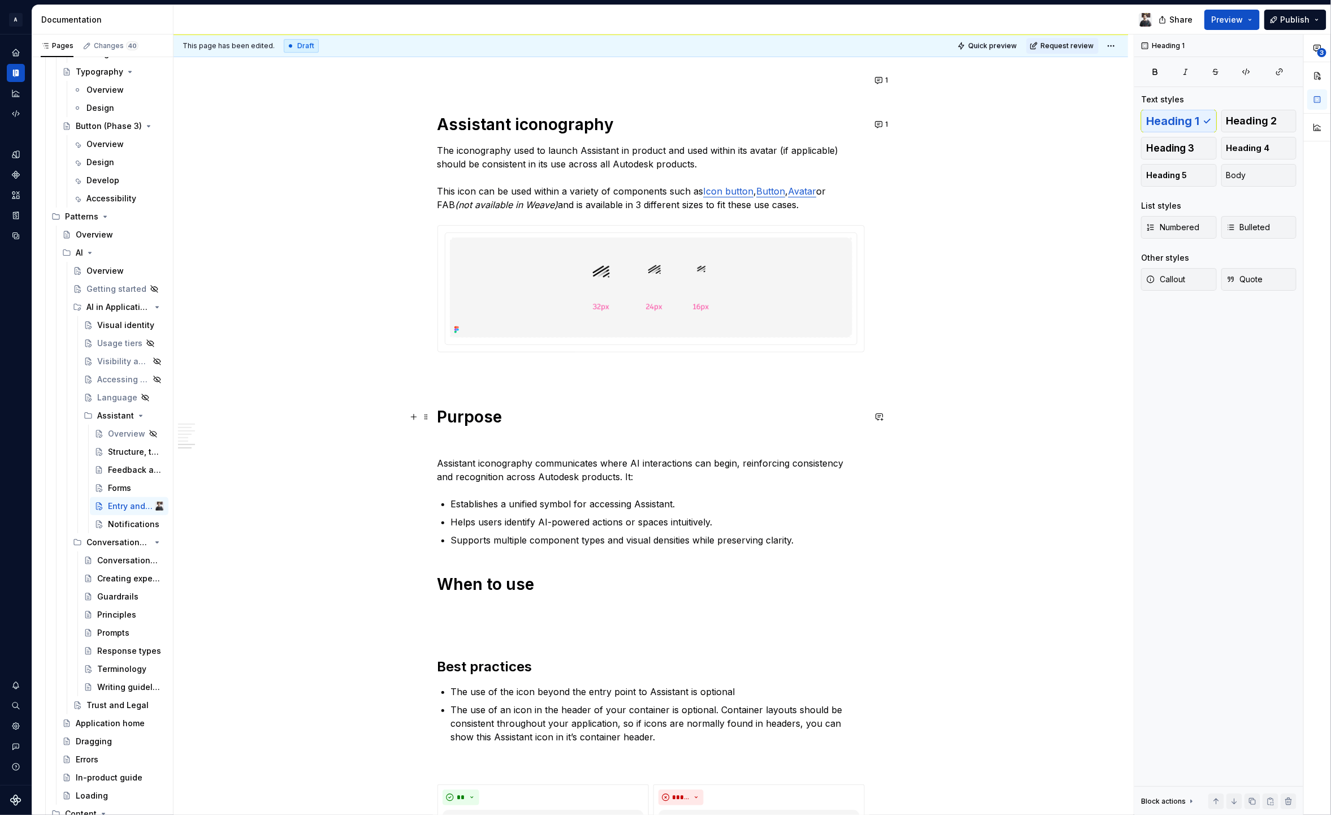
click at [482, 416] on h1 "Purpose" at bounding box center [651, 416] width 427 height 20
click at [1266, 120] on span "Heading 2" at bounding box center [1252, 120] width 51 height 11
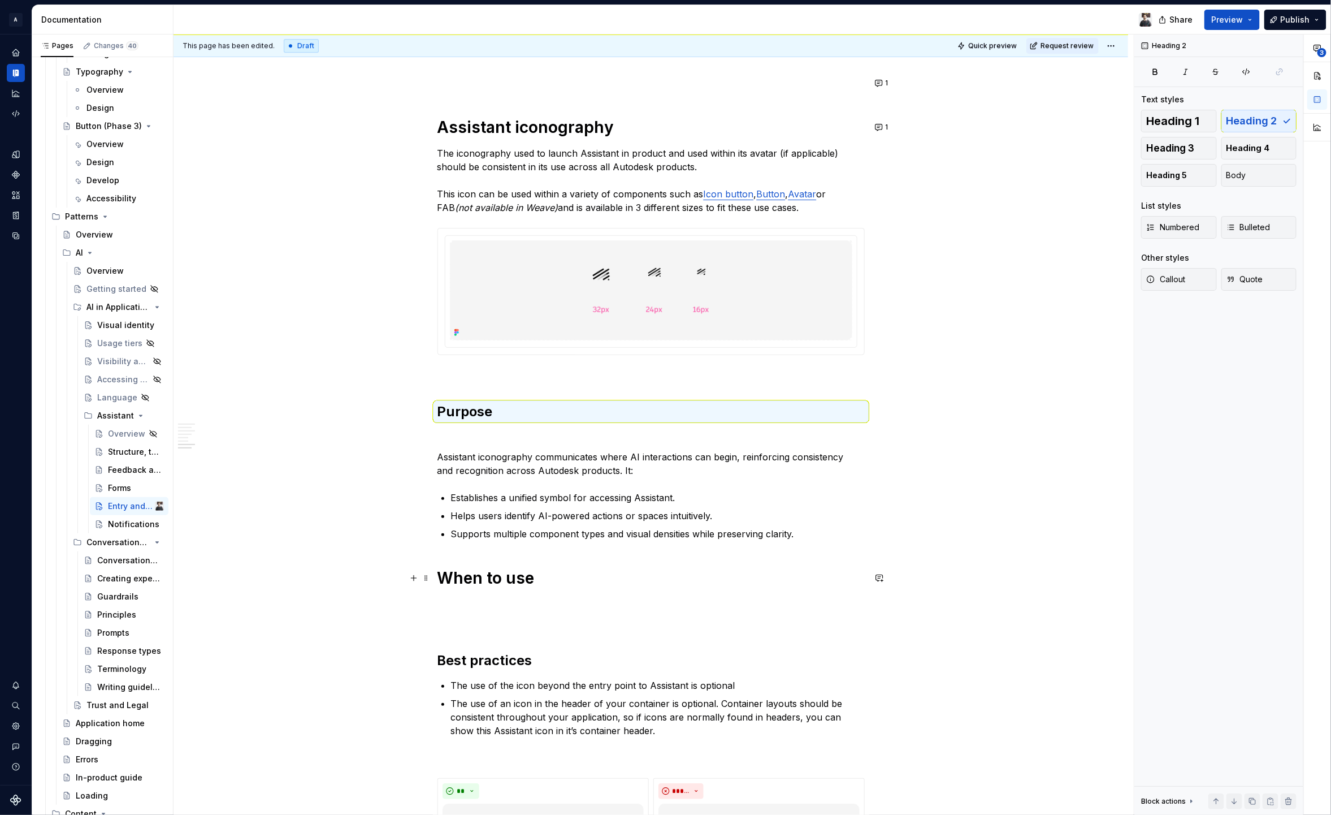
click at [496, 583] on h1 "When to use" at bounding box center [651, 578] width 427 height 20
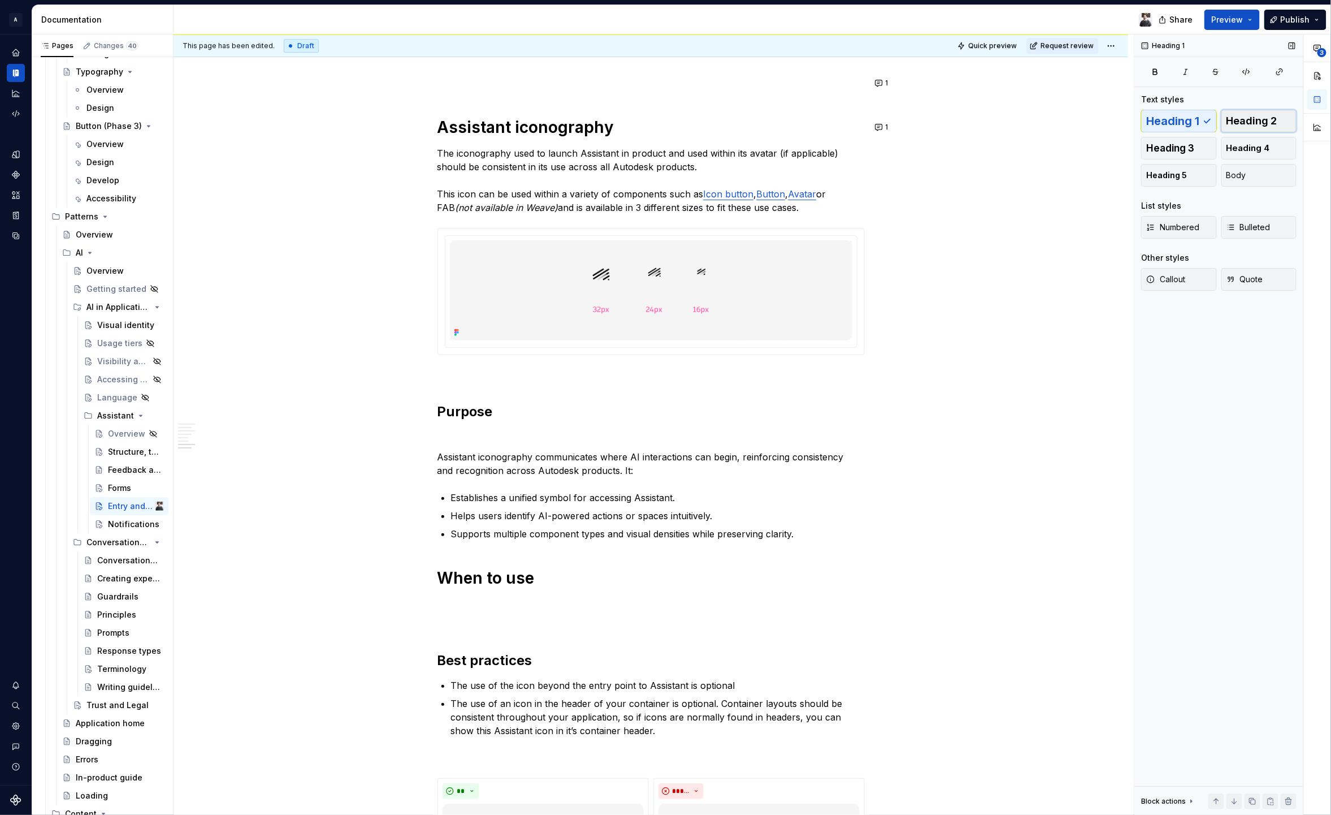
click at [1244, 119] on span "Heading 2" at bounding box center [1252, 120] width 51 height 11
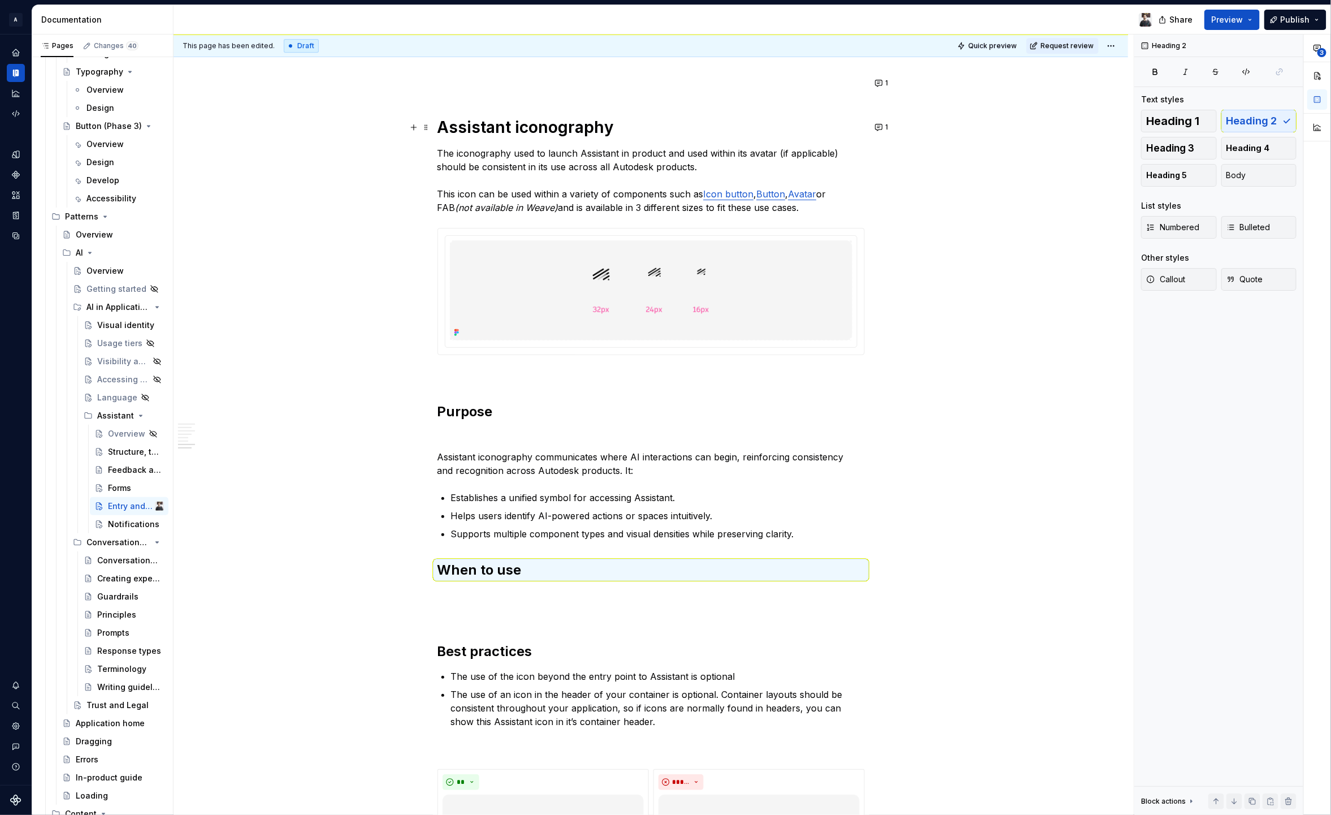
click at [578, 130] on h1 "Assistant iconography" at bounding box center [651, 127] width 427 height 20
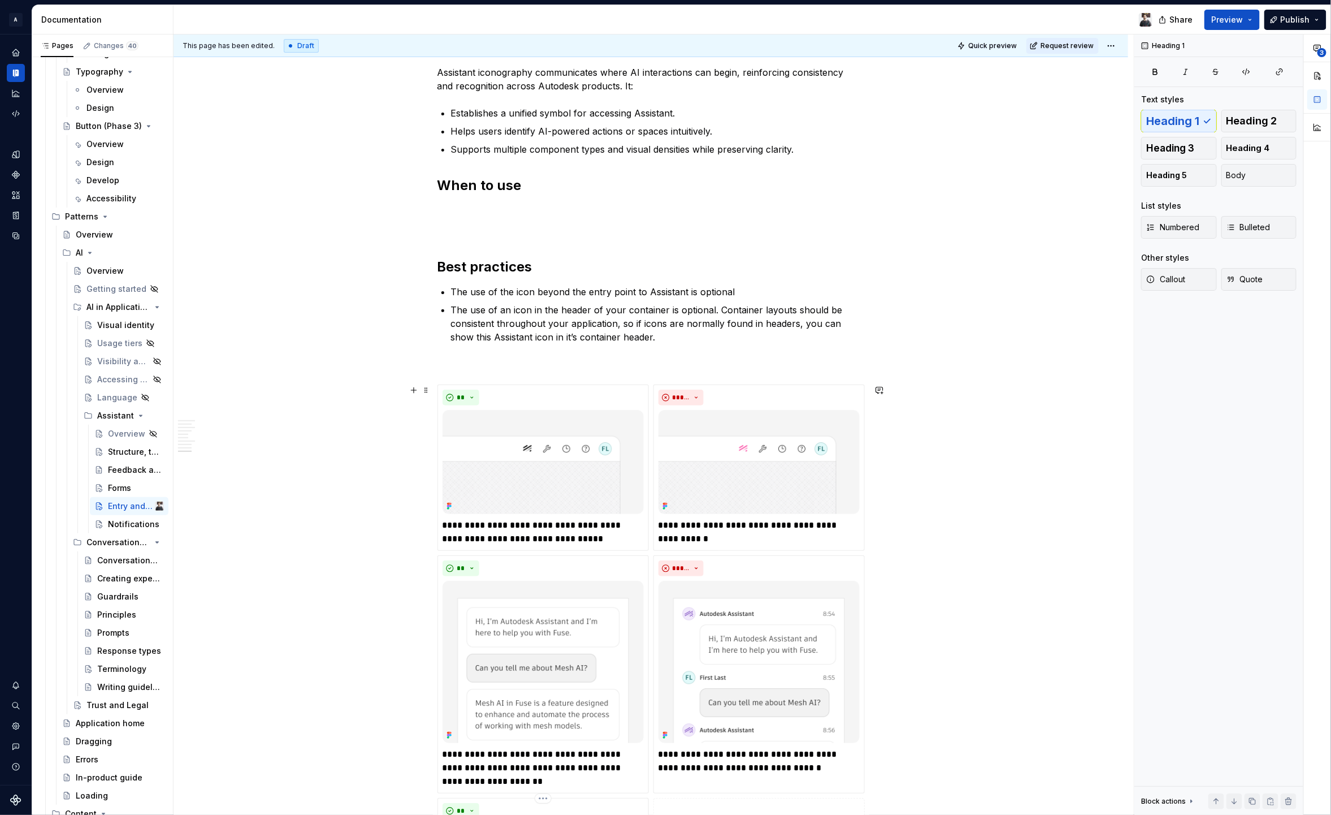
scroll to position [2376, 0]
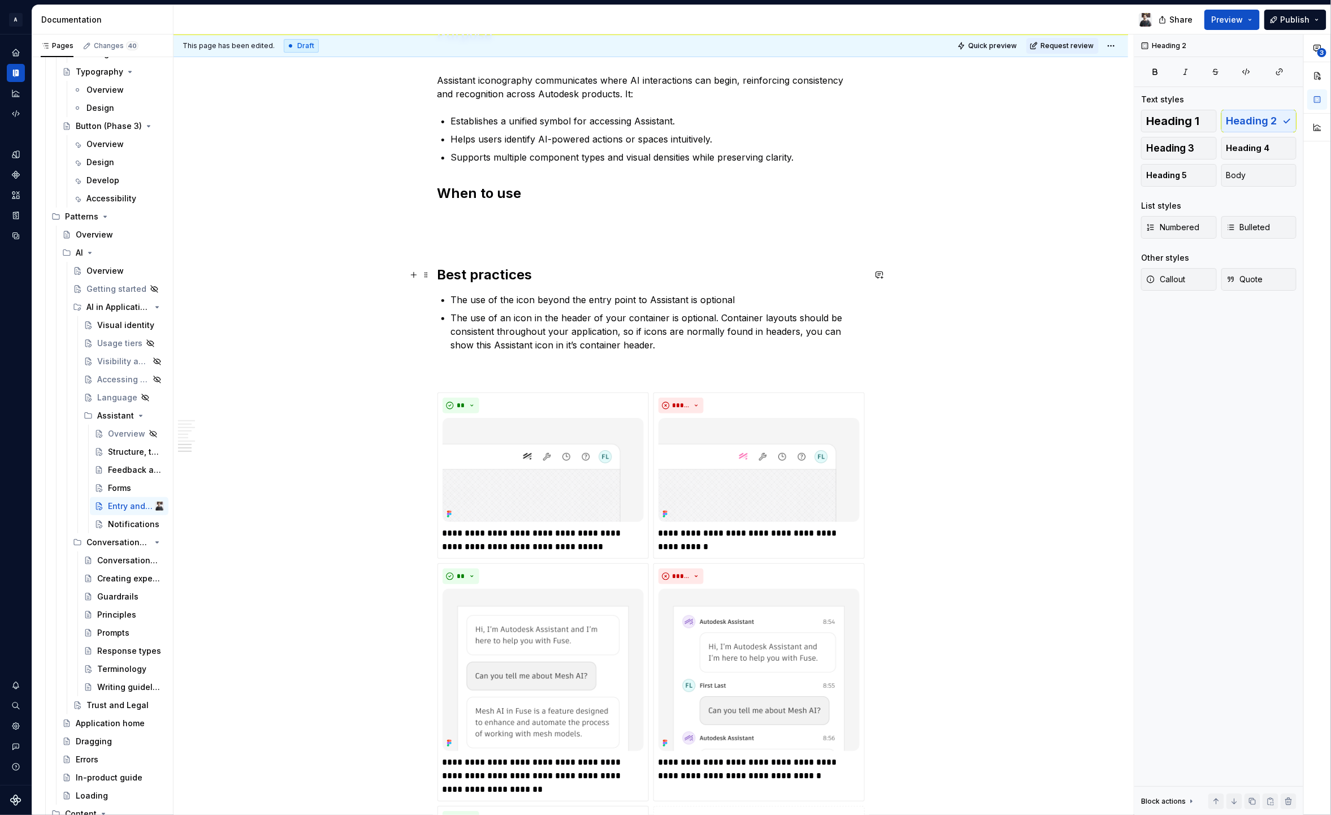
click at [490, 276] on h2 "Best practices" at bounding box center [651, 275] width 427 height 18
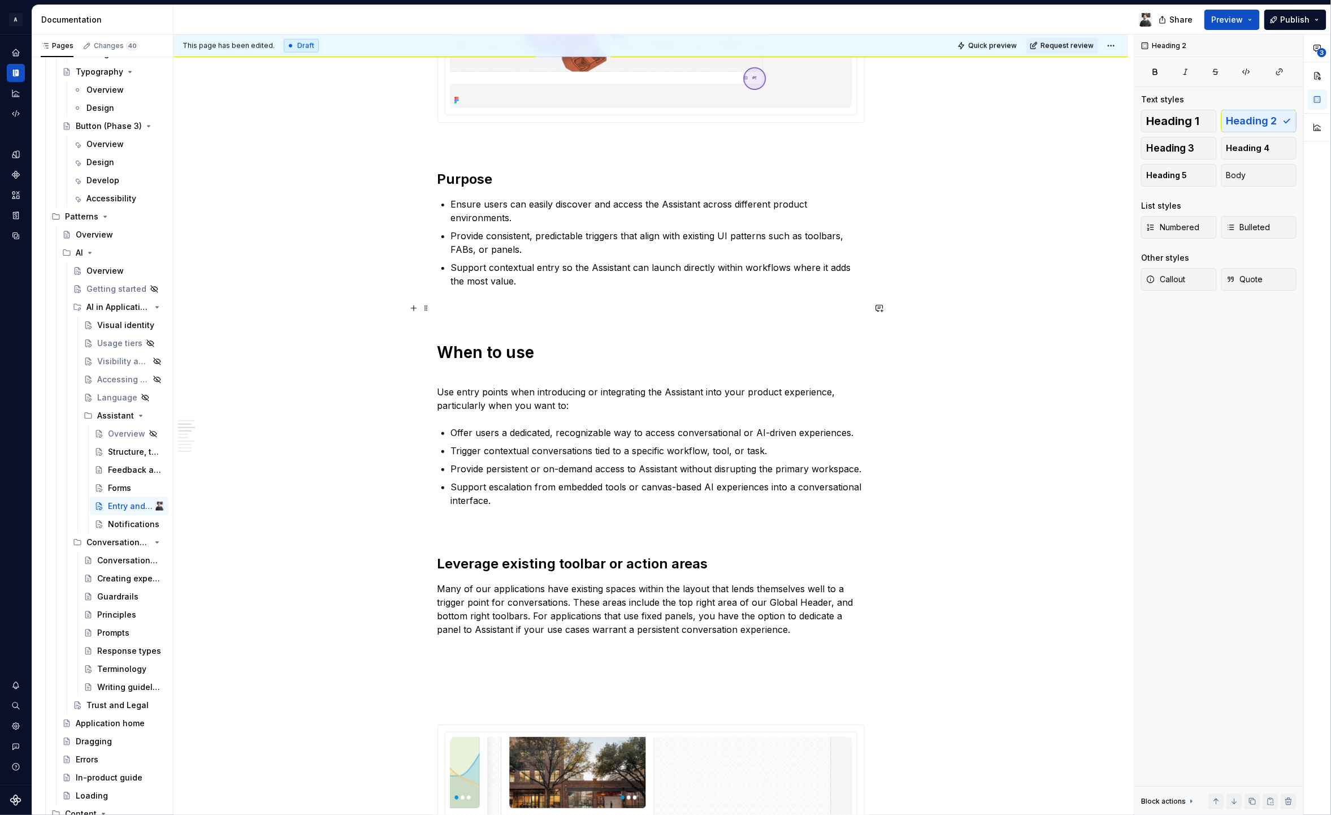
scroll to position [888, 0]
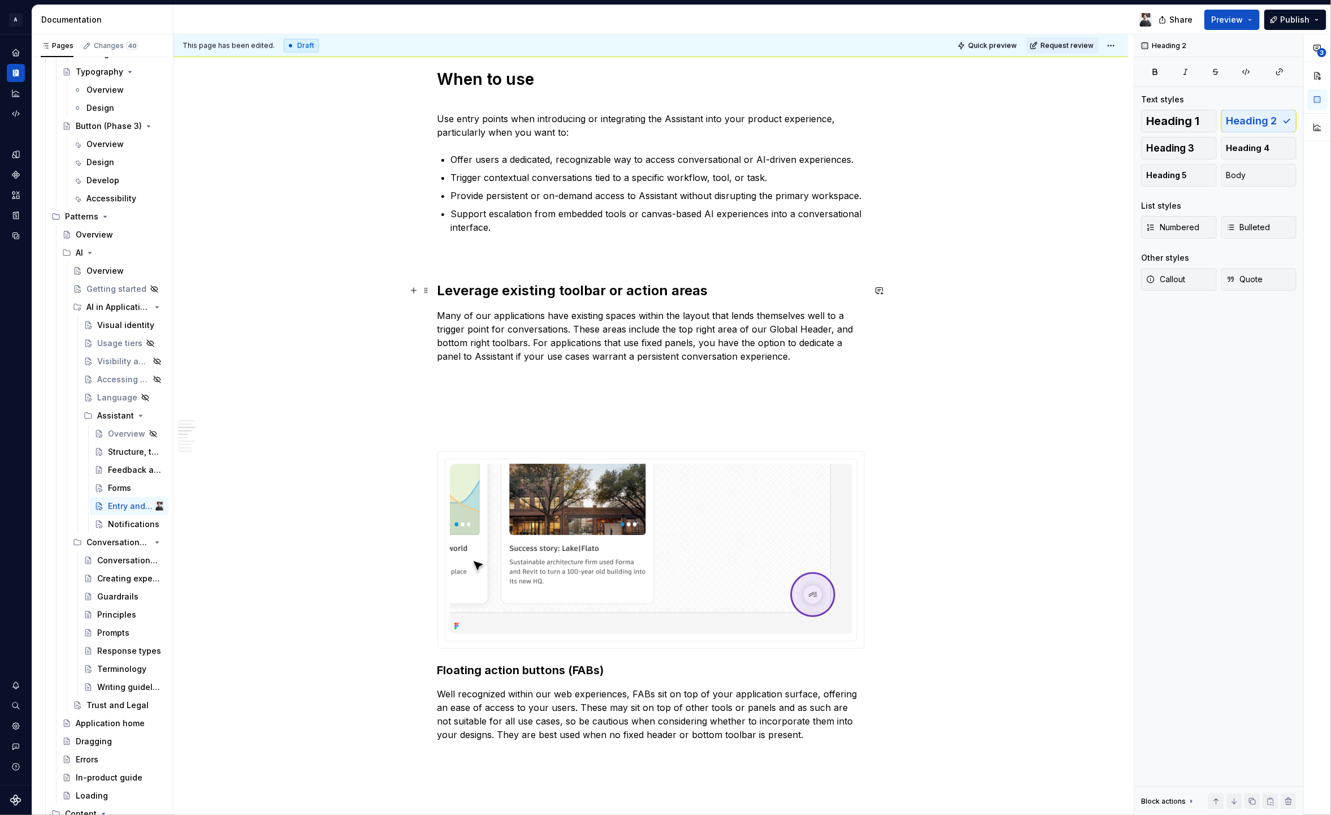
click at [525, 292] on h2 "Leverage existing toolbar or action areas" at bounding box center [651, 291] width 427 height 18
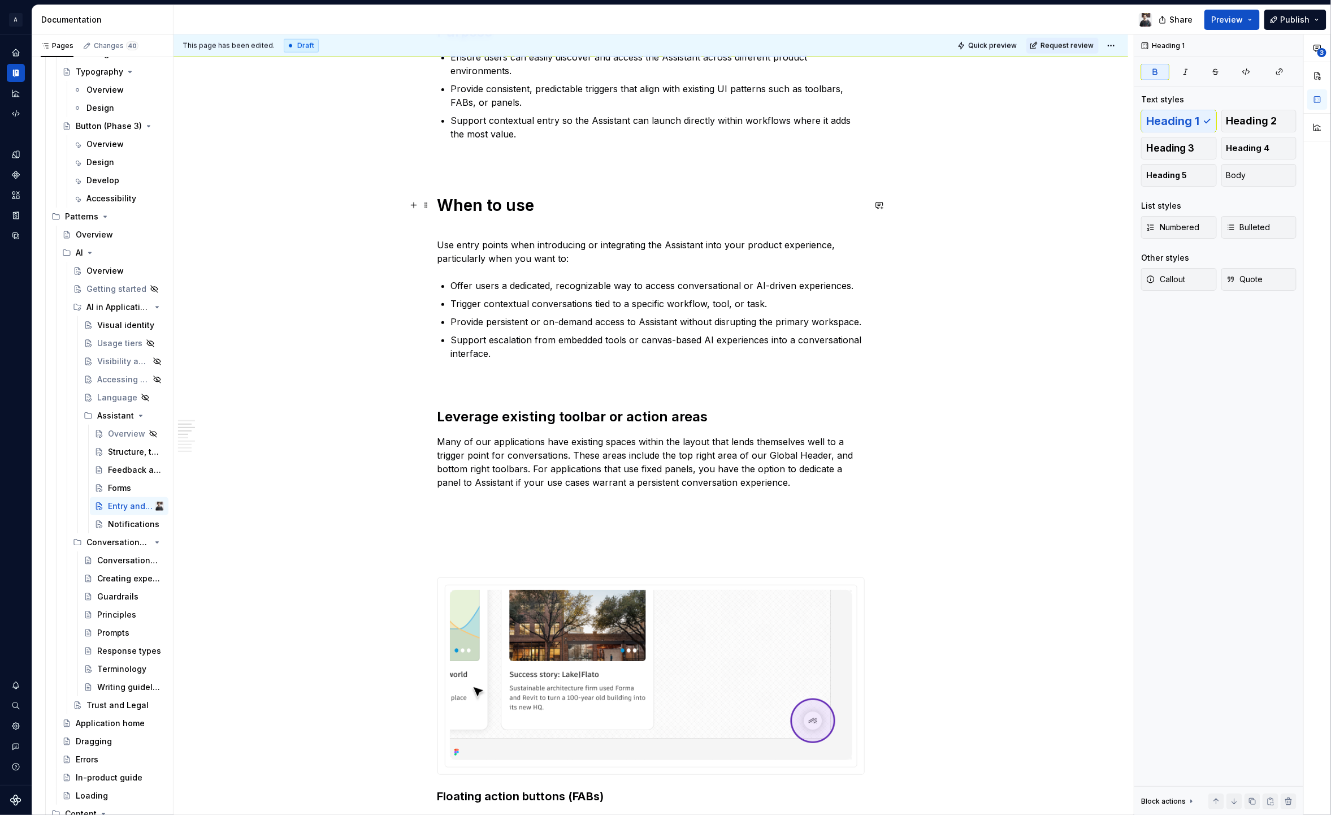
click at [500, 205] on strong "When to use" at bounding box center [486, 205] width 97 height 19
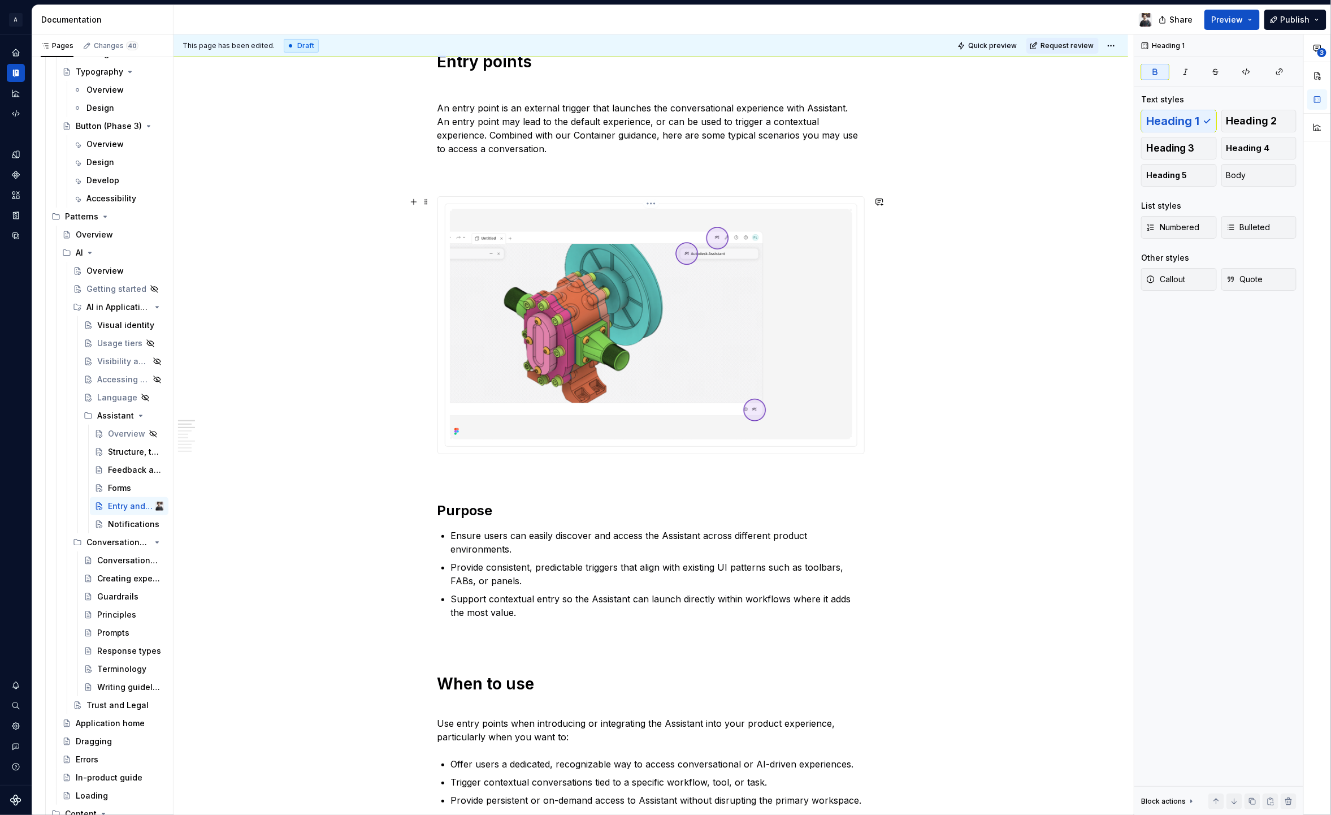
scroll to position [225, 0]
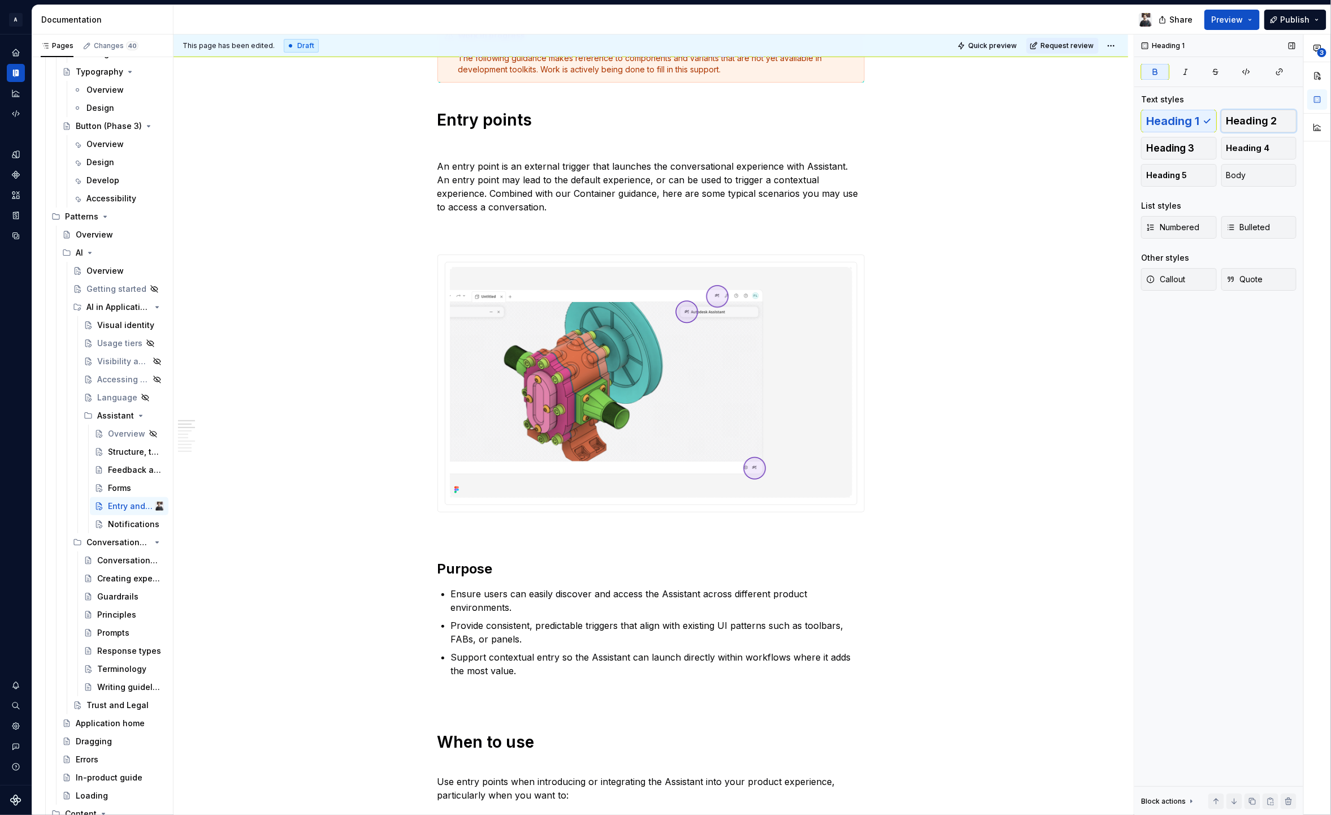
click at [1256, 120] on span "Heading 2" at bounding box center [1252, 120] width 51 height 11
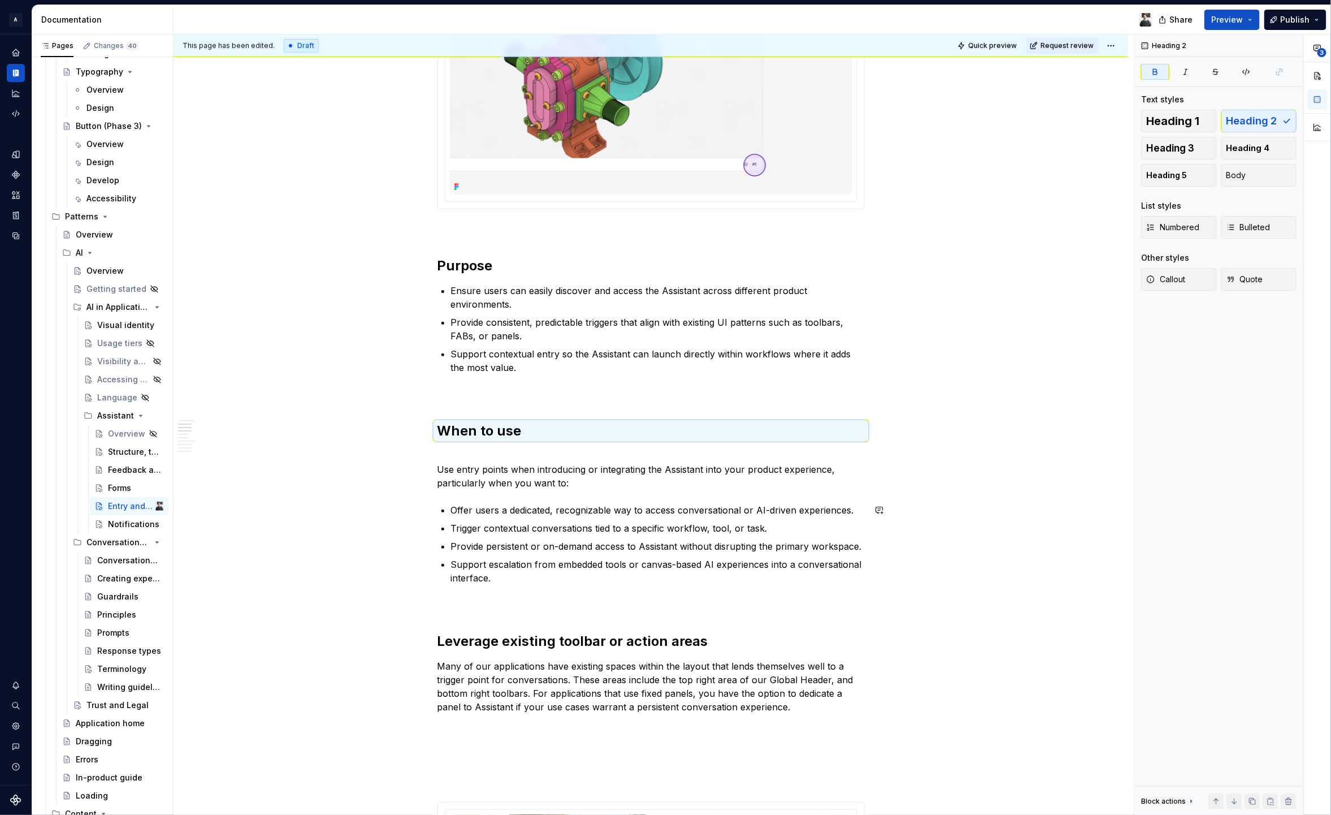
scroll to position [631, 0]
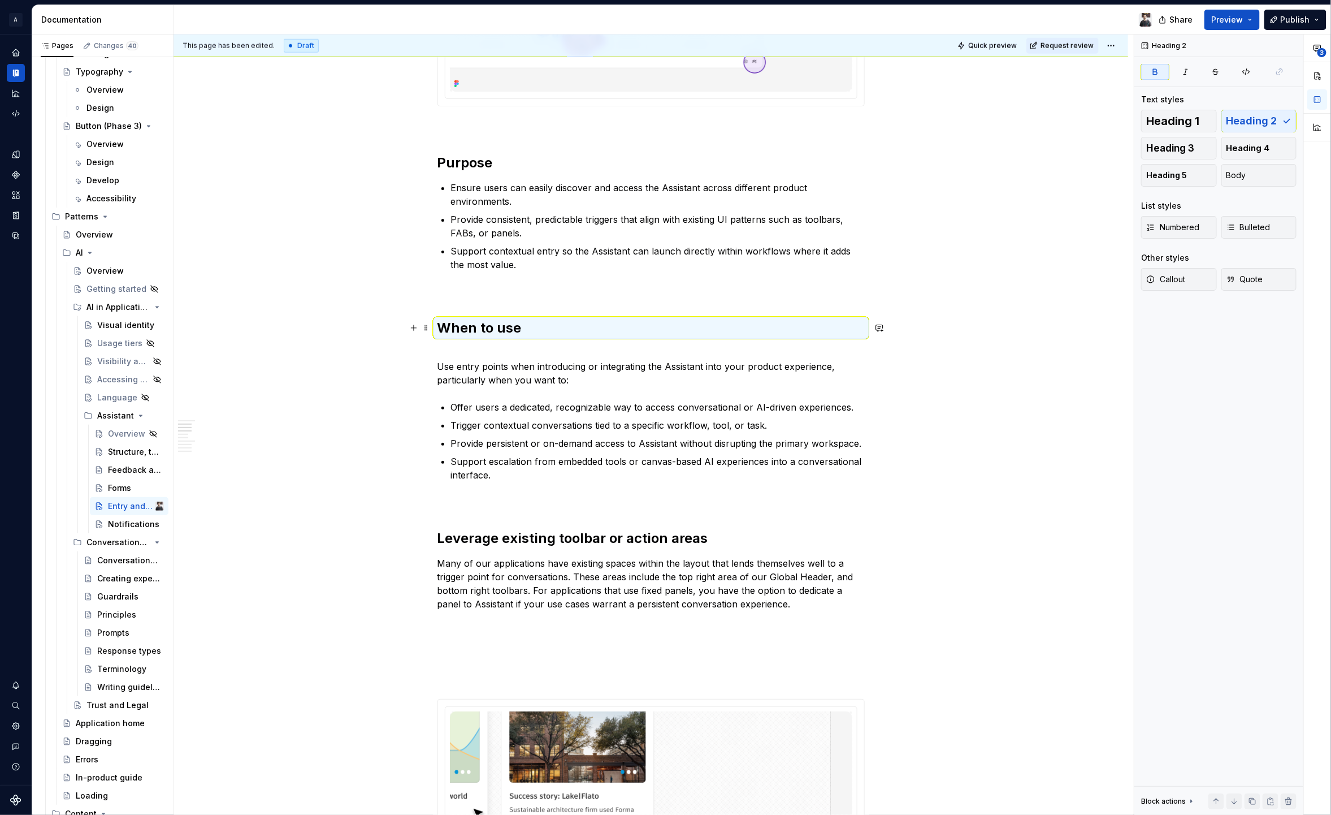
click at [501, 357] on p "Use entry points when introducing or integrating the Assistant into your produc…" at bounding box center [651, 366] width 427 height 41
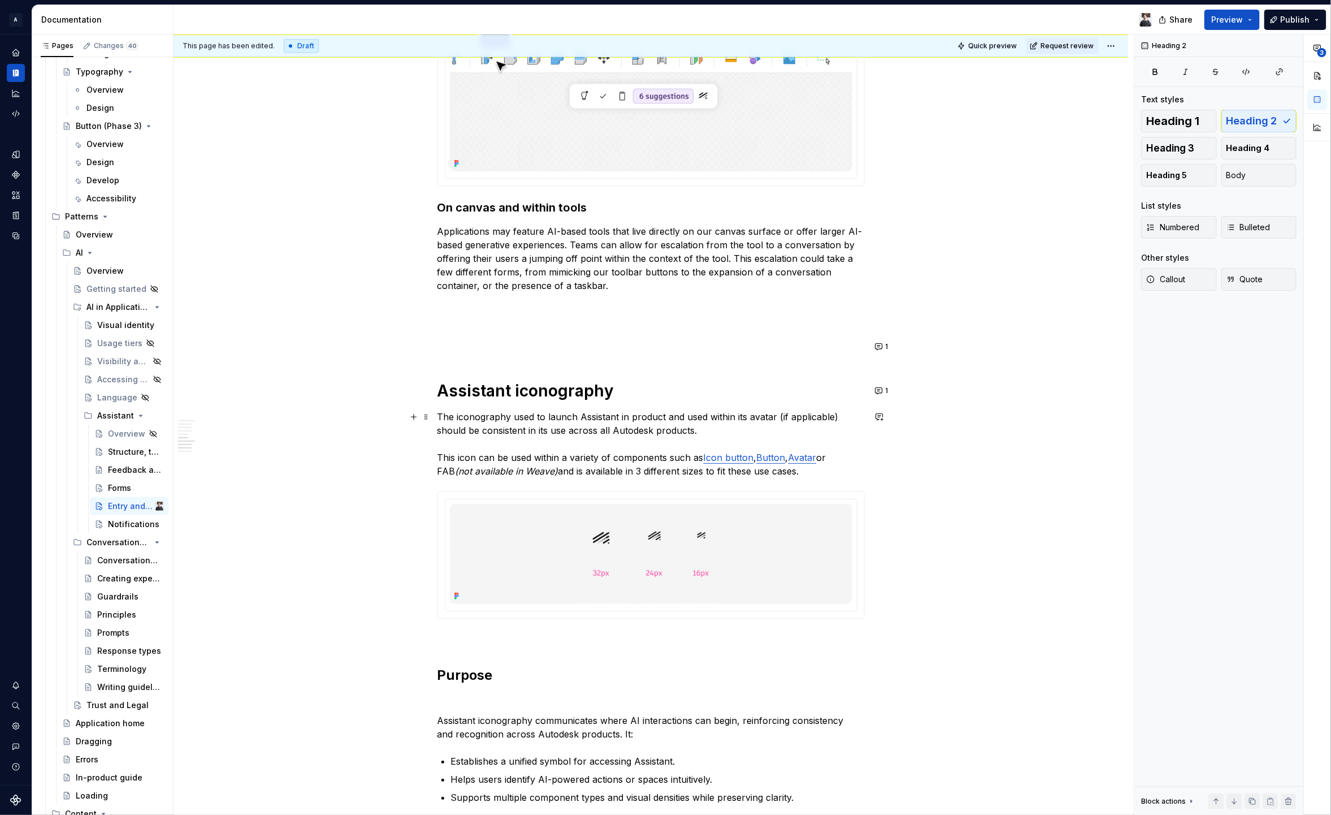
scroll to position [1994, 0]
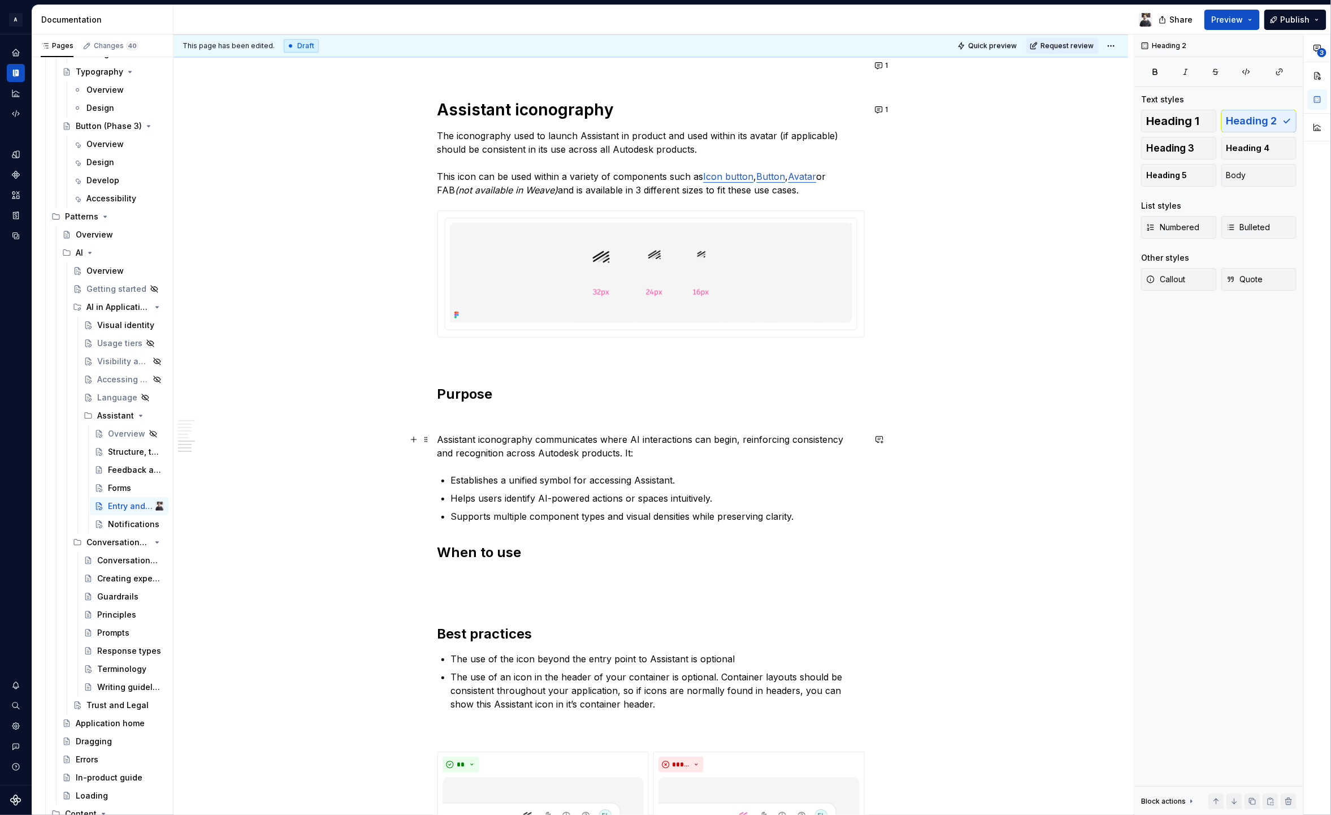
click at [438, 437] on p "Assistant iconography communicates where AI interactions can begin, reinforcing…" at bounding box center [651, 445] width 427 height 27
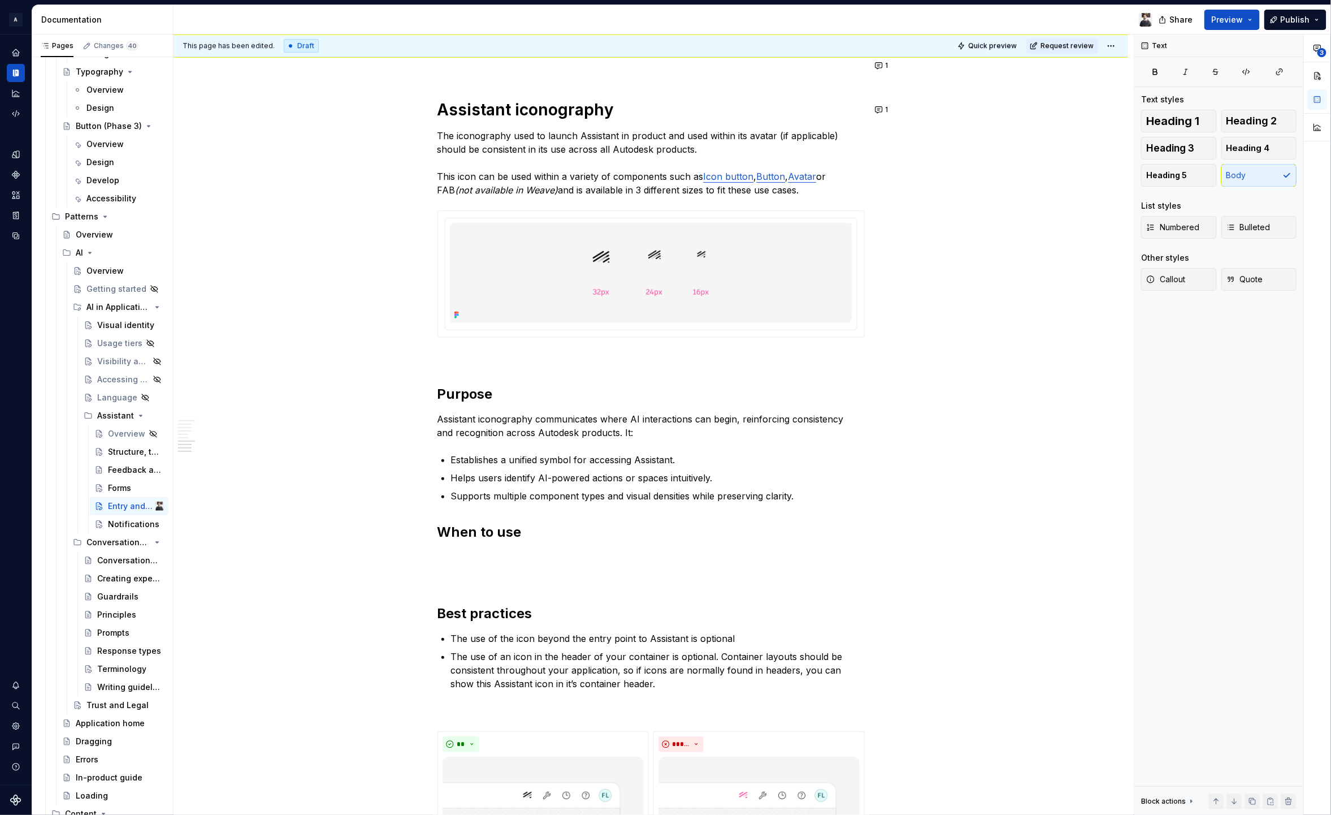
click at [479, 552] on p at bounding box center [651, 557] width 427 height 14
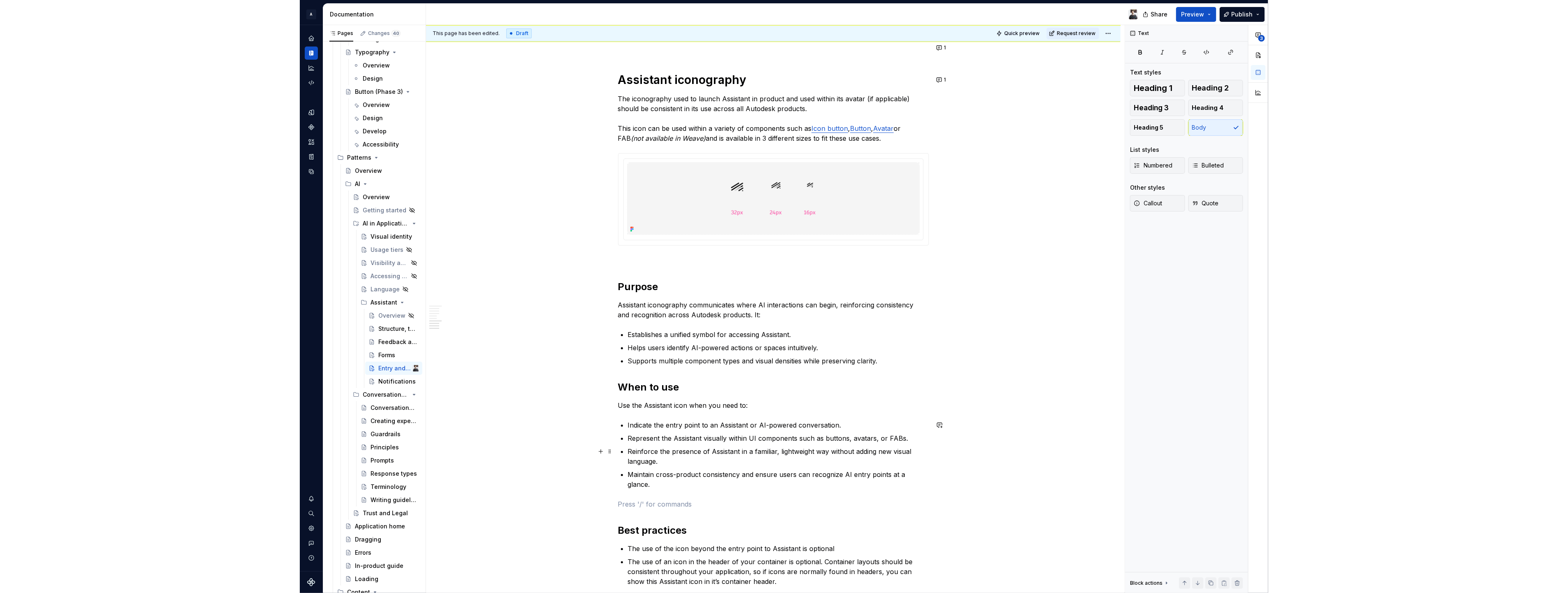
scroll to position [1453, 0]
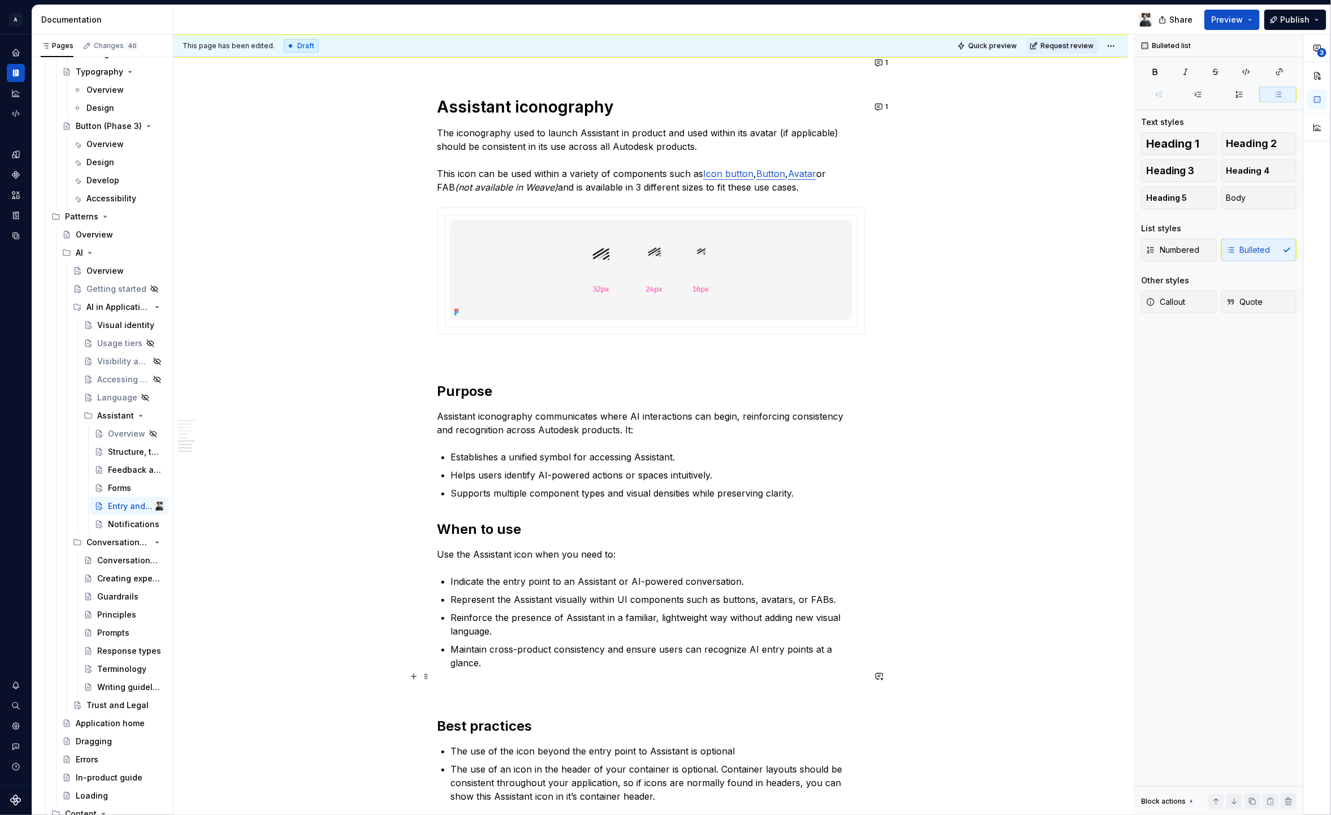
click at [746, 683] on p at bounding box center [651, 690] width 427 height 14
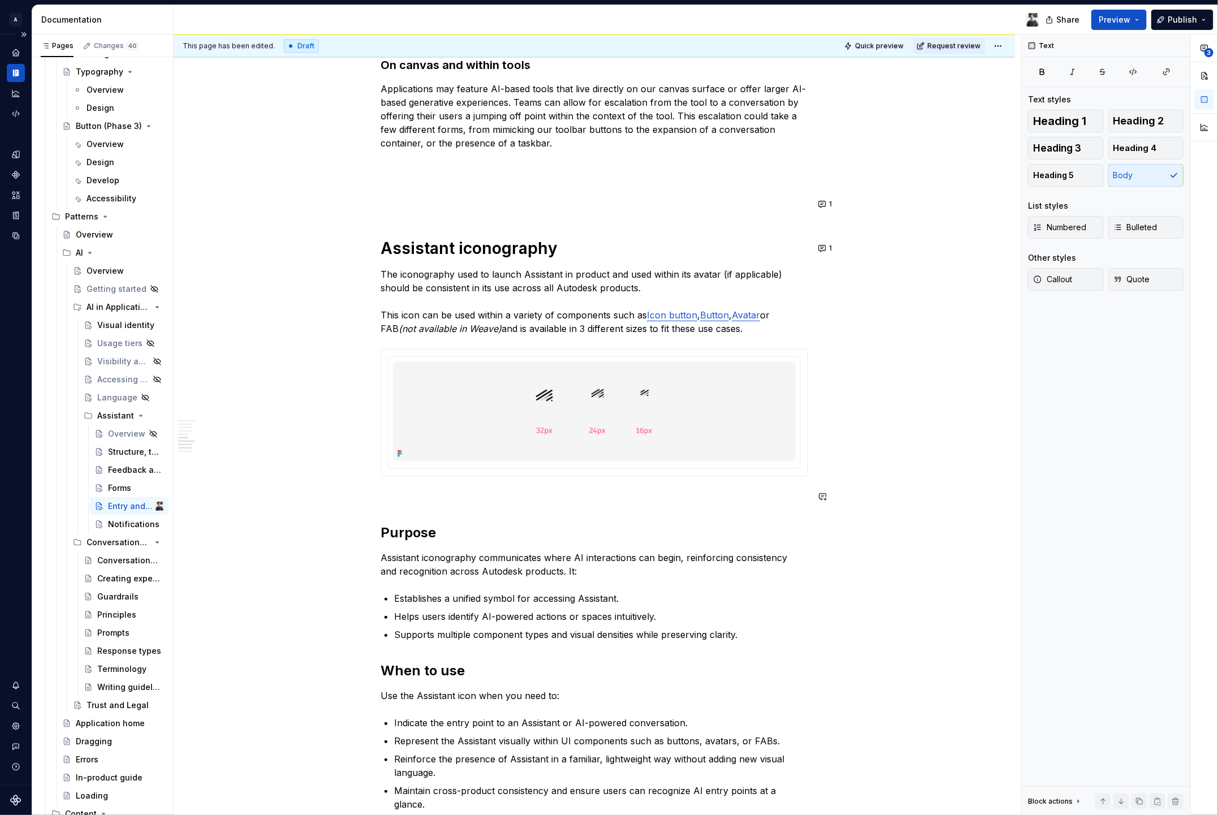
scroll to position [2120, 0]
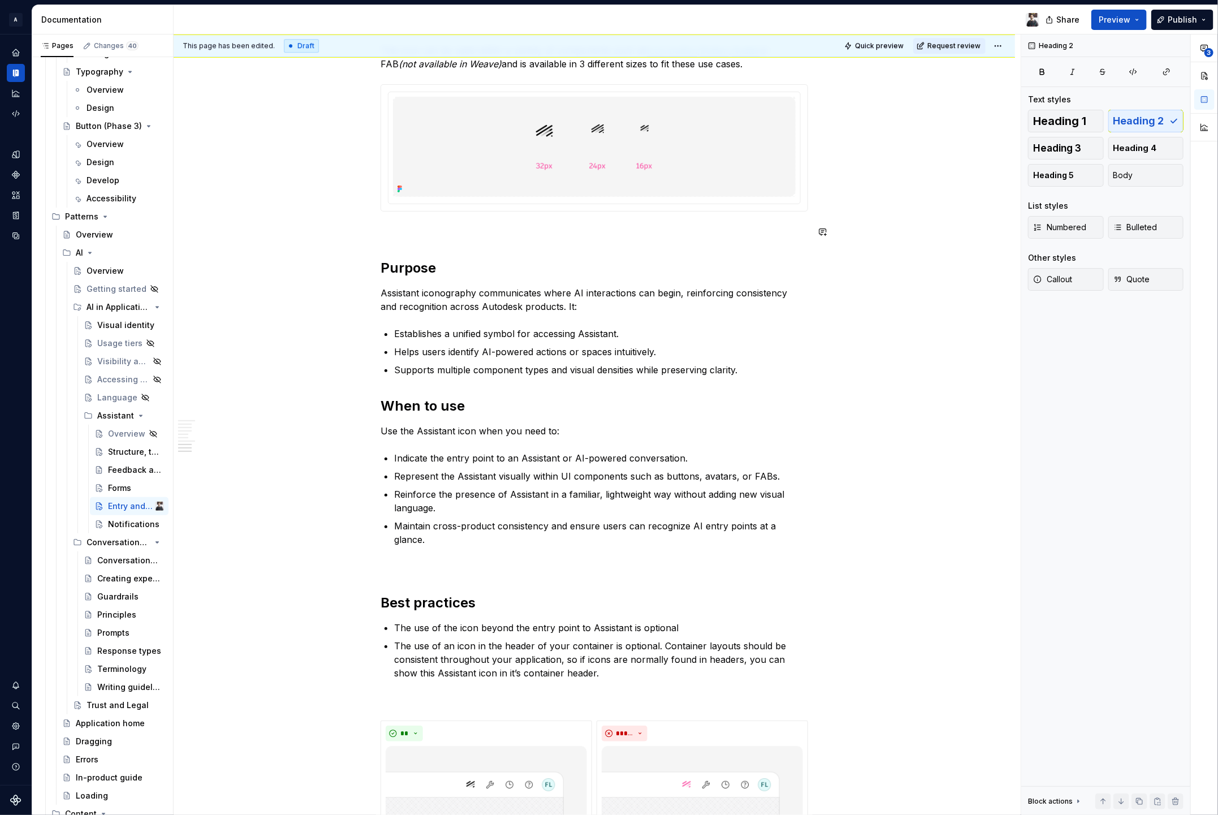
click at [746, 367] on p "Supports multiple component types and visual densities while preserving clarity." at bounding box center [601, 370] width 414 height 14
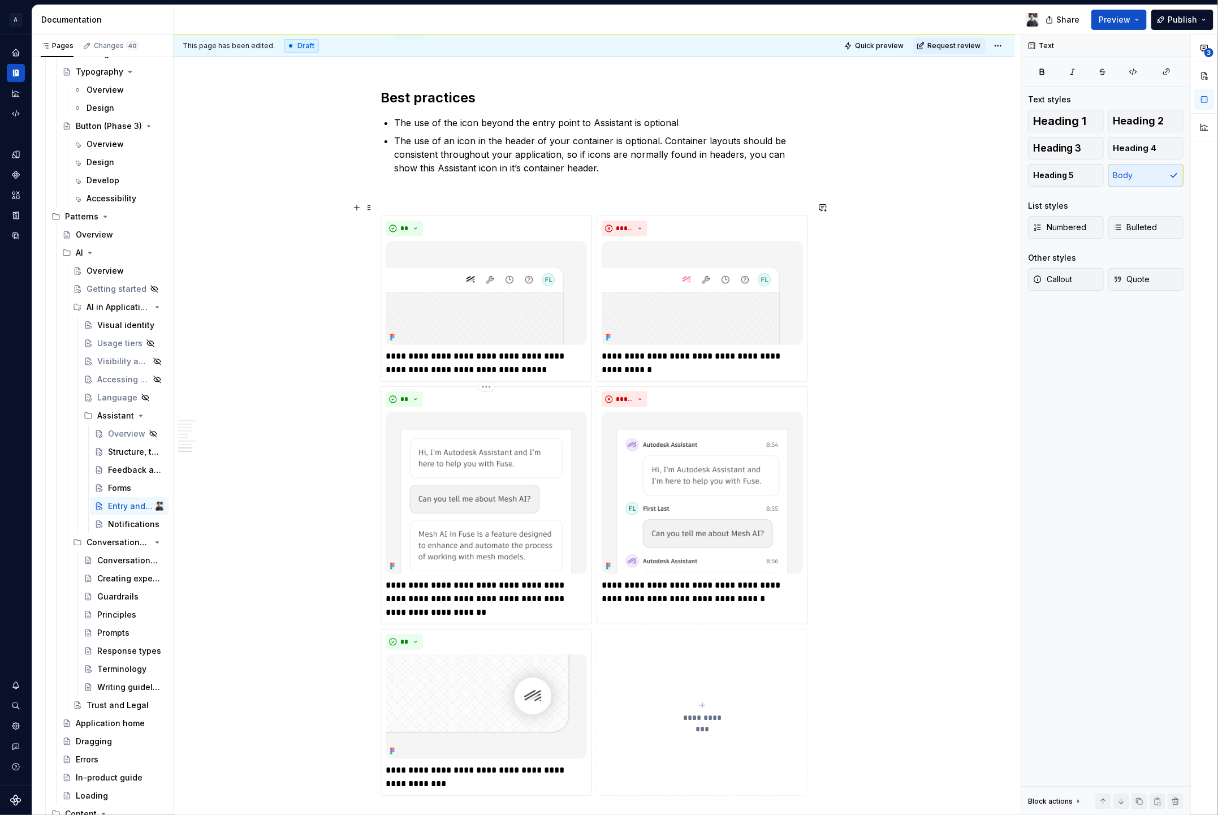
scroll to position [2490, 0]
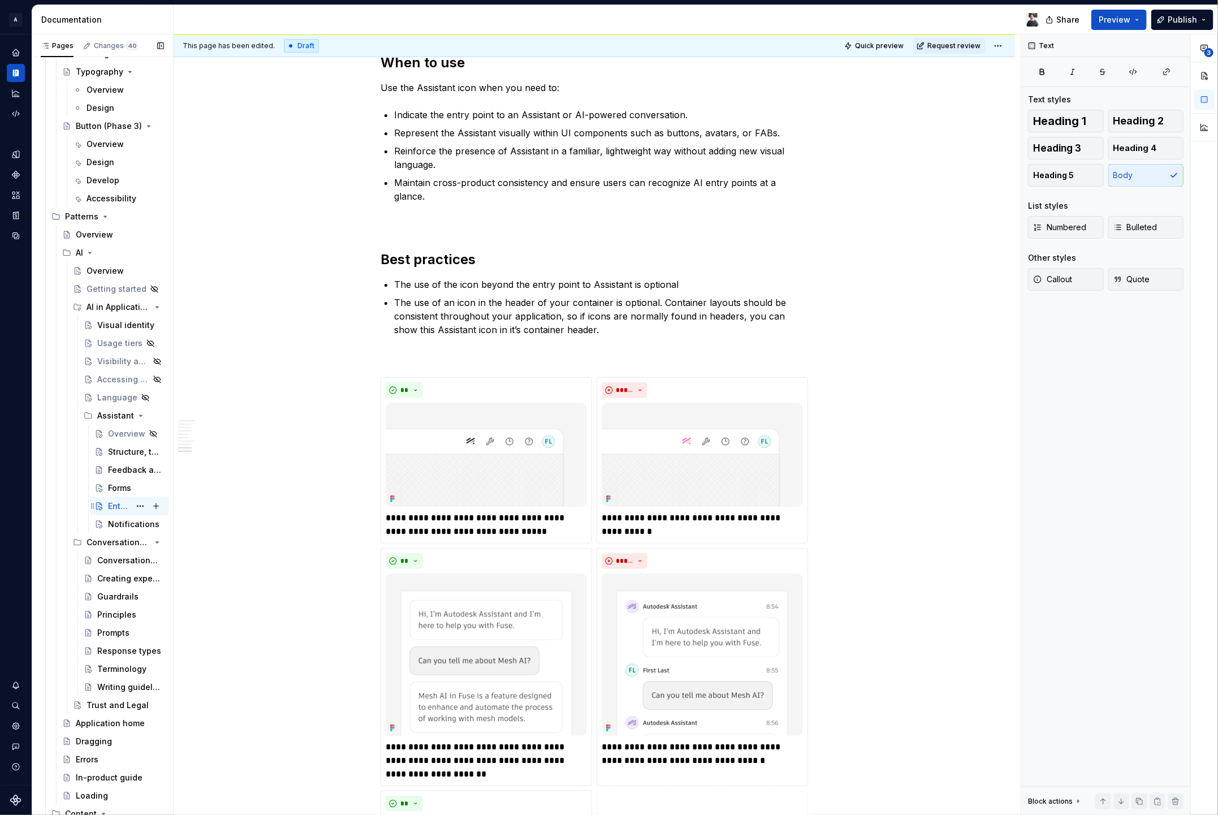
click at [114, 489] on div "Forms" at bounding box center [119, 487] width 23 height 11
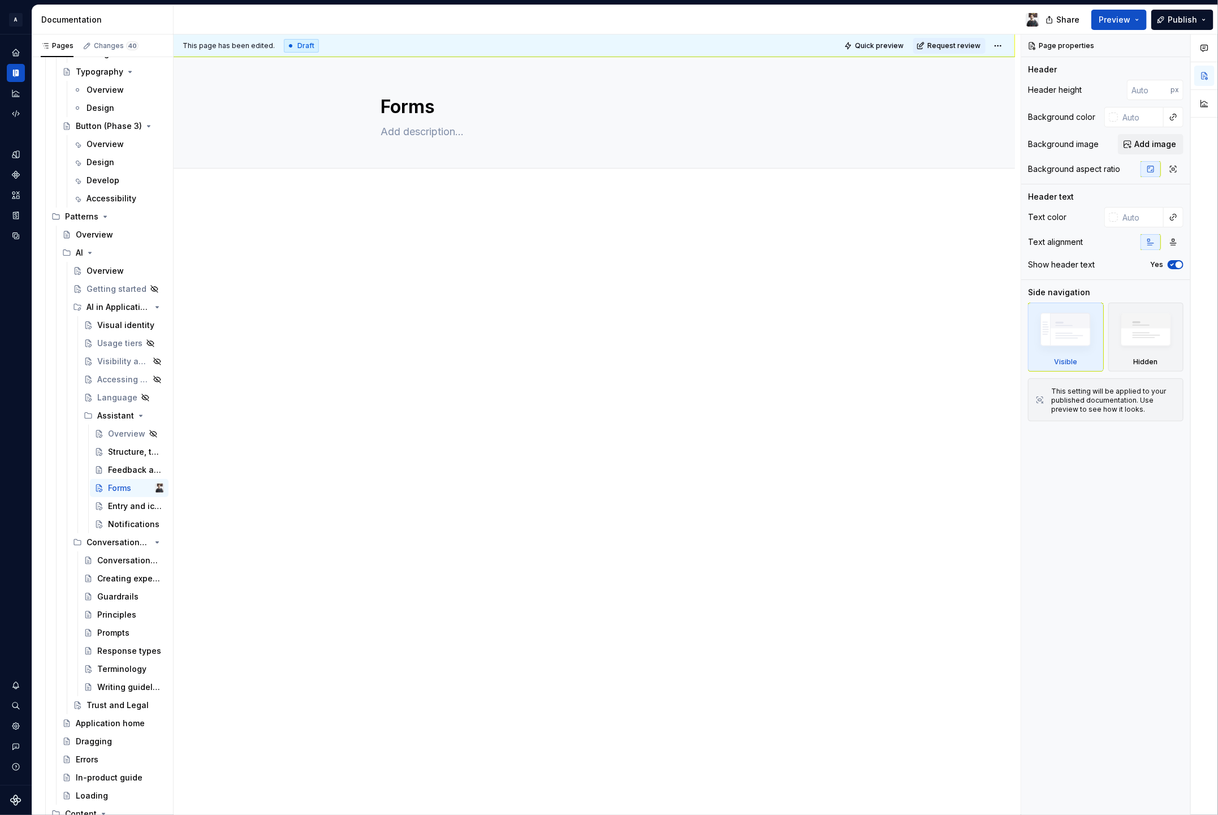
click at [401, 218] on div at bounding box center [594, 357] width 841 height 328
type textarea "*"
paste div
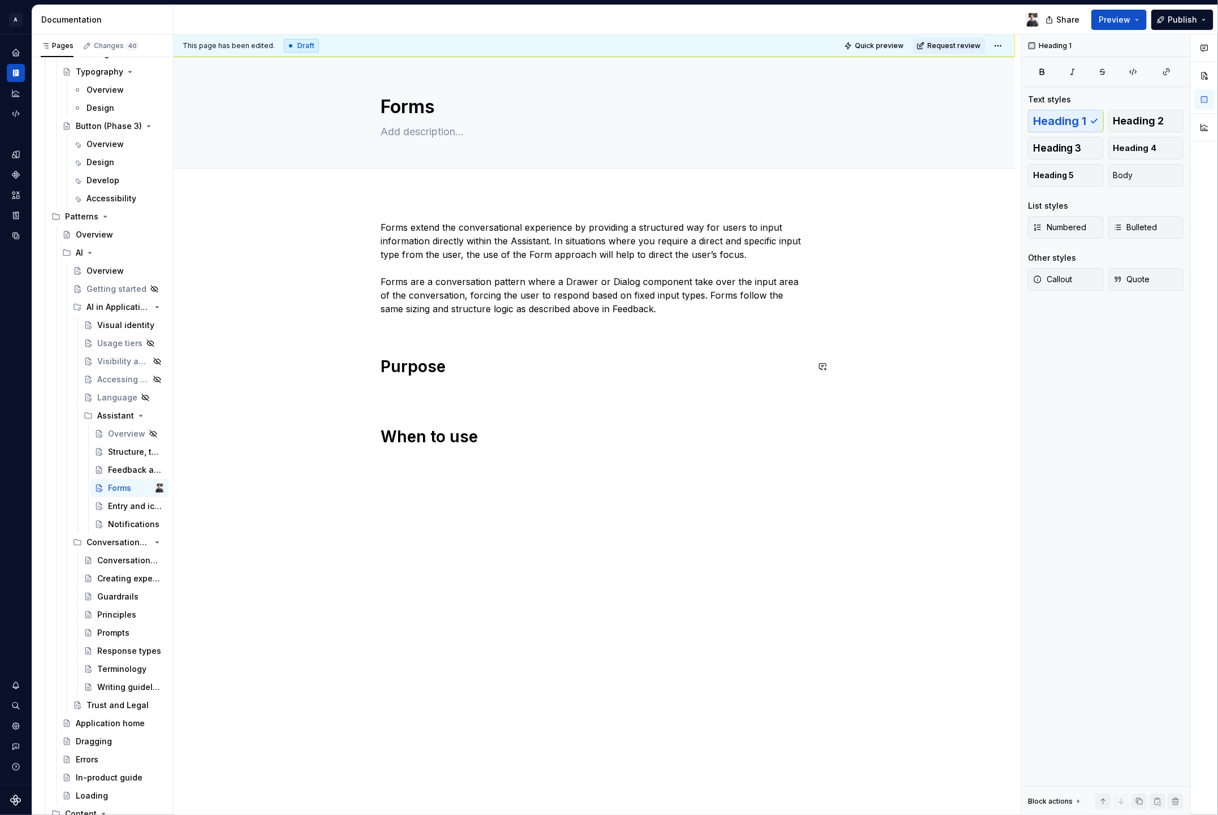
click at [447, 383] on div "Forms extend the conversational experience by providing a structured way for us…" at bounding box center [593, 333] width 427 height 226
type textarea "*"
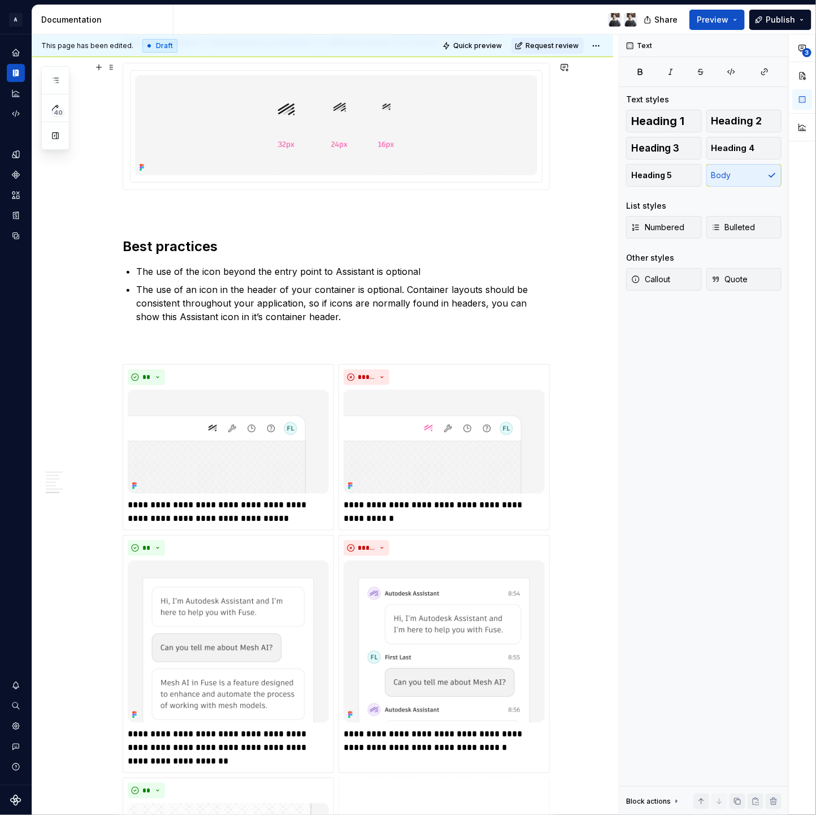
scroll to position [194, 0]
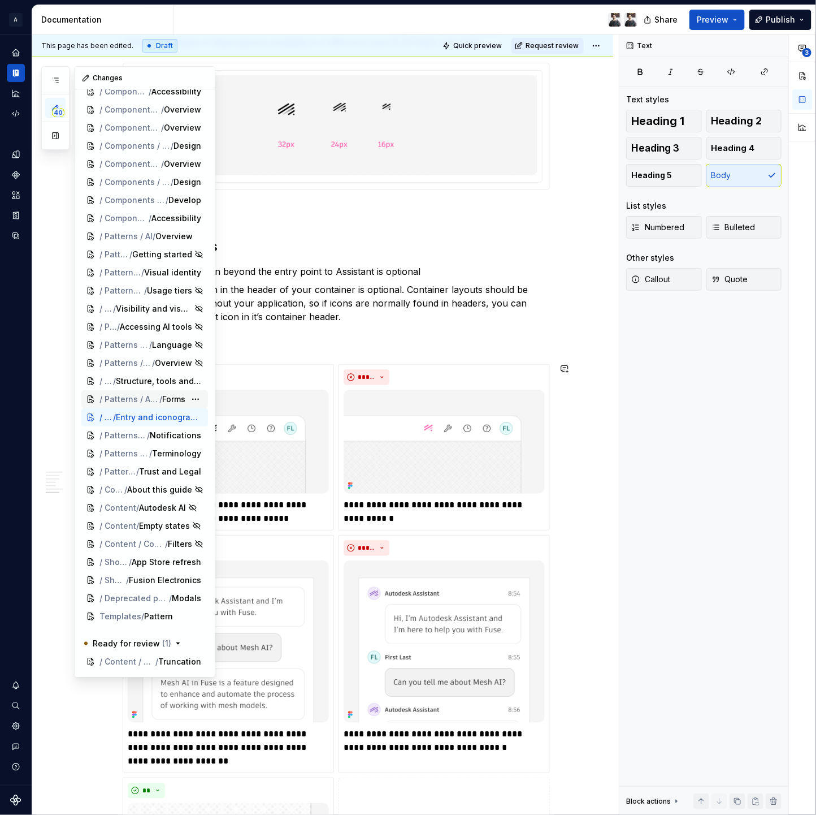
click at [168, 399] on span "Forms" at bounding box center [173, 398] width 23 height 11
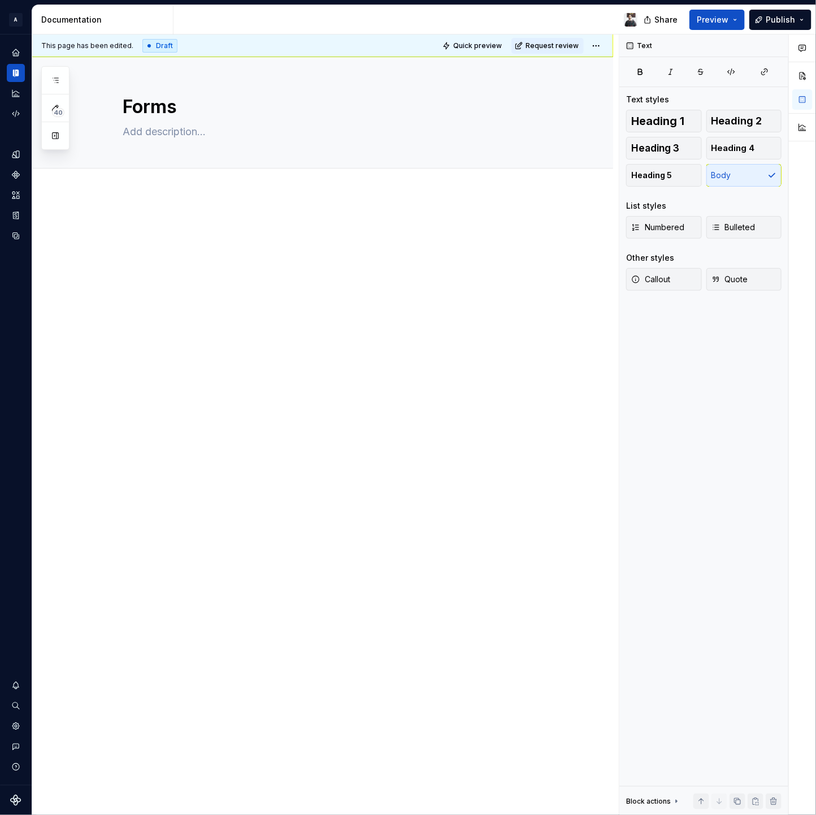
click at [198, 20] on div at bounding box center [410, 19] width 473 height 29
type textarea "*"
